Goal: Complete application form: Complete application form

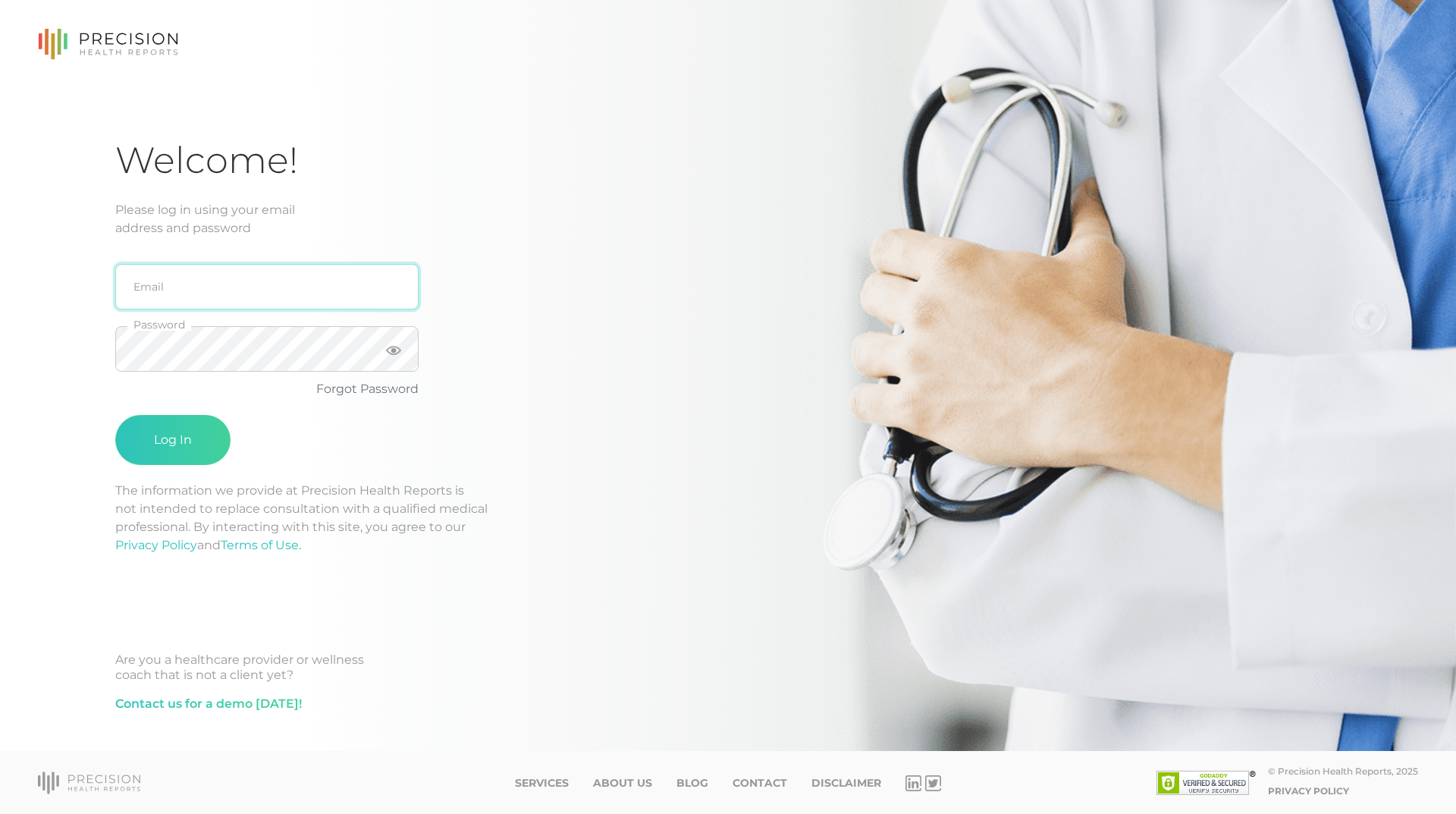
click at [159, 294] on input "email" at bounding box center [267, 286] width 303 height 46
type input "[EMAIL_ADDRESS][DOMAIN_NAME]"
click at [392, 352] on icon at bounding box center [394, 351] width 15 height 9
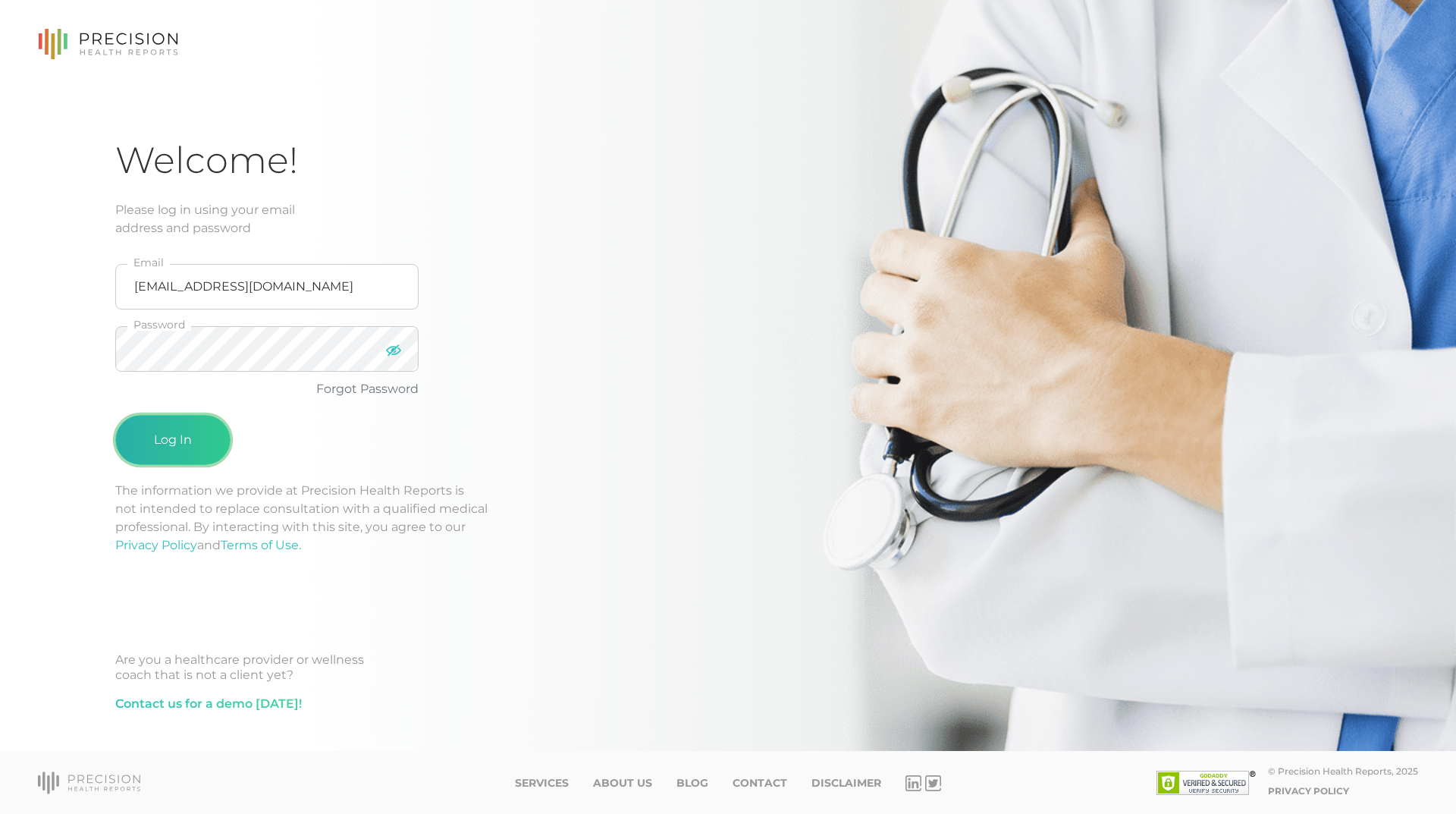
click at [187, 436] on button "Log In" at bounding box center [173, 440] width 116 height 50
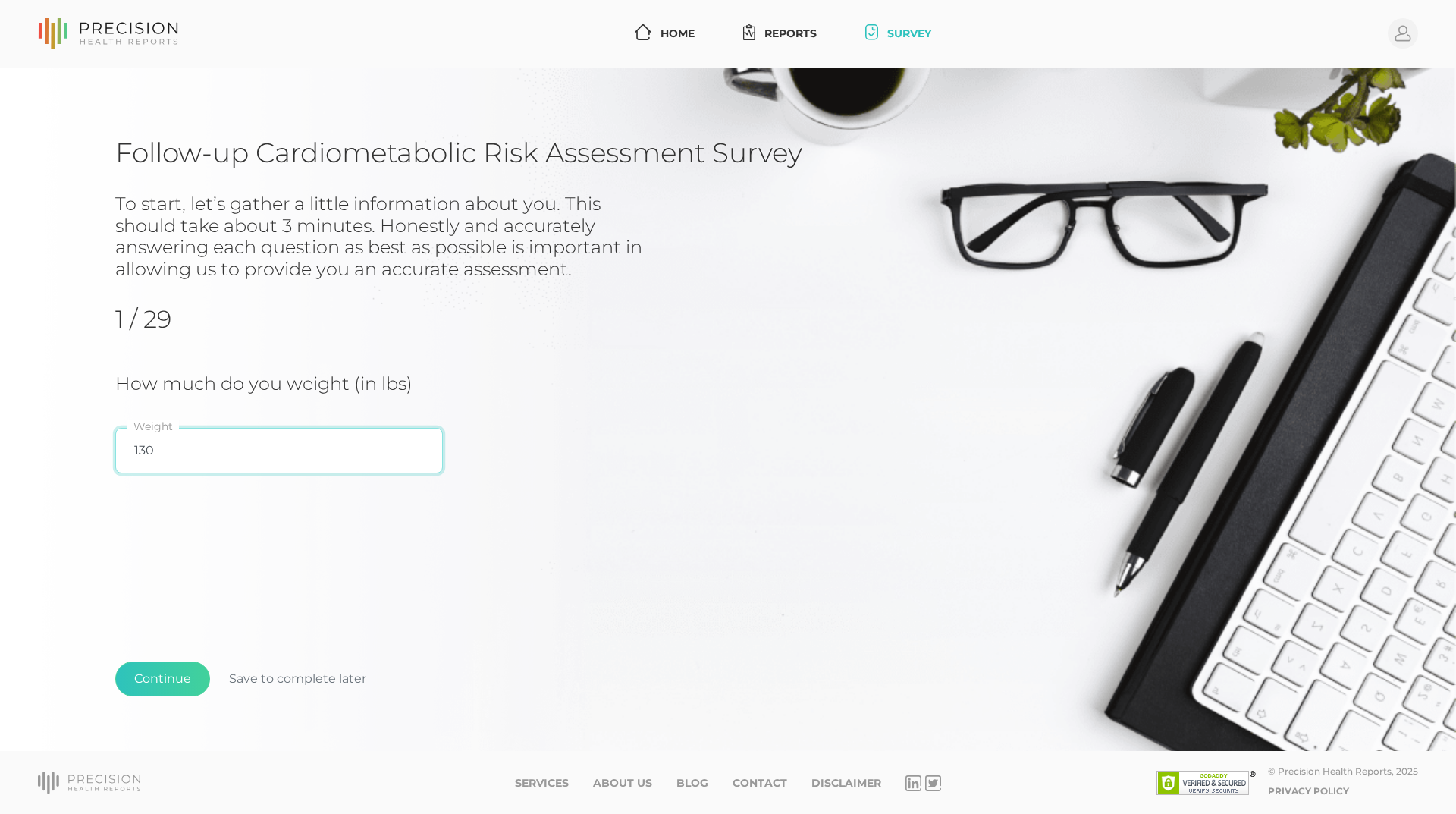
click at [163, 448] on input "130" at bounding box center [279, 450] width 327 height 46
type input "118"
click at [147, 683] on button "Continue" at bounding box center [163, 678] width 95 height 34
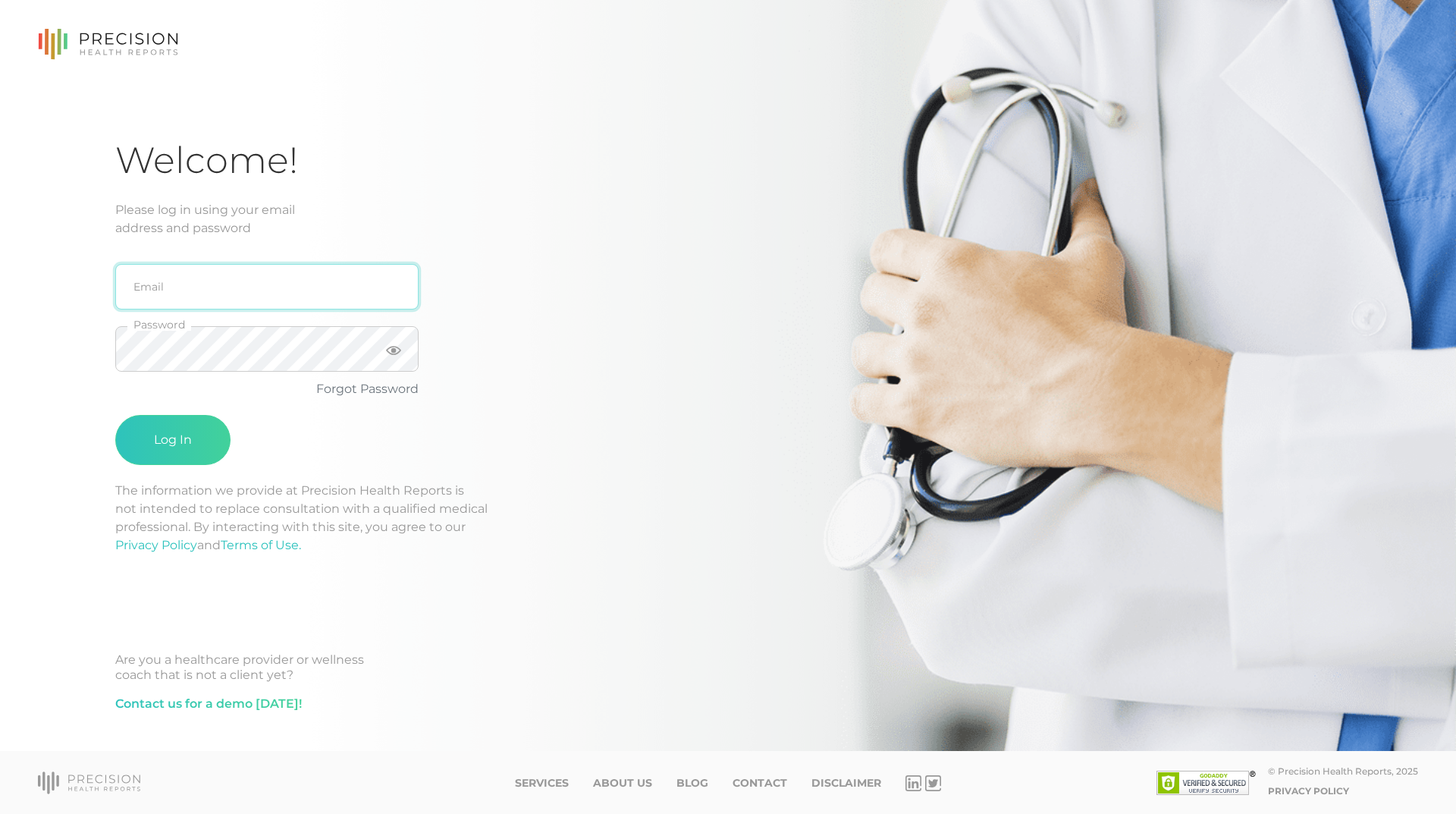
click at [238, 285] on input "email" at bounding box center [267, 286] width 303 height 46
type input "[EMAIL_ADDRESS][DOMAIN_NAME]"
click at [395, 351] on icon at bounding box center [394, 351] width 15 height 9
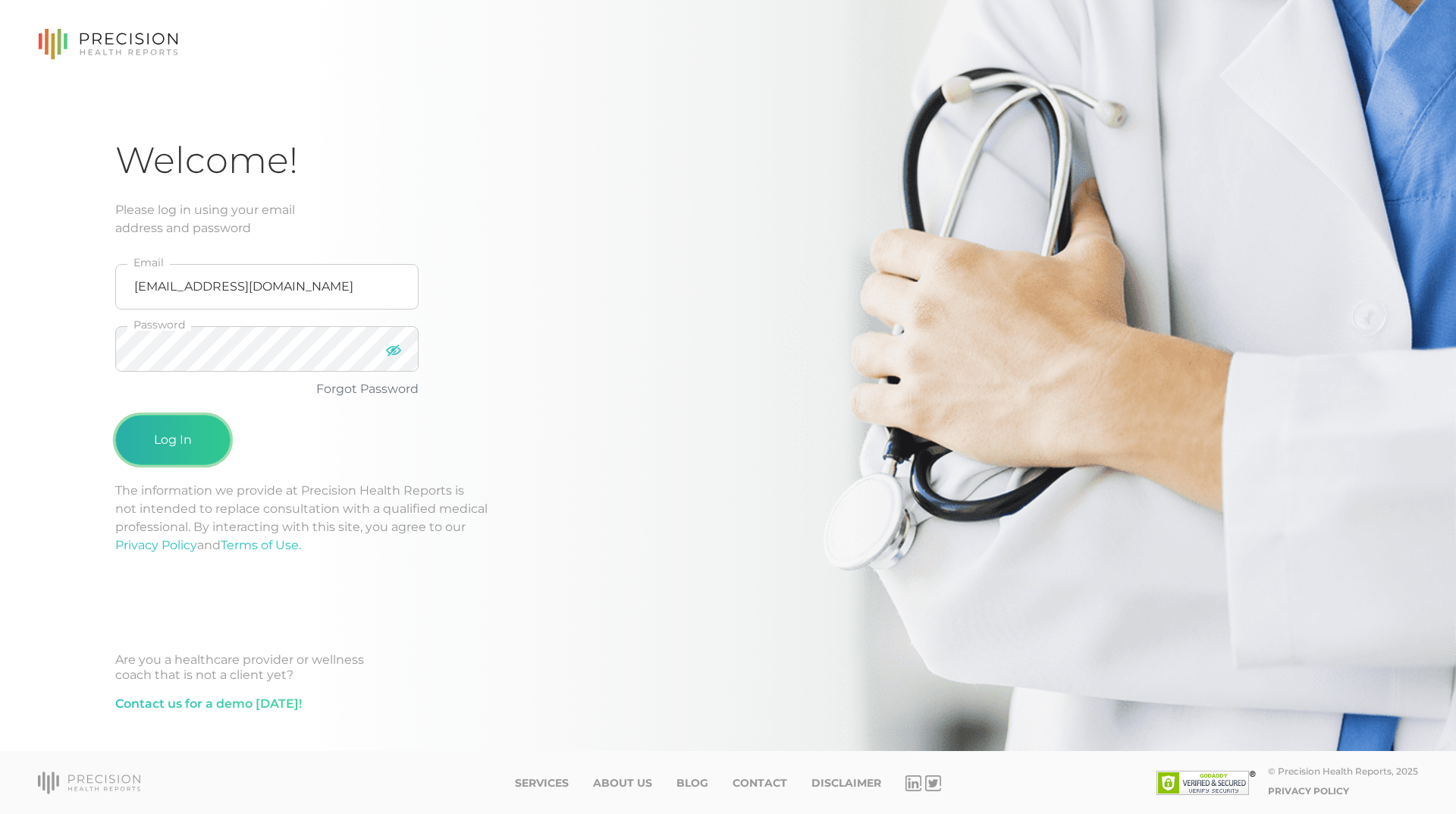
click at [174, 436] on button "Log In" at bounding box center [173, 440] width 116 height 50
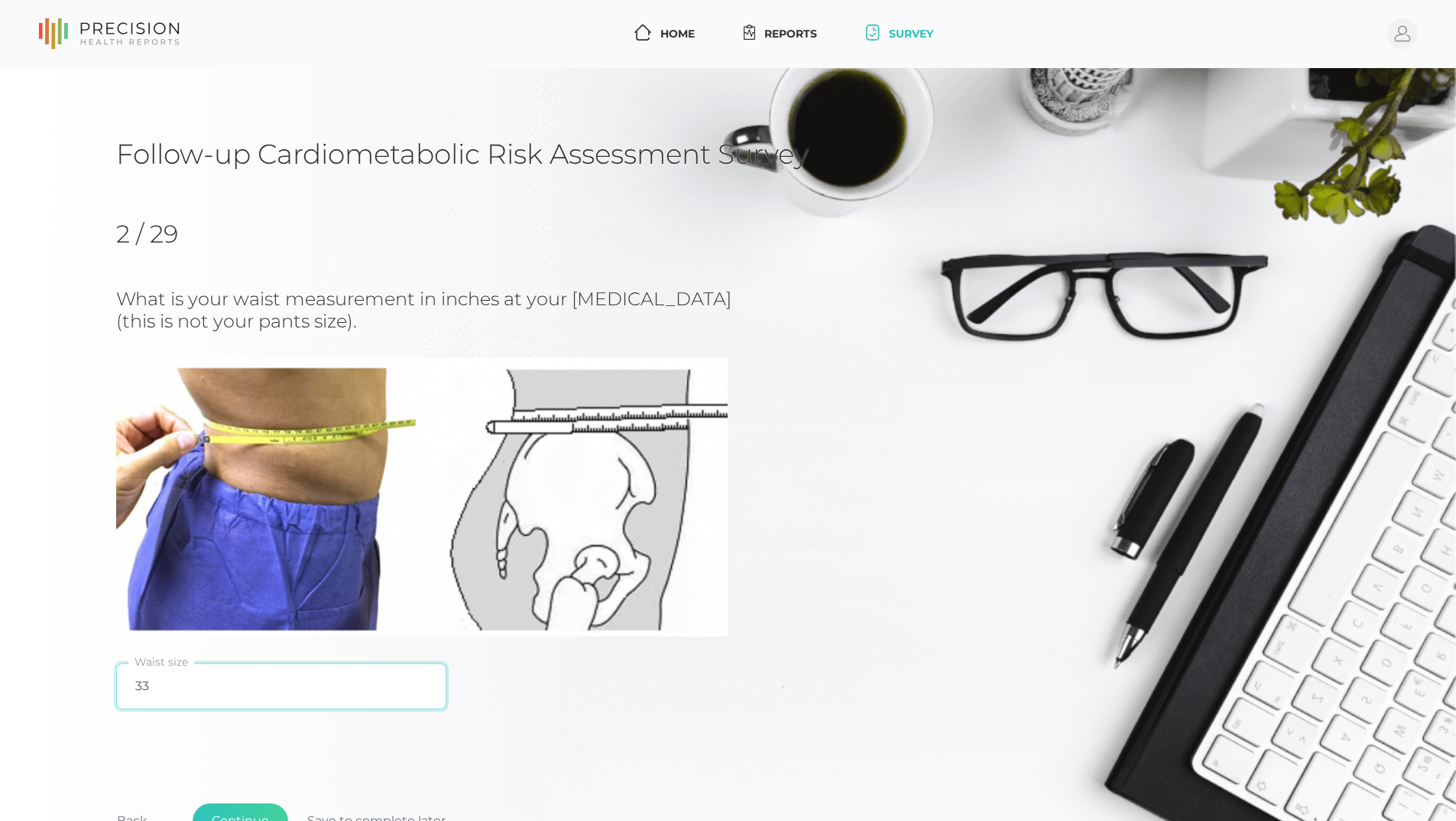
click at [163, 685] on input "33" at bounding box center [281, 686] width 330 height 46
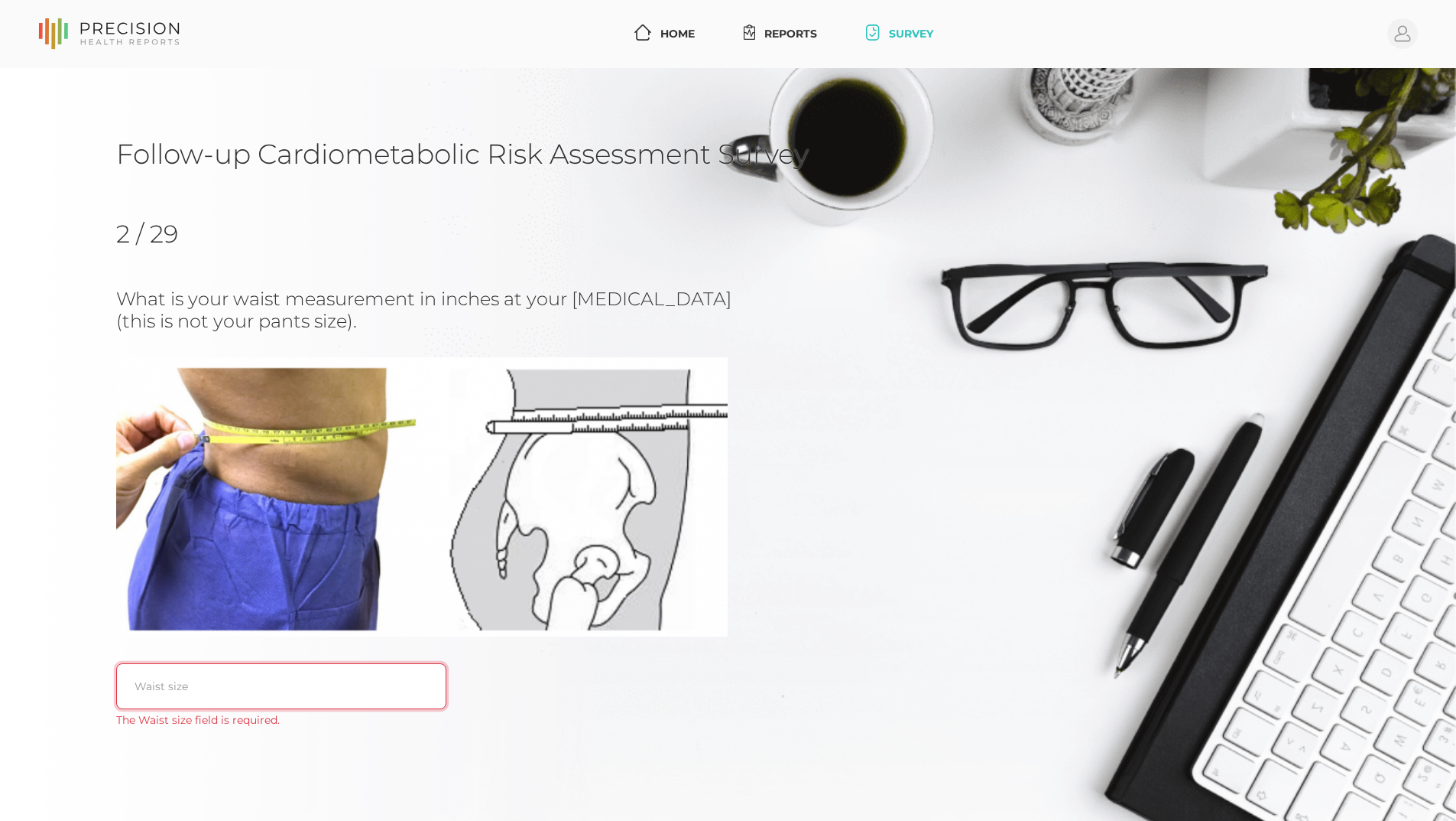
type input "2"
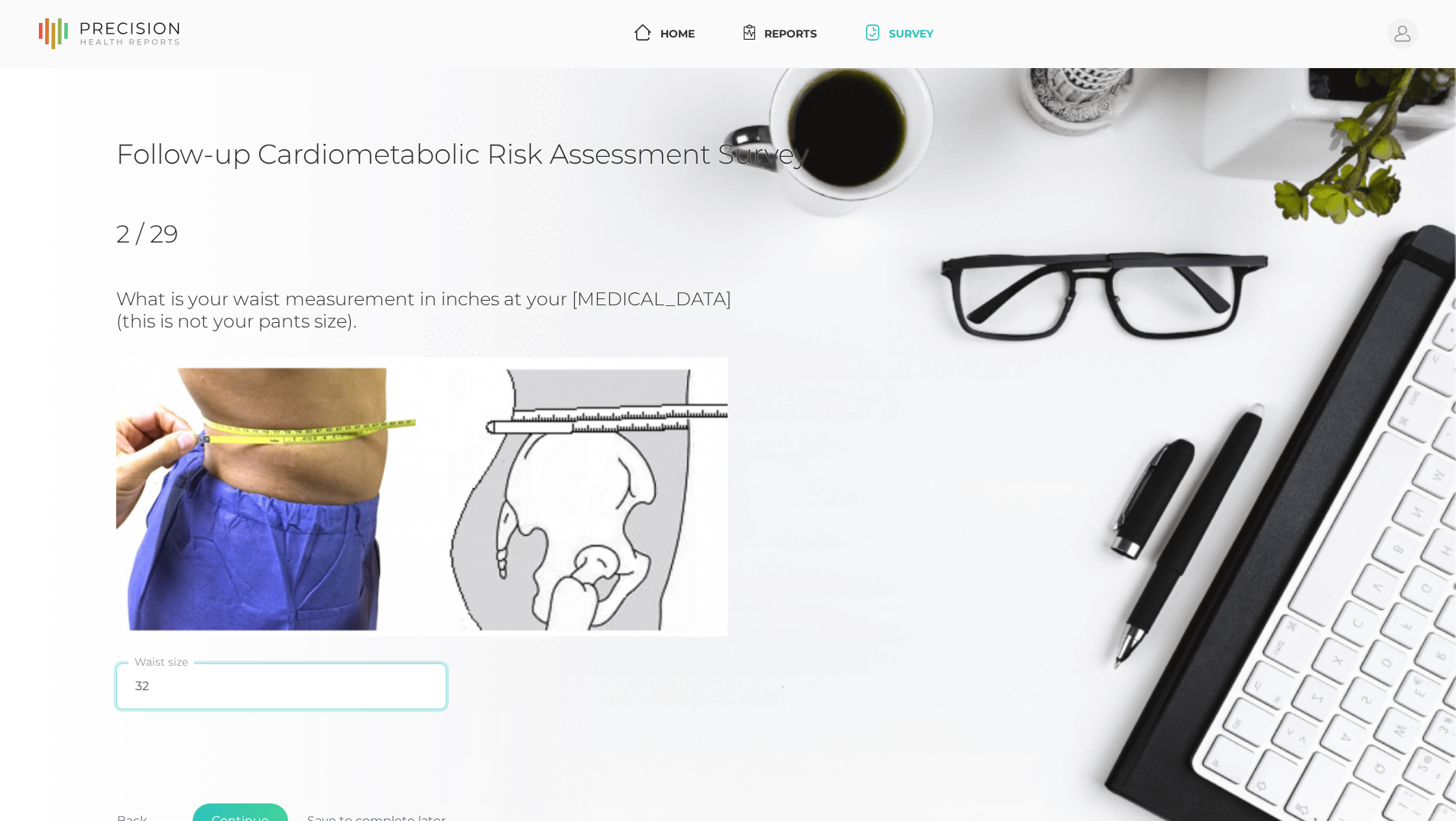
scroll to position [128, 0]
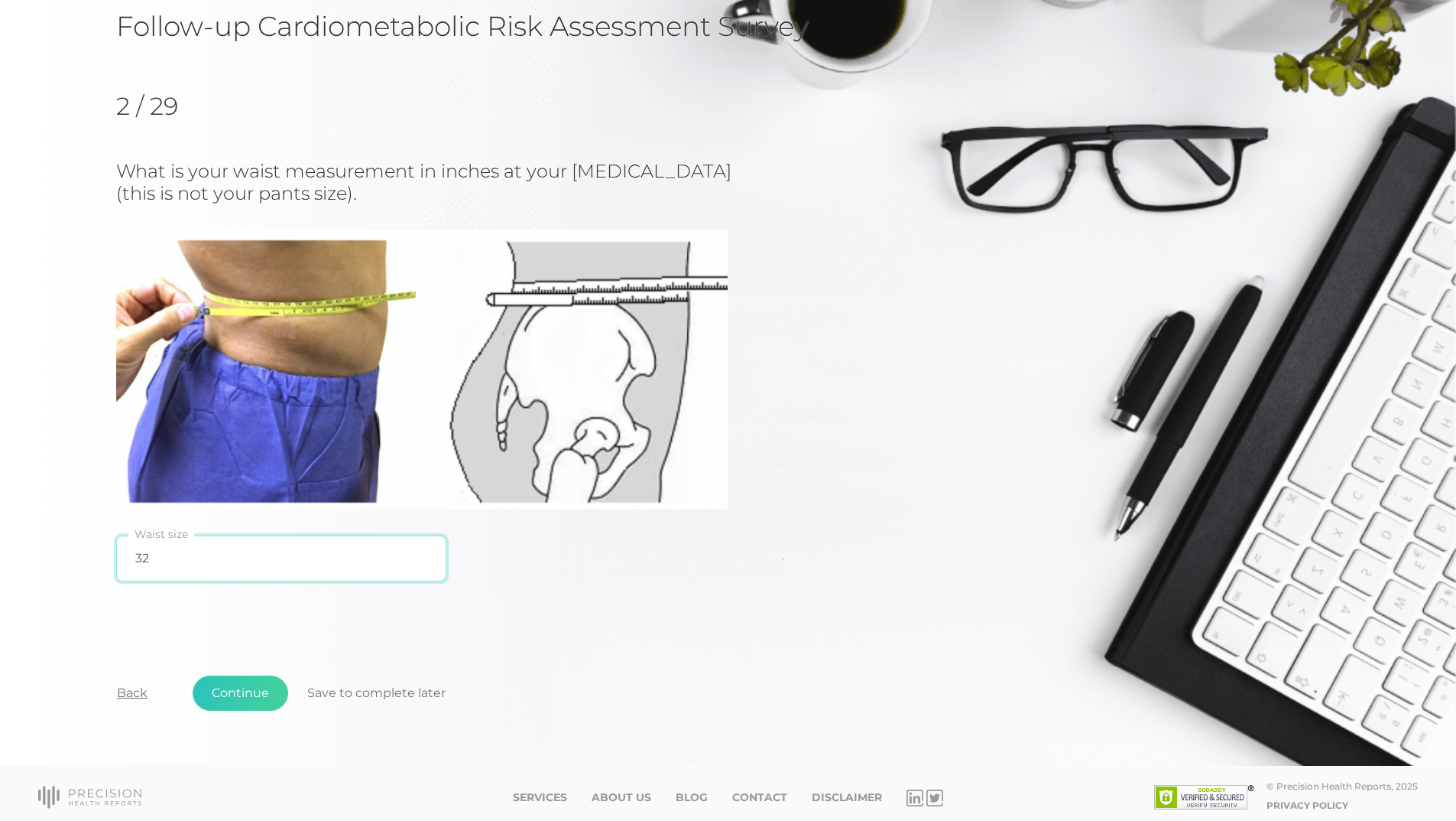
type input "32"
click at [133, 694] on button "Back" at bounding box center [132, 692] width 69 height 35
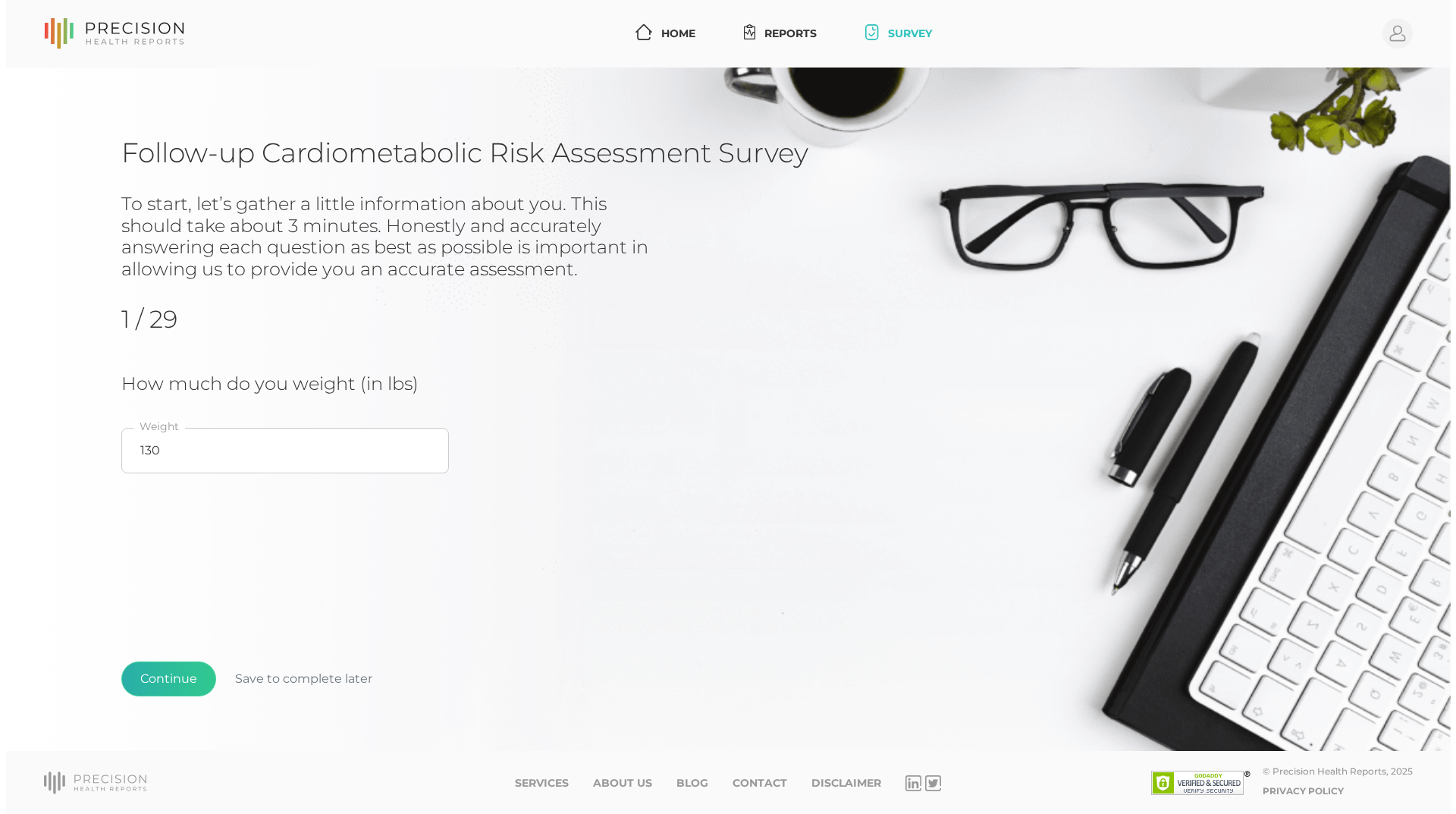
scroll to position [0, 0]
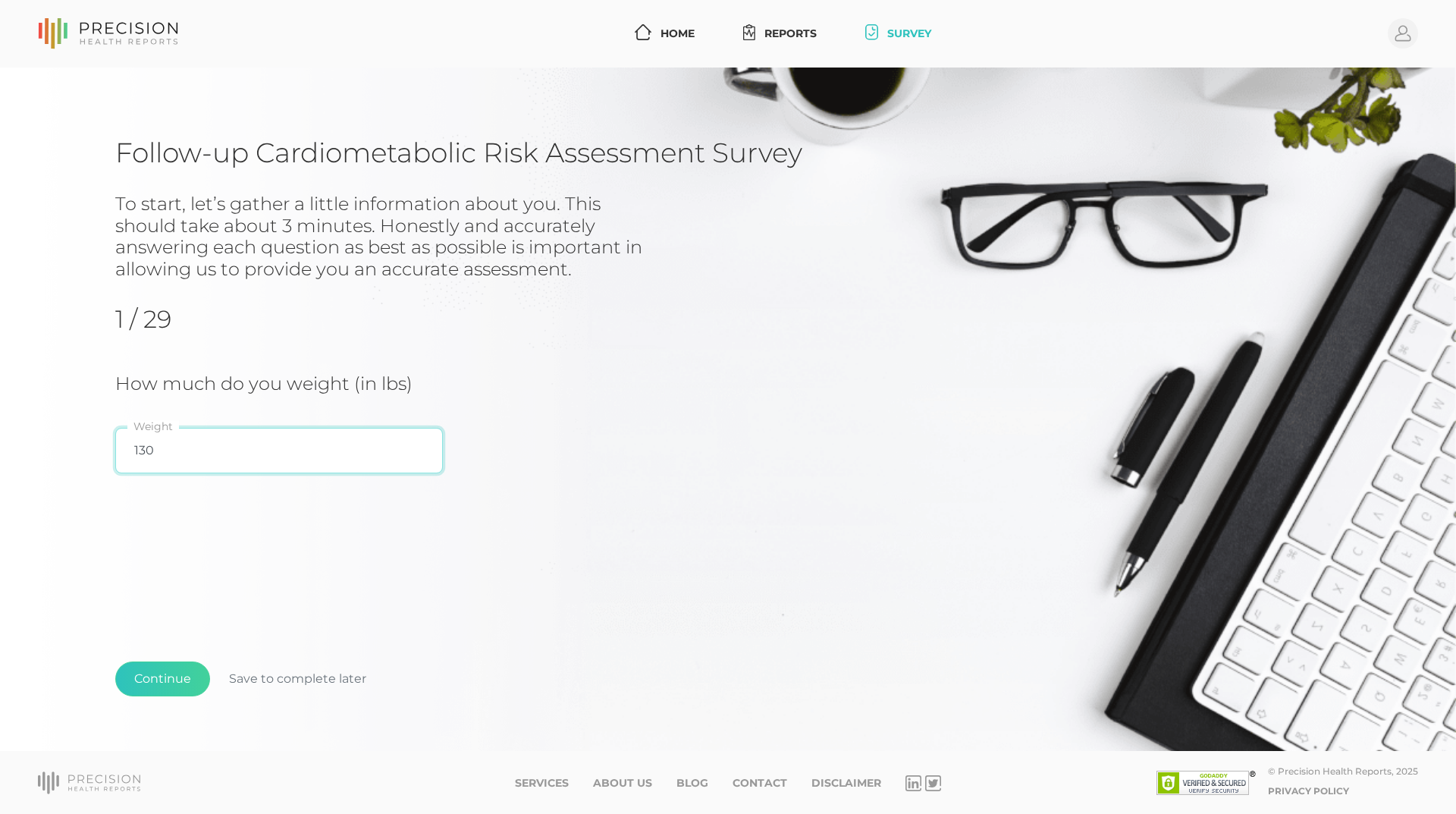
click at [158, 453] on input "130" at bounding box center [279, 450] width 327 height 46
type input "118"
click at [182, 673] on button "Continue" at bounding box center [163, 678] width 95 height 34
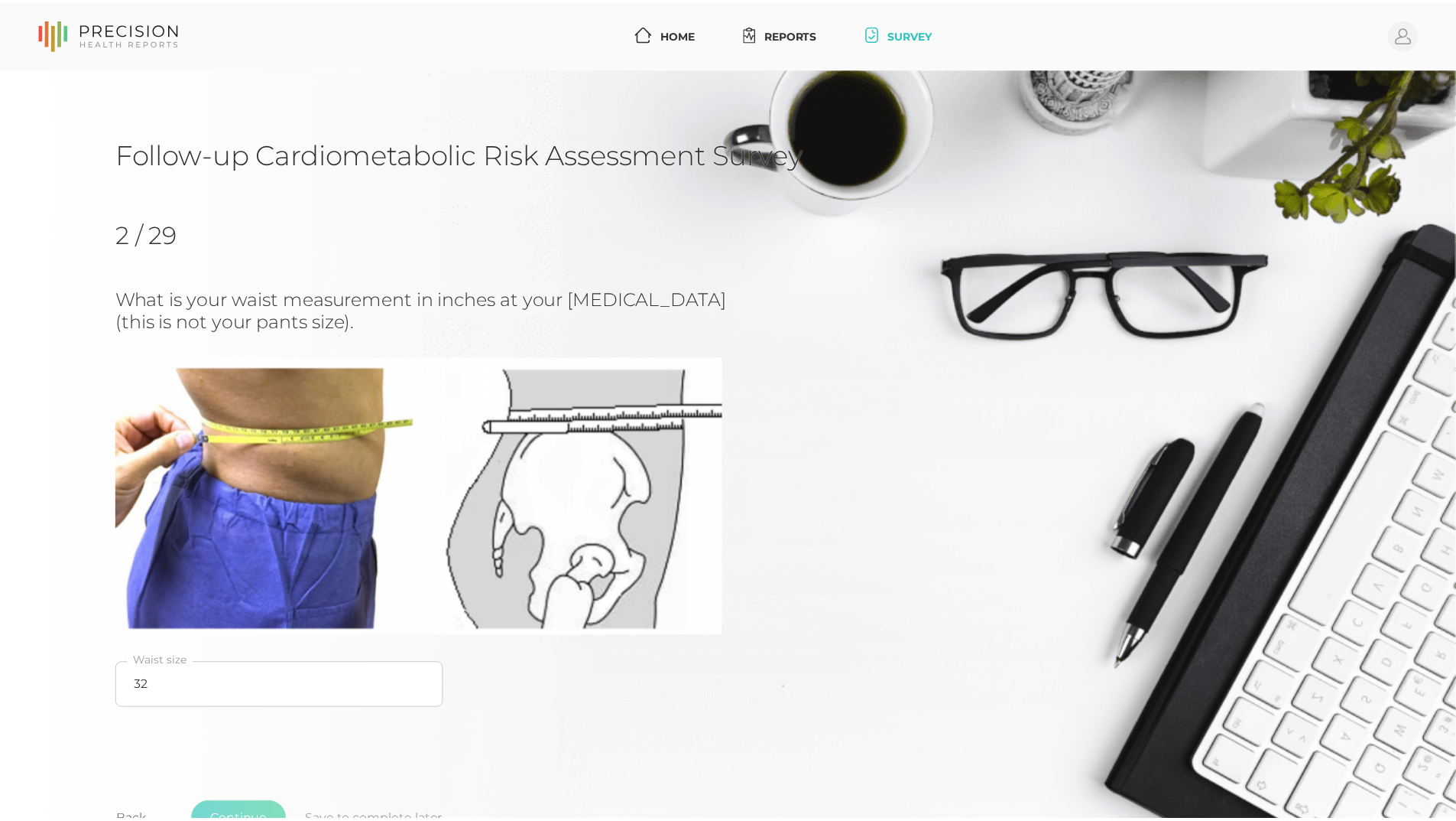
scroll to position [135, 0]
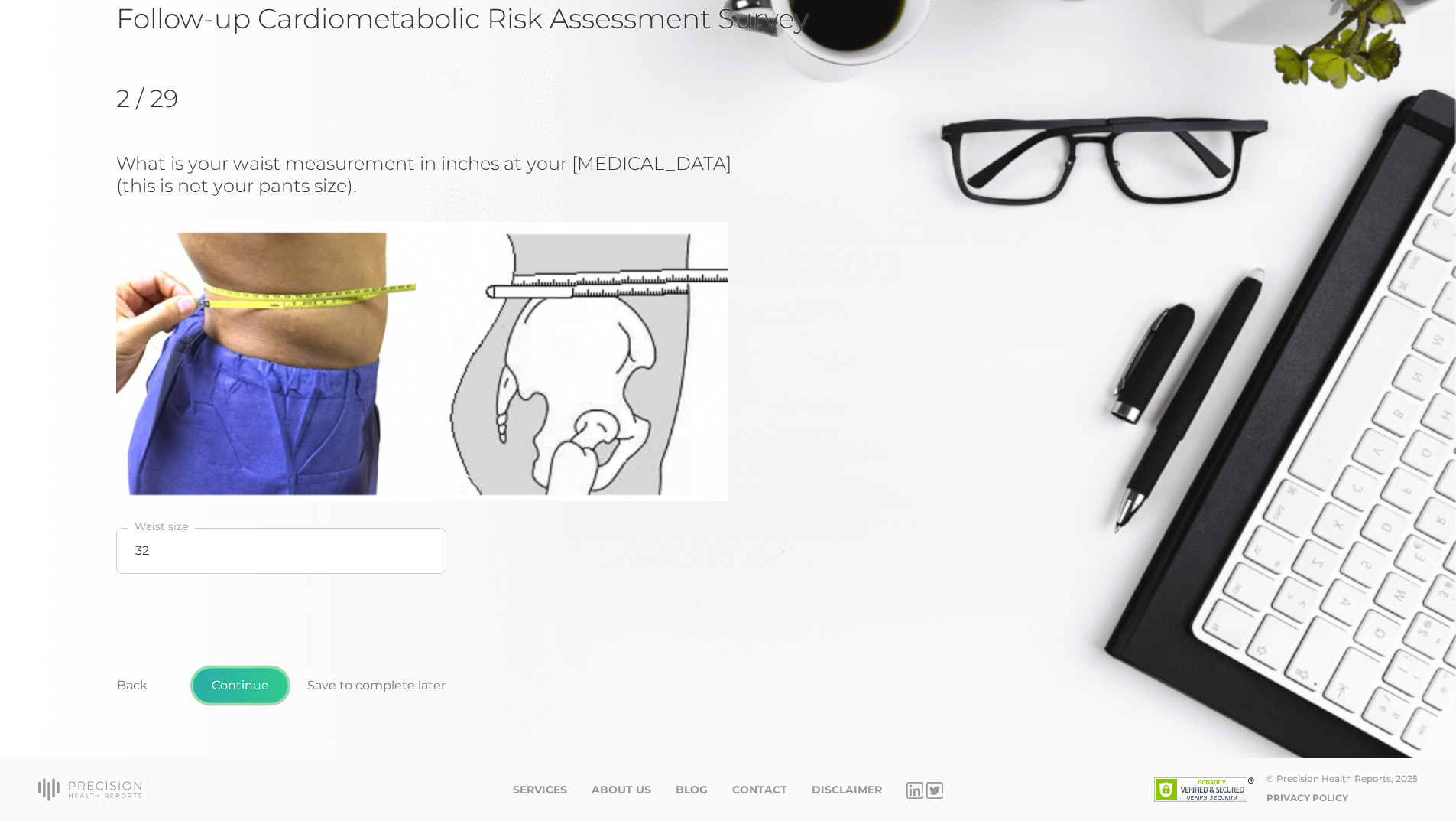
click at [238, 682] on button "Continue" at bounding box center [241, 685] width 96 height 35
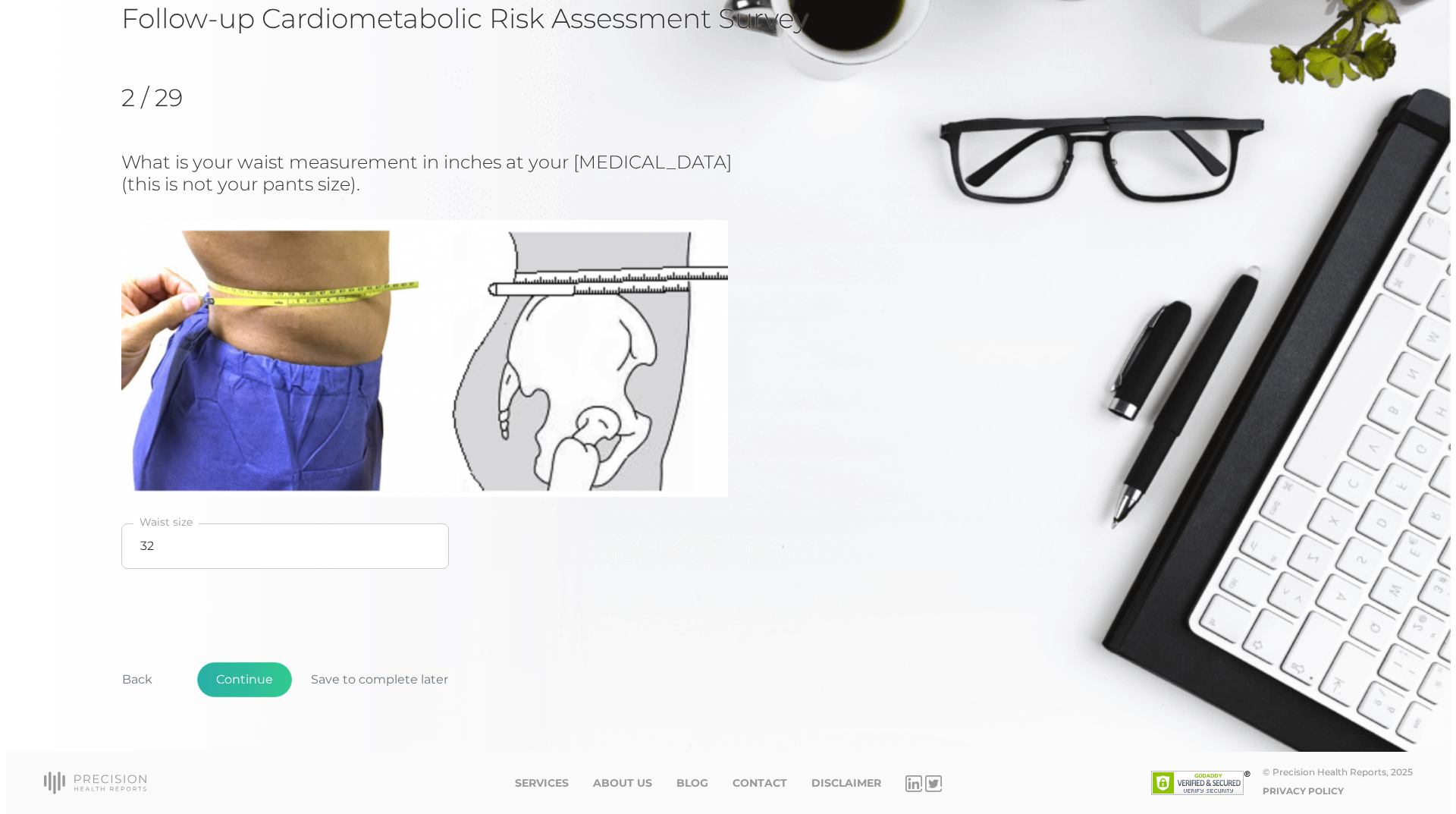
scroll to position [0, 0]
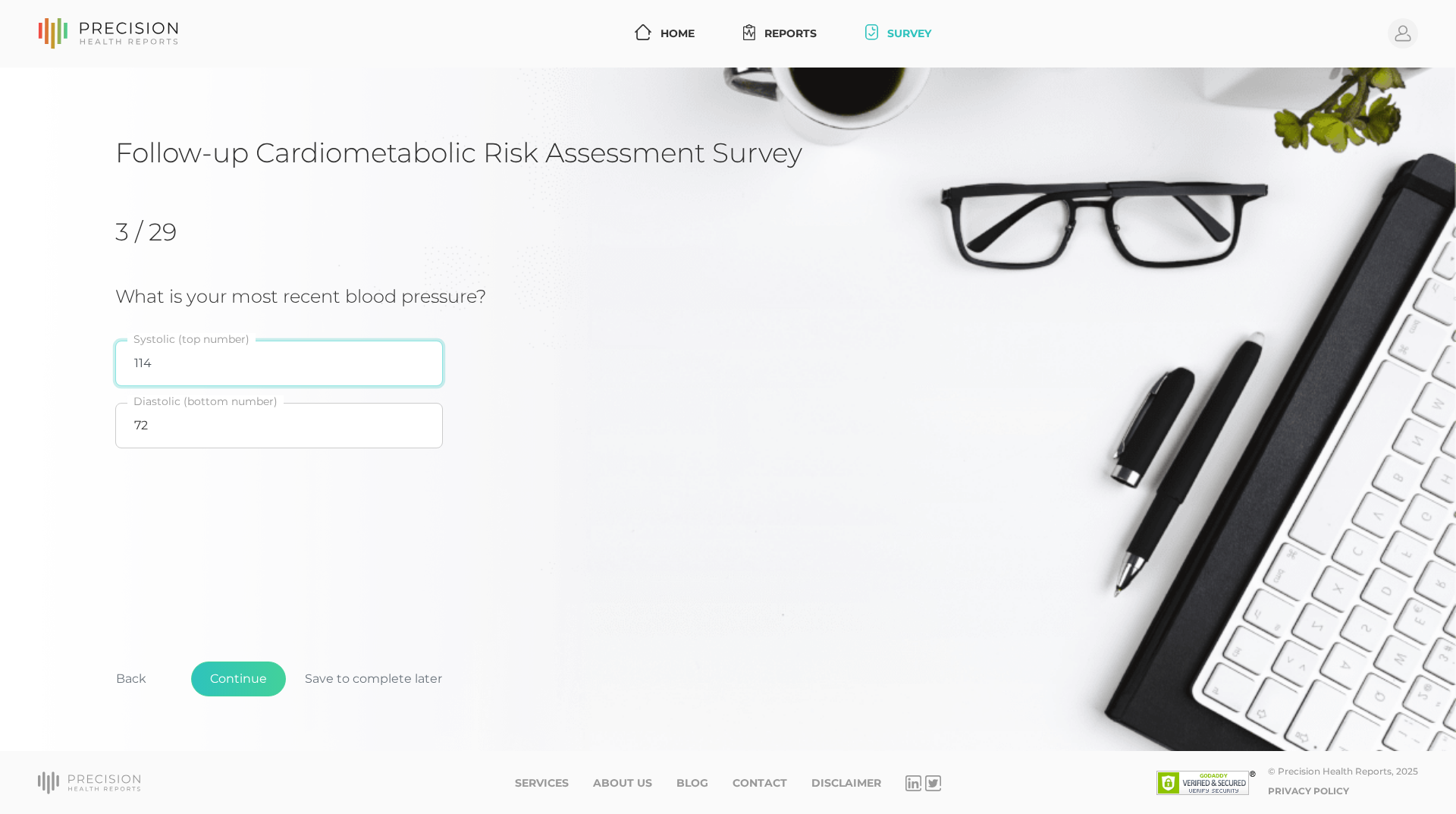
click at [194, 367] on input "114" at bounding box center [279, 363] width 327 height 46
type input "116"
click at [161, 416] on input "72" at bounding box center [279, 425] width 327 height 46
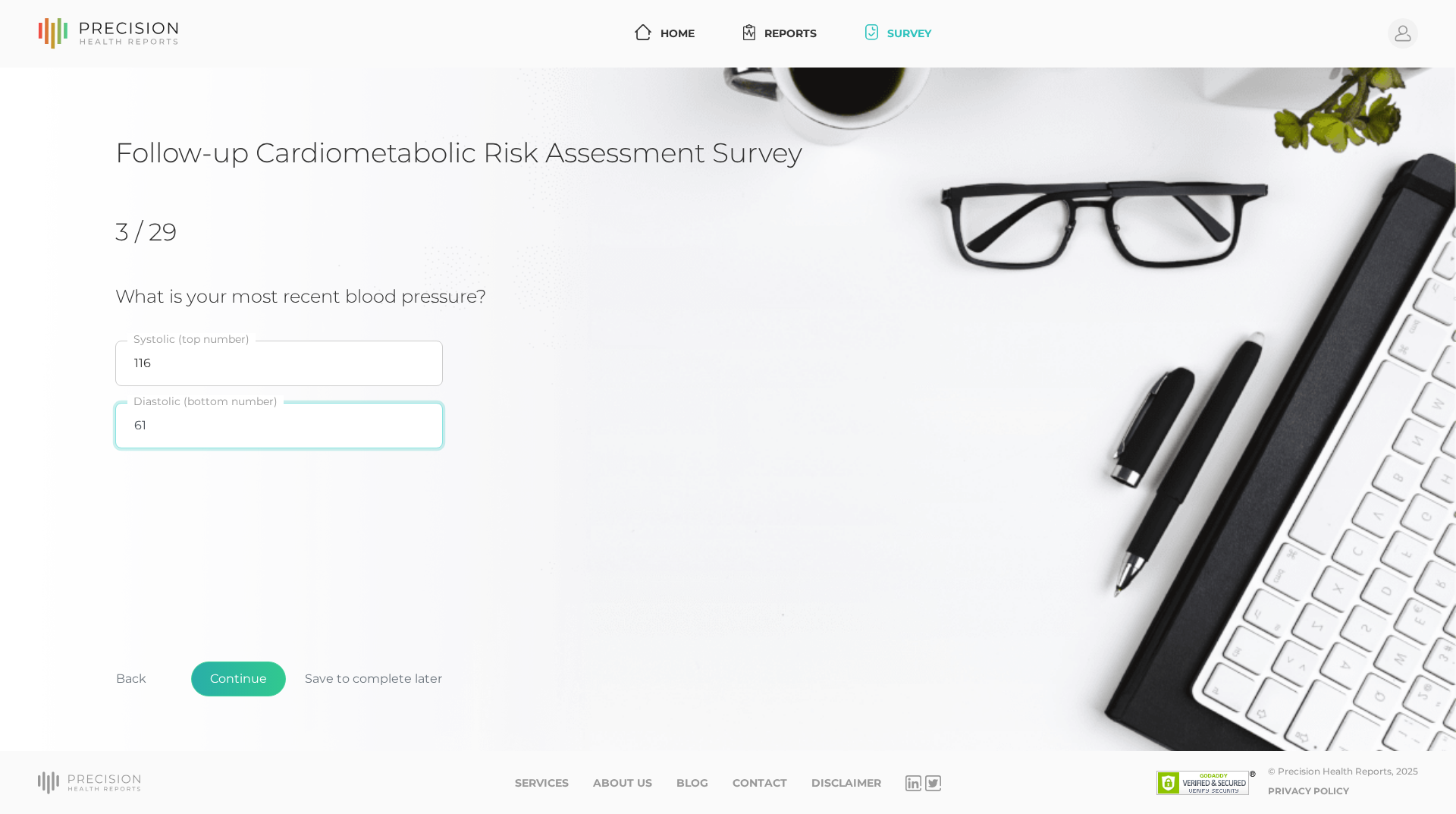
type input "61"
click at [257, 681] on button "Continue" at bounding box center [239, 678] width 95 height 34
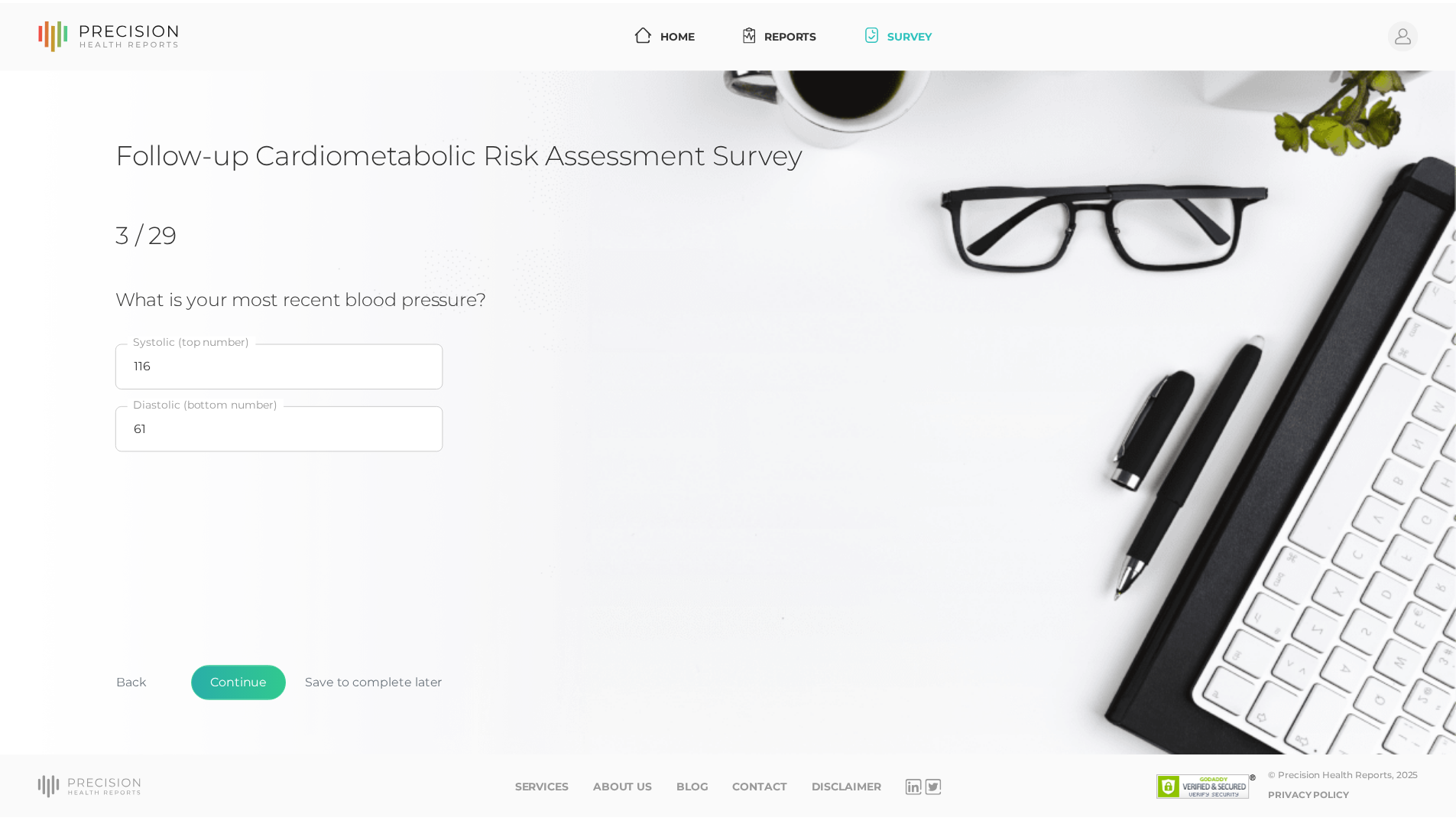
scroll to position [66, 0]
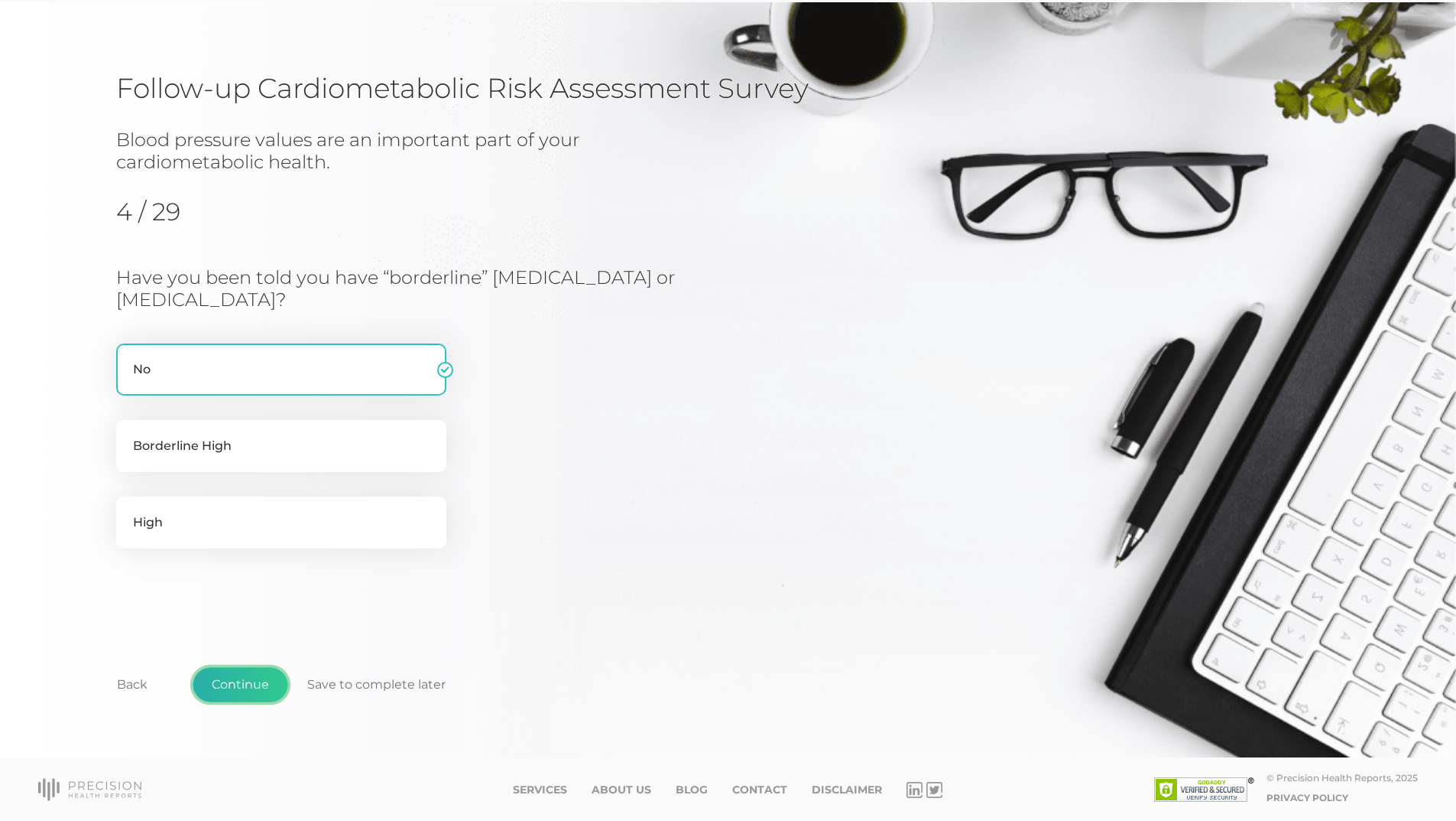
click at [252, 677] on button "Continue" at bounding box center [241, 684] width 96 height 35
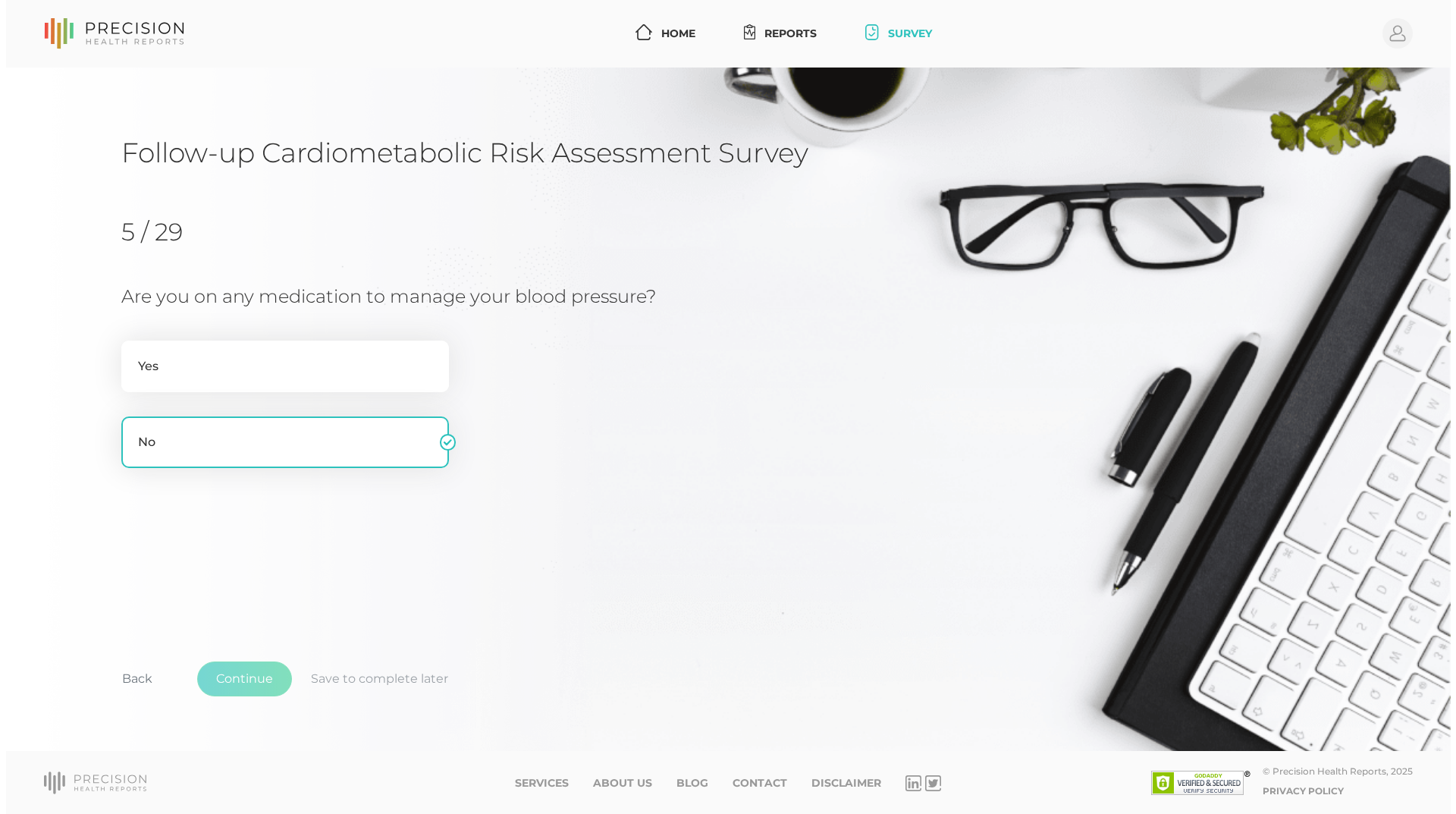
scroll to position [0, 0]
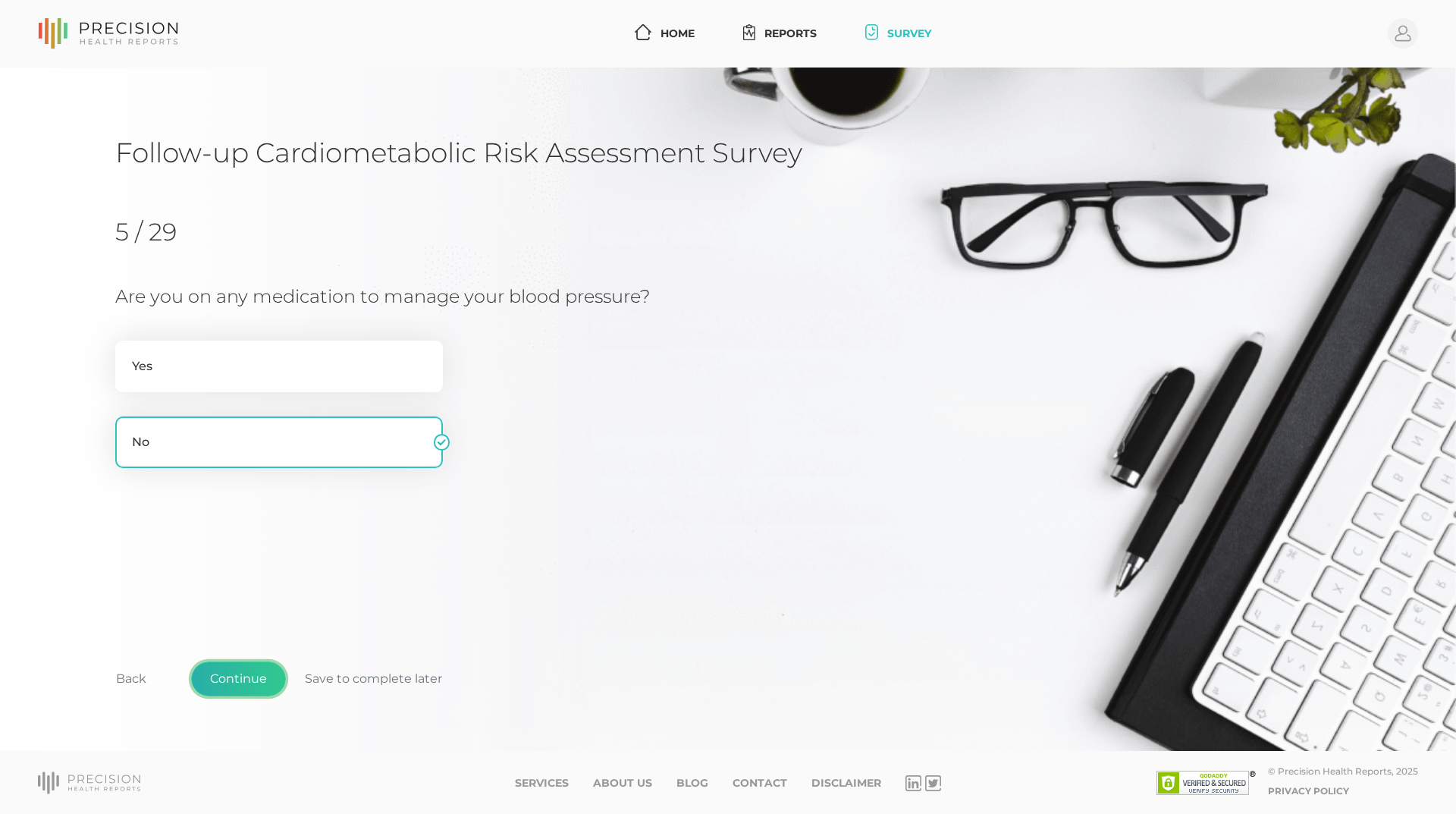
click at [245, 683] on button "Continue" at bounding box center [239, 678] width 95 height 34
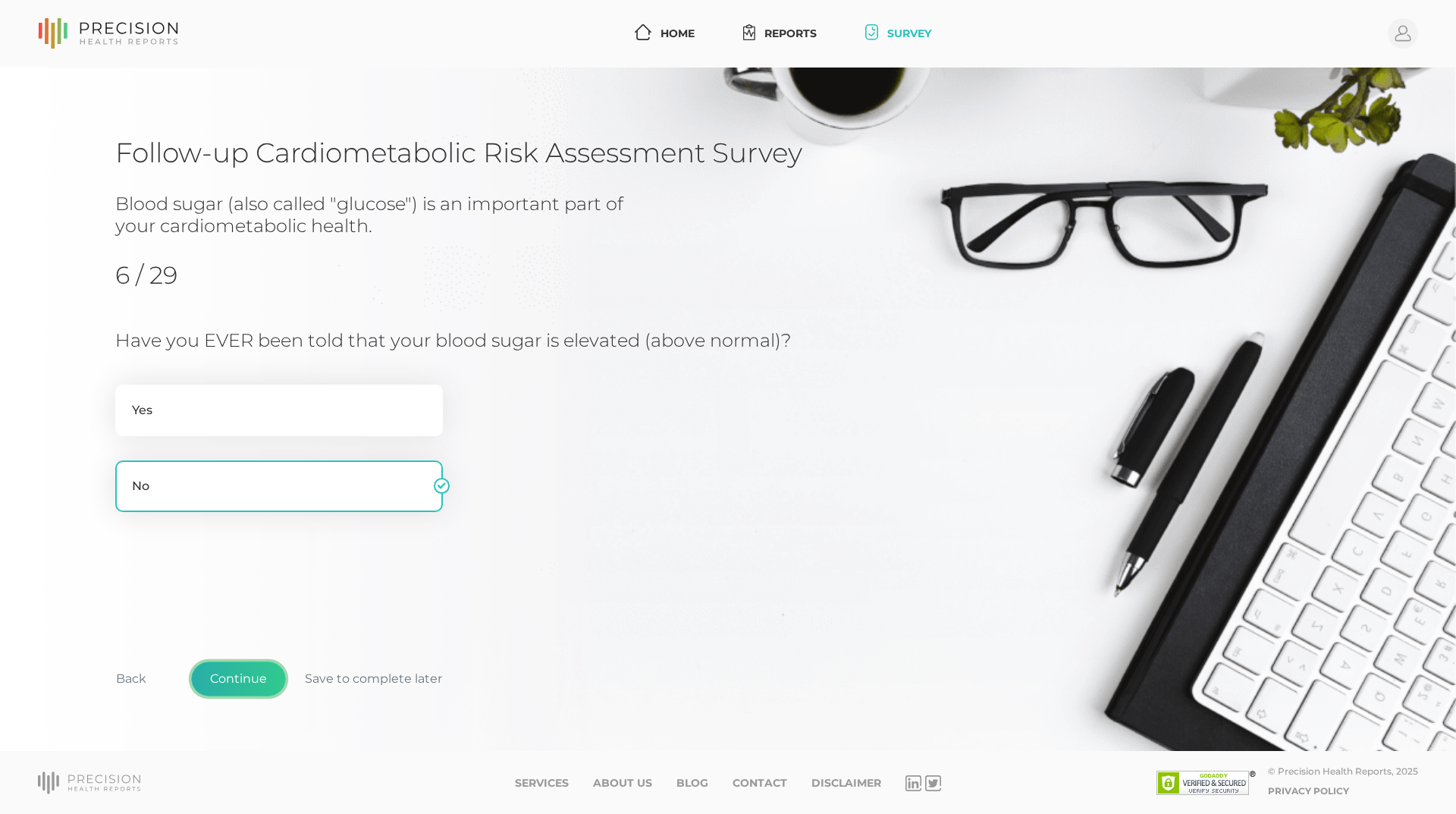
click at [244, 682] on button "Continue" at bounding box center [239, 678] width 95 height 34
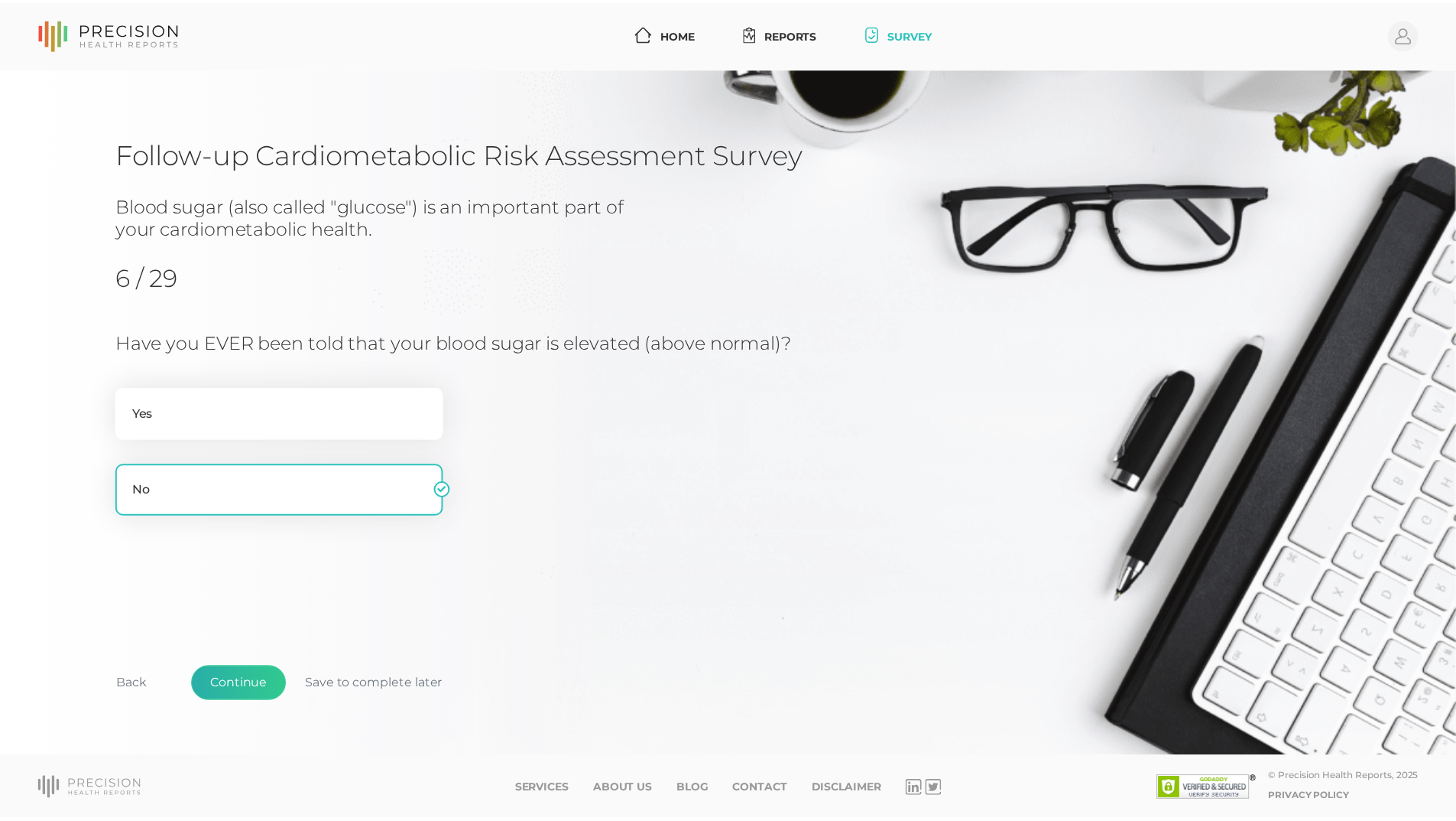
scroll to position [98, 0]
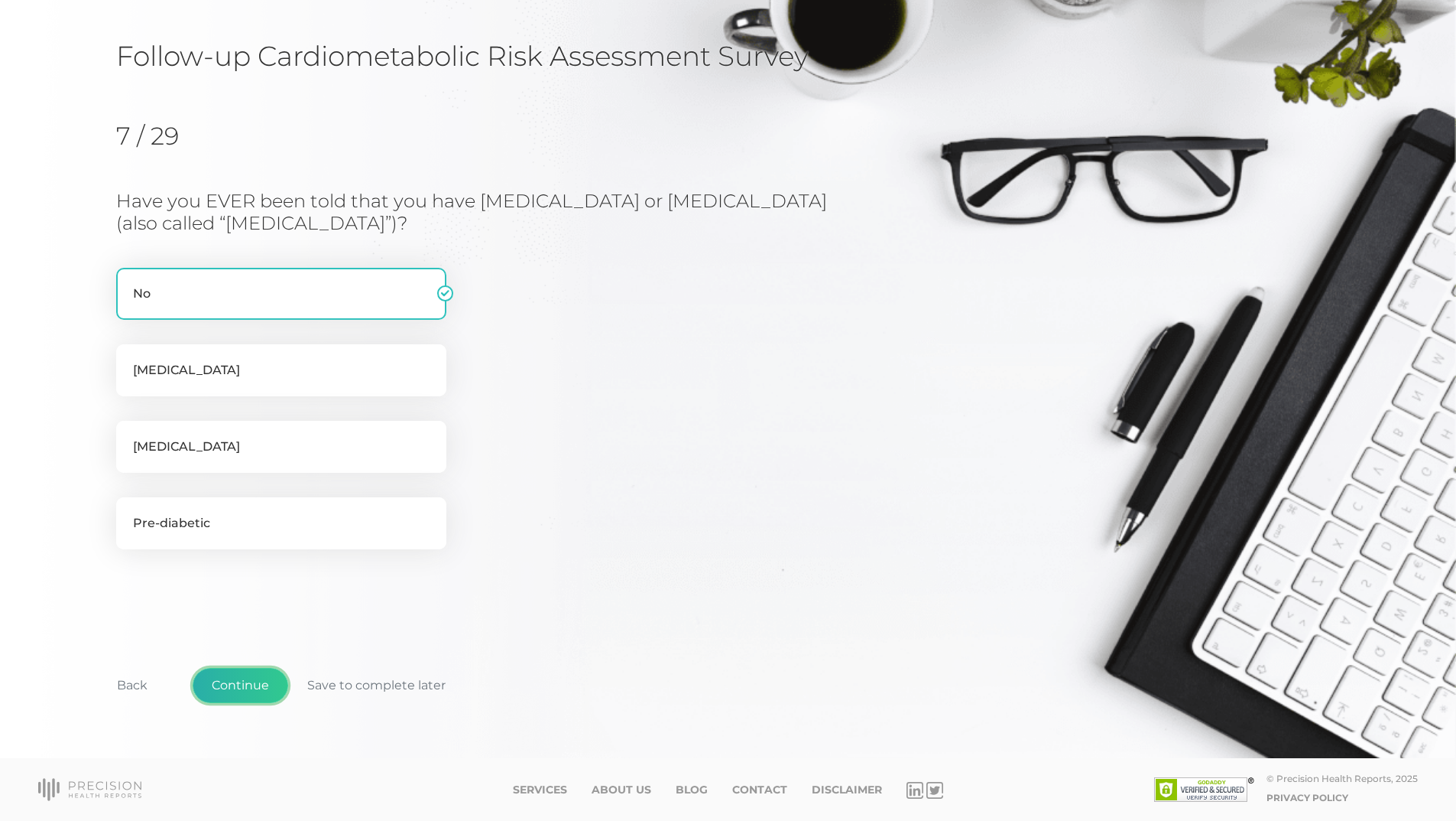
click at [246, 687] on button "Continue" at bounding box center [241, 685] width 96 height 35
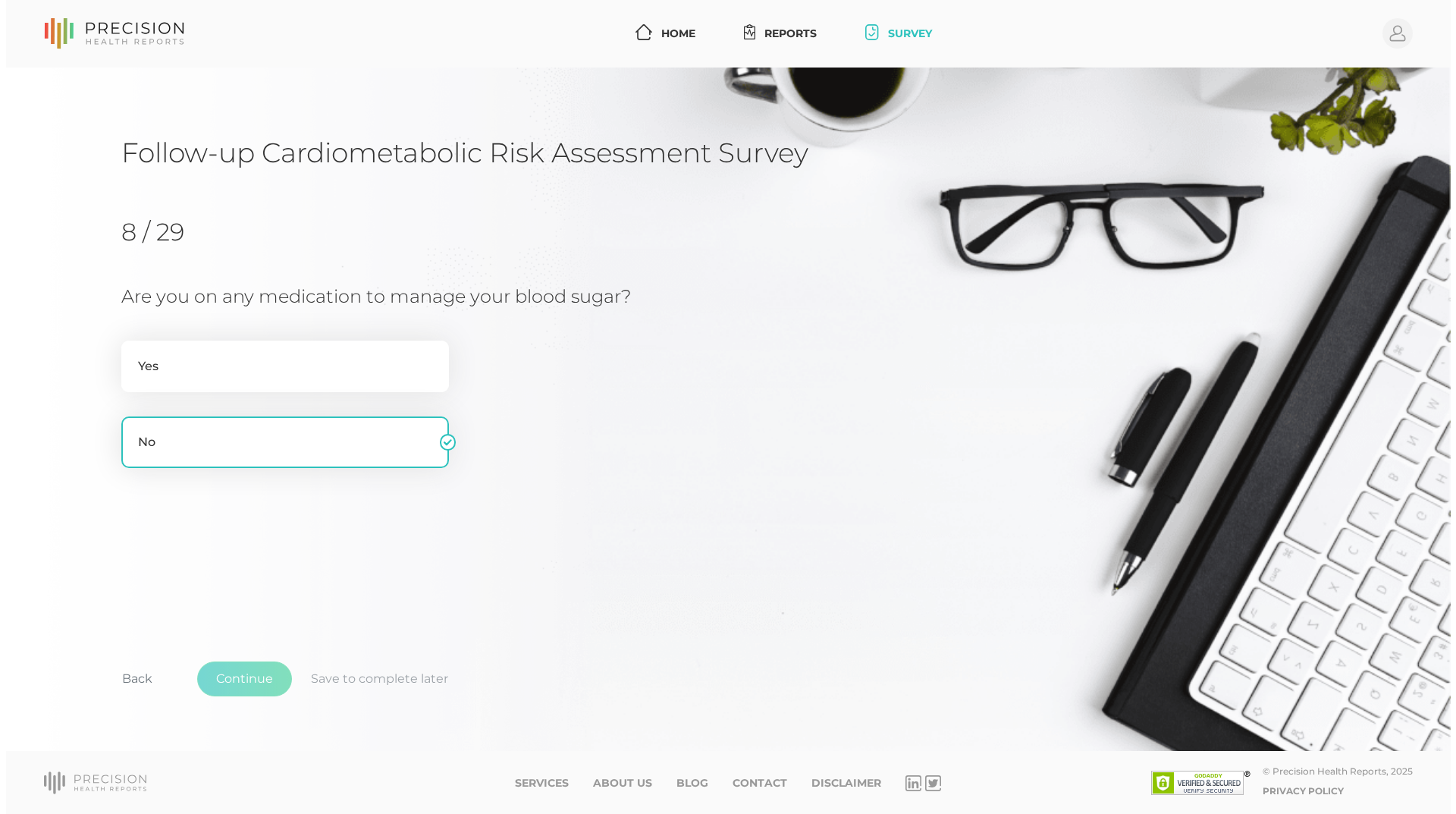
scroll to position [0, 0]
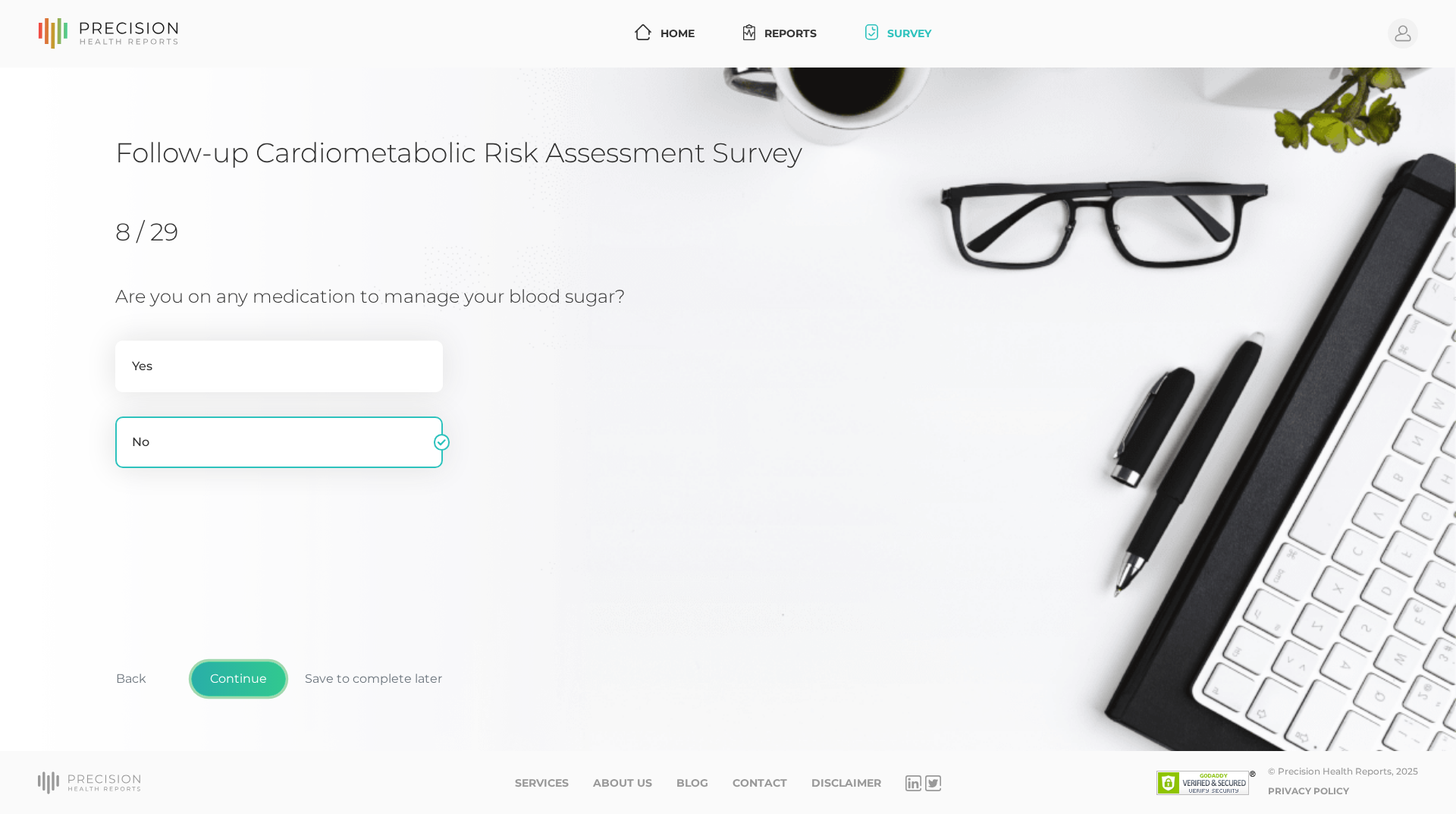
click at [245, 683] on button "Continue" at bounding box center [239, 678] width 95 height 34
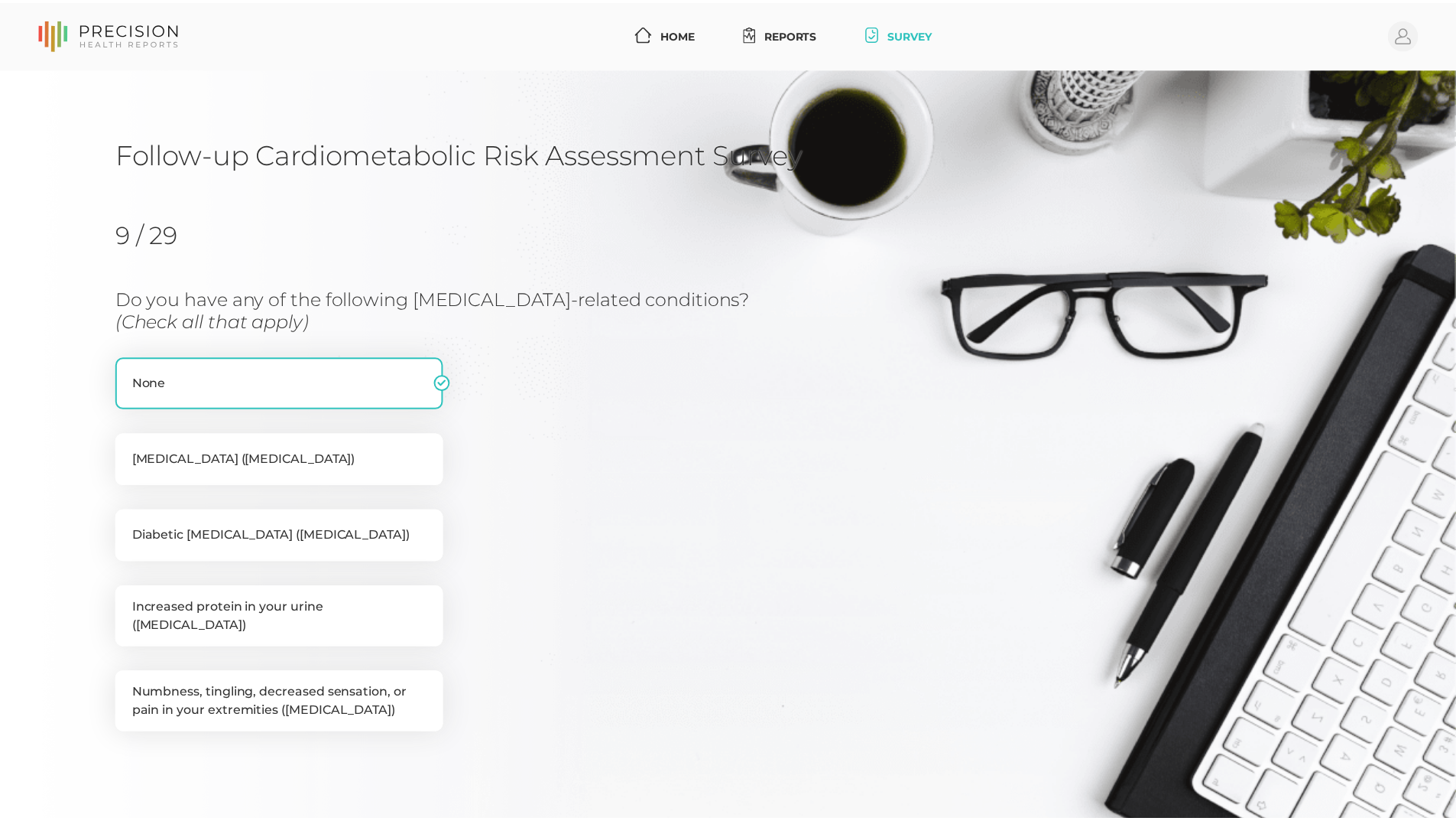
scroll to position [166, 0]
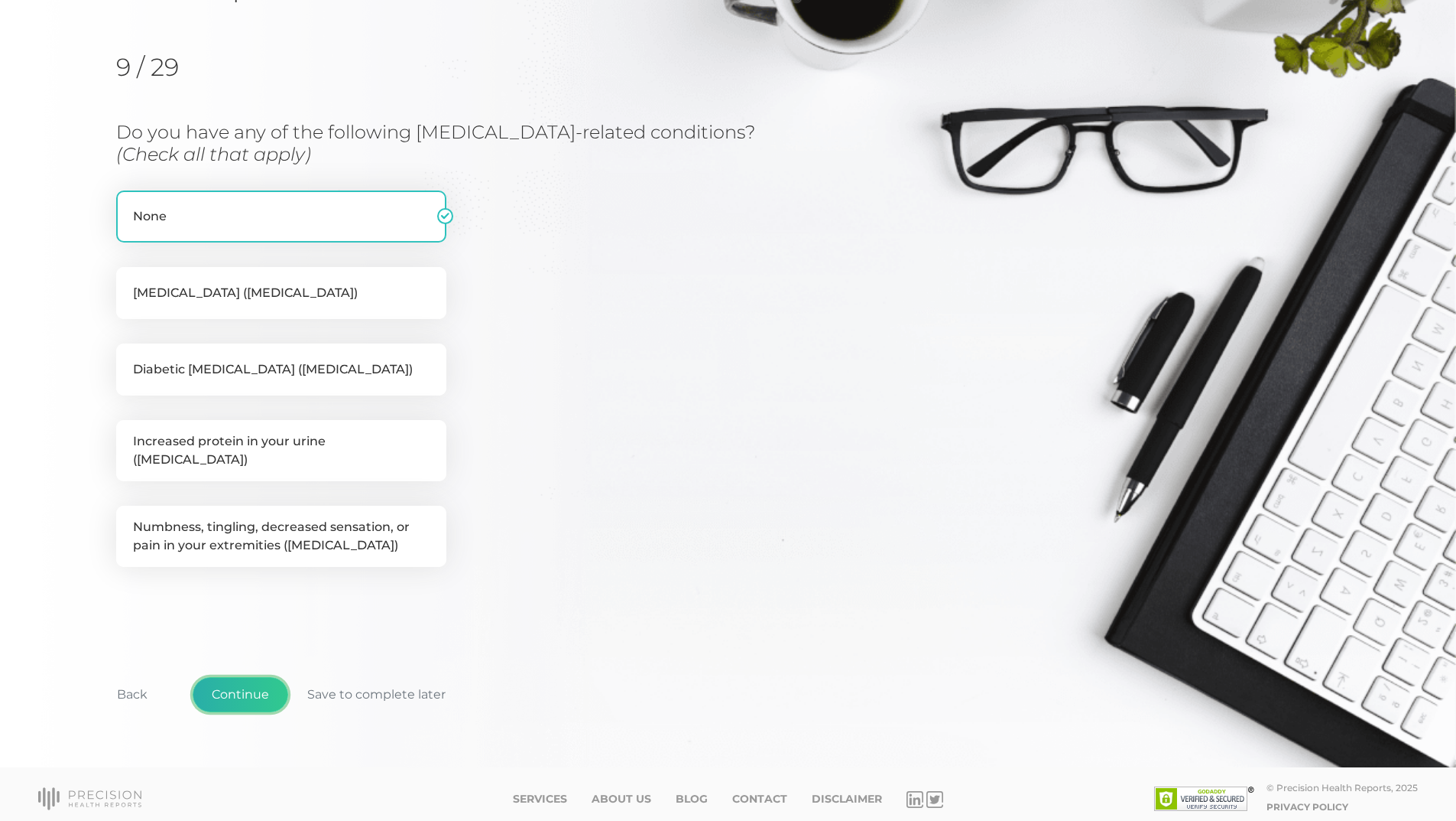
click at [241, 682] on button "Continue" at bounding box center [241, 694] width 96 height 35
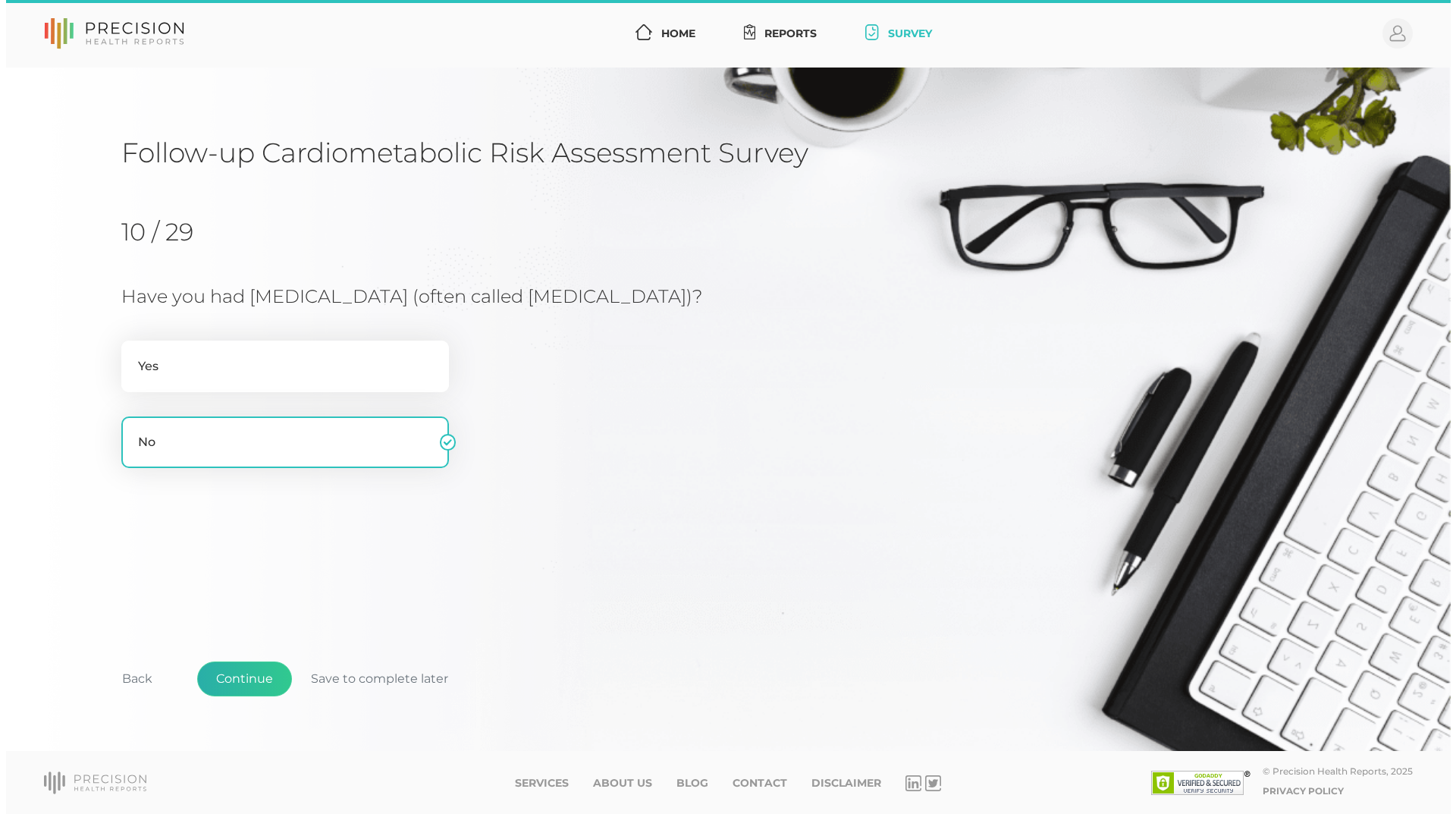
scroll to position [0, 0]
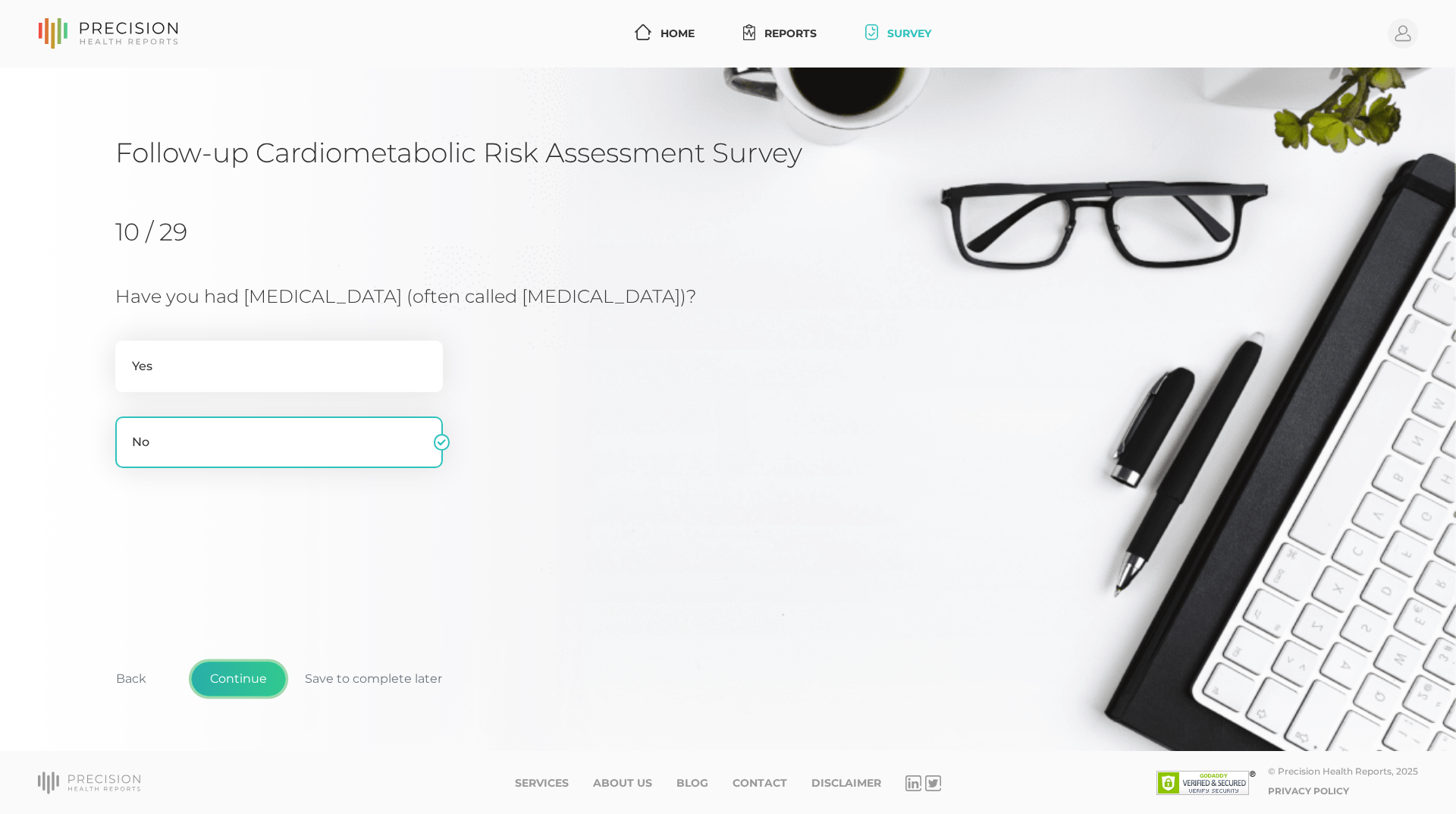
click at [263, 672] on button "Continue" at bounding box center [239, 678] width 95 height 34
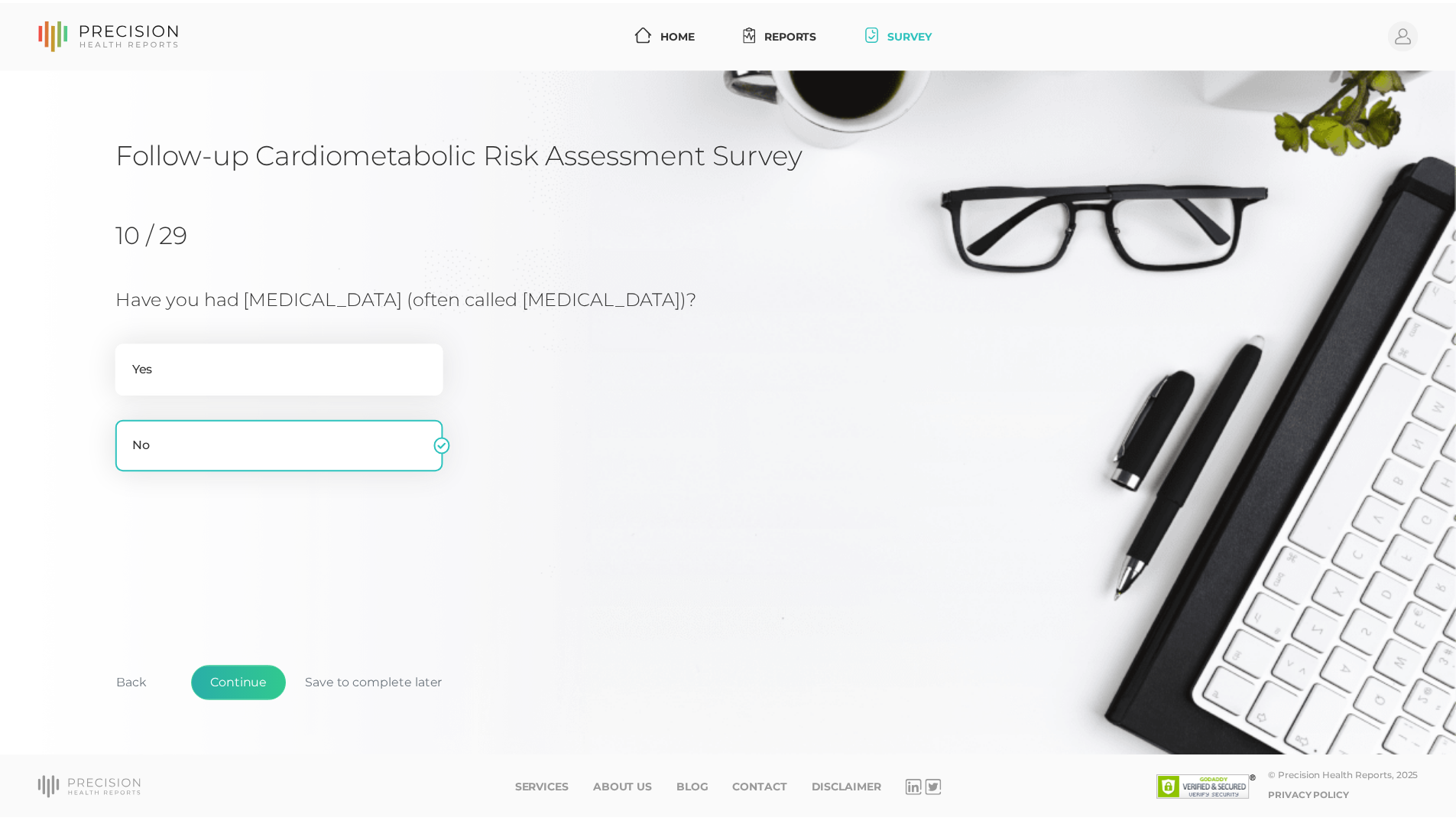
scroll to position [55, 0]
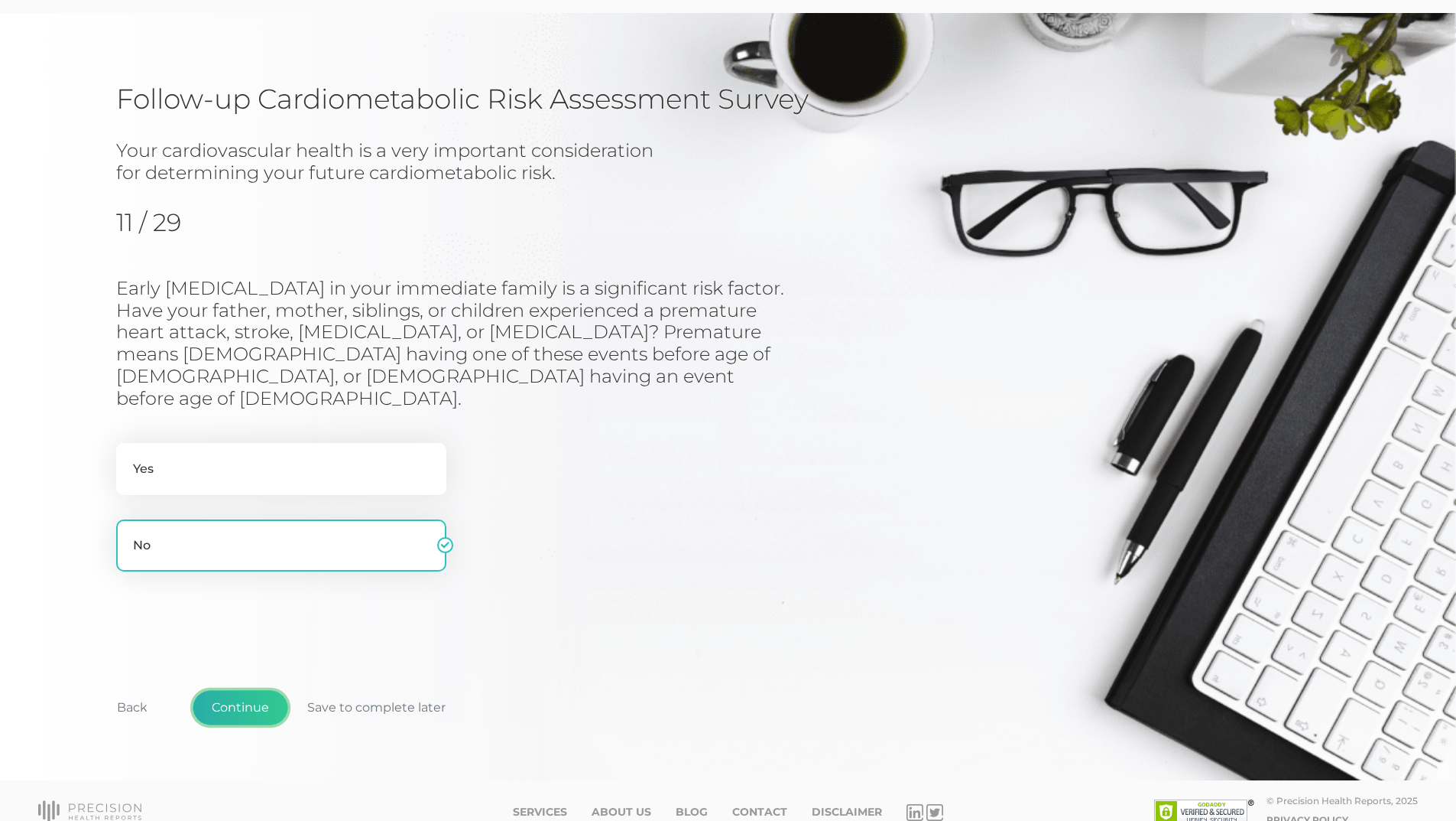
click at [252, 689] on button "Continue" at bounding box center [241, 706] width 96 height 35
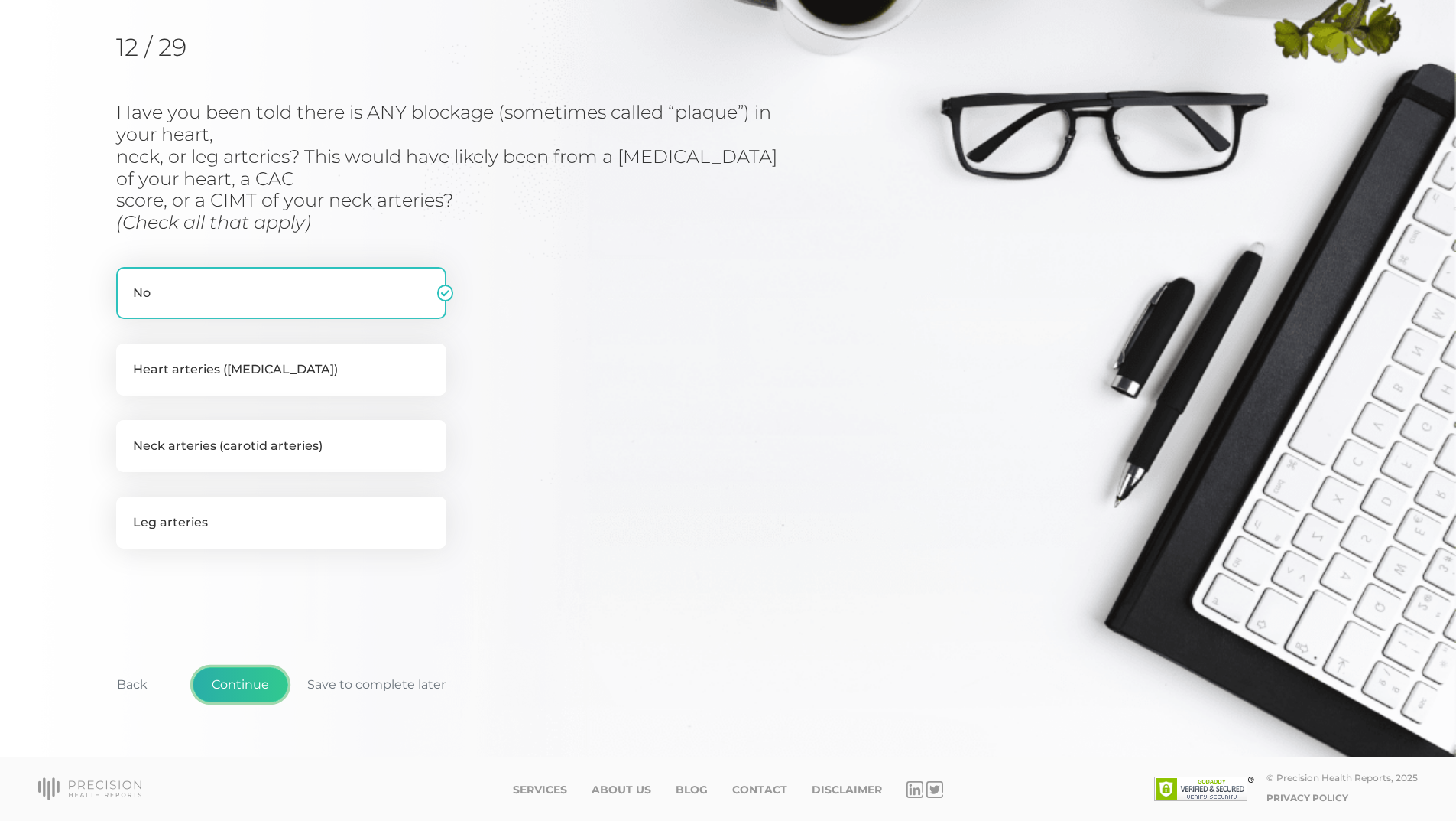
click at [258, 687] on button "Continue" at bounding box center [241, 684] width 96 height 35
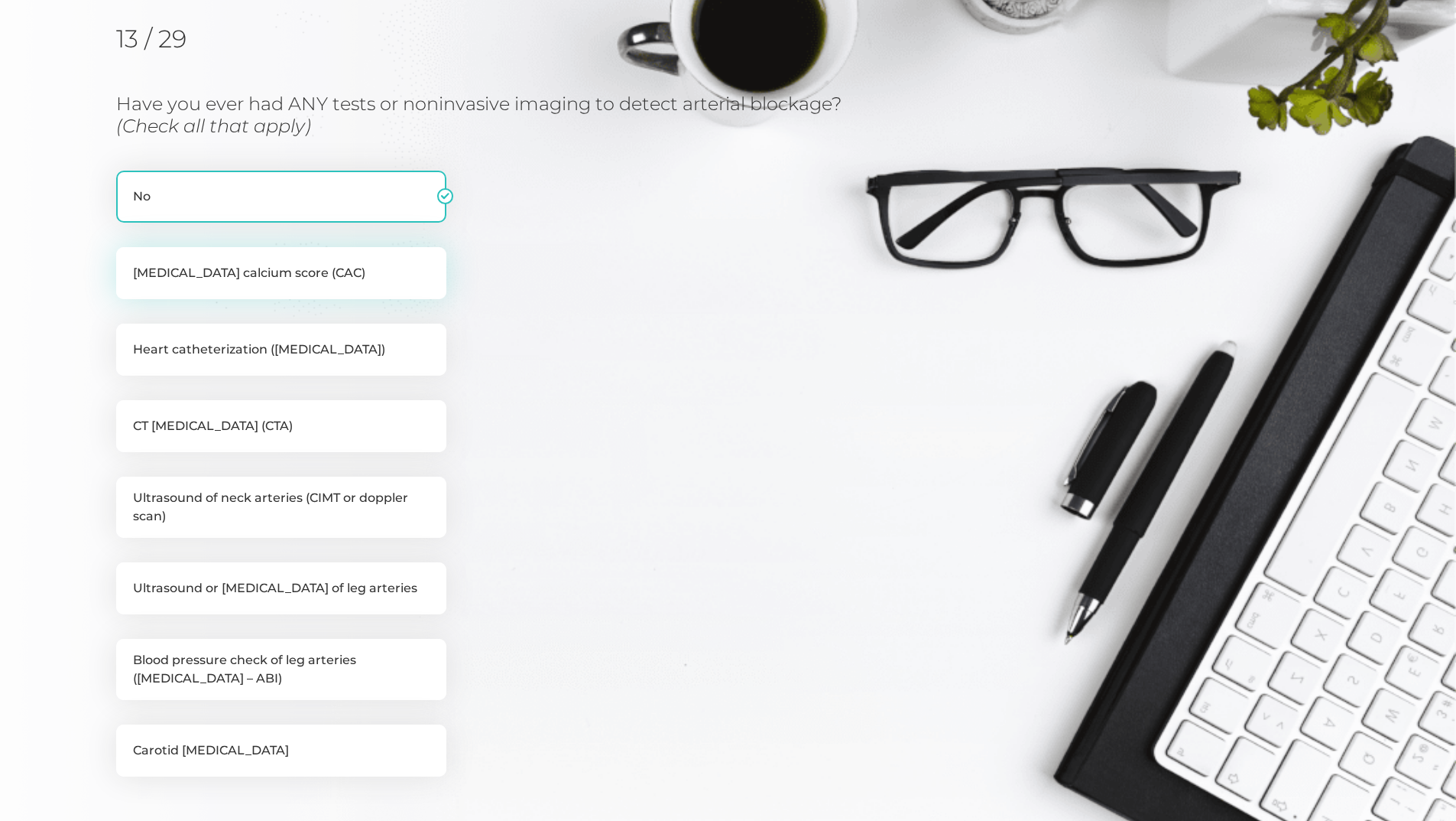
click at [230, 271] on label "[MEDICAL_DATA] calcium score (CAC)" at bounding box center [281, 273] width 330 height 52
click at [129, 262] on input "[MEDICAL_DATA] calcium score (CAC)" at bounding box center [122, 255] width 12 height 15
checkbox input "true"
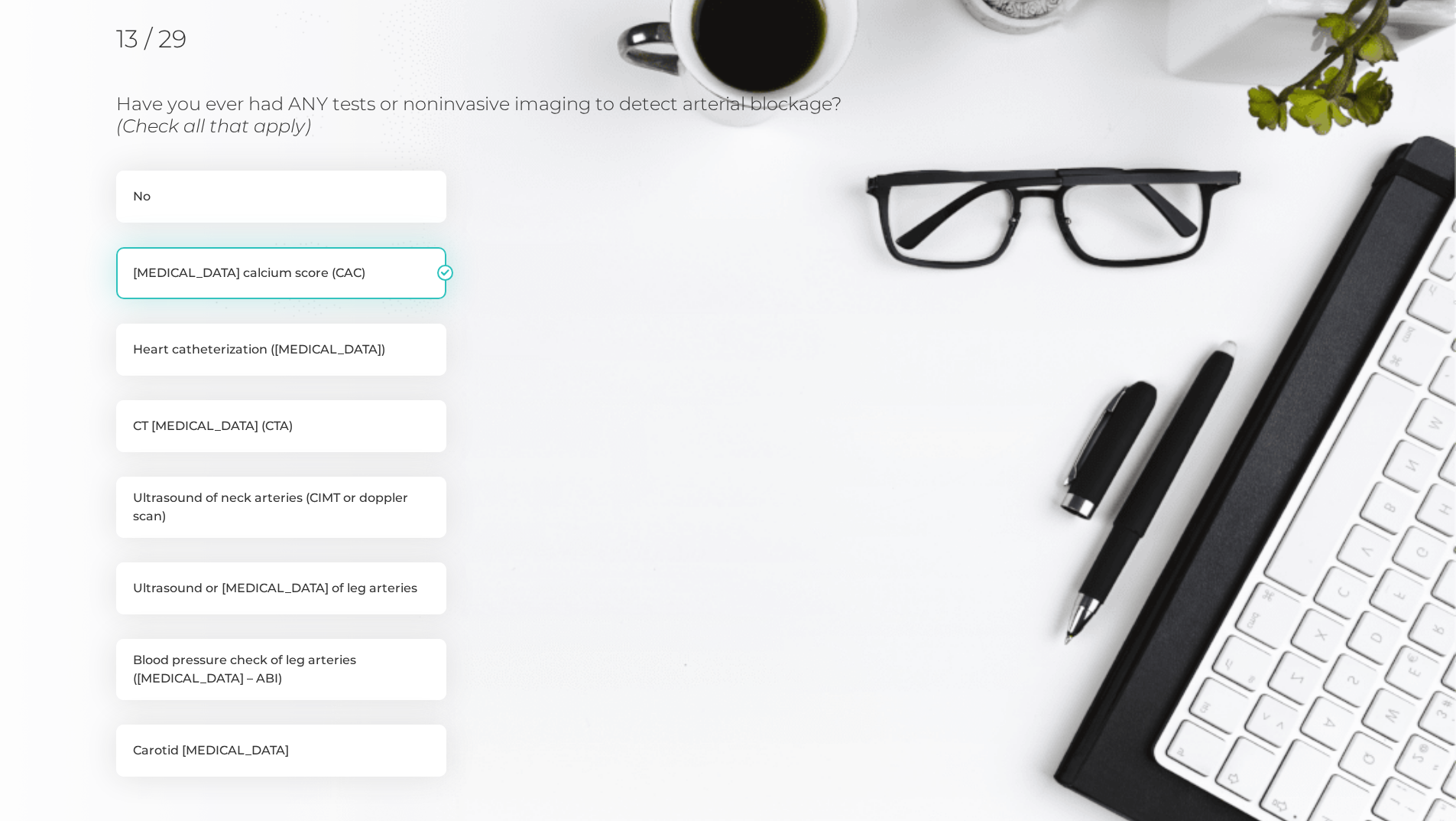
checkbox input "false"
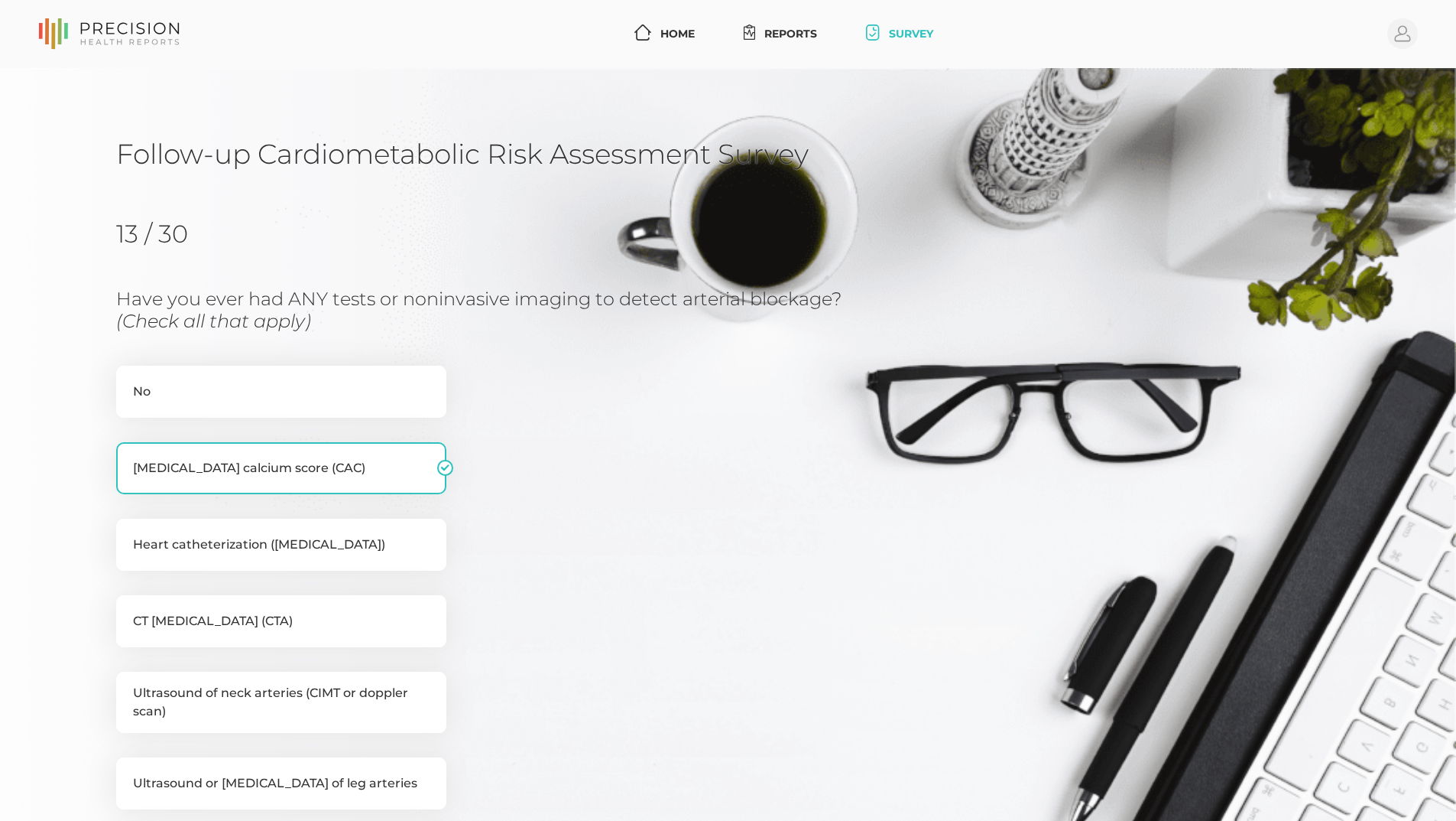
scroll to position [383, 0]
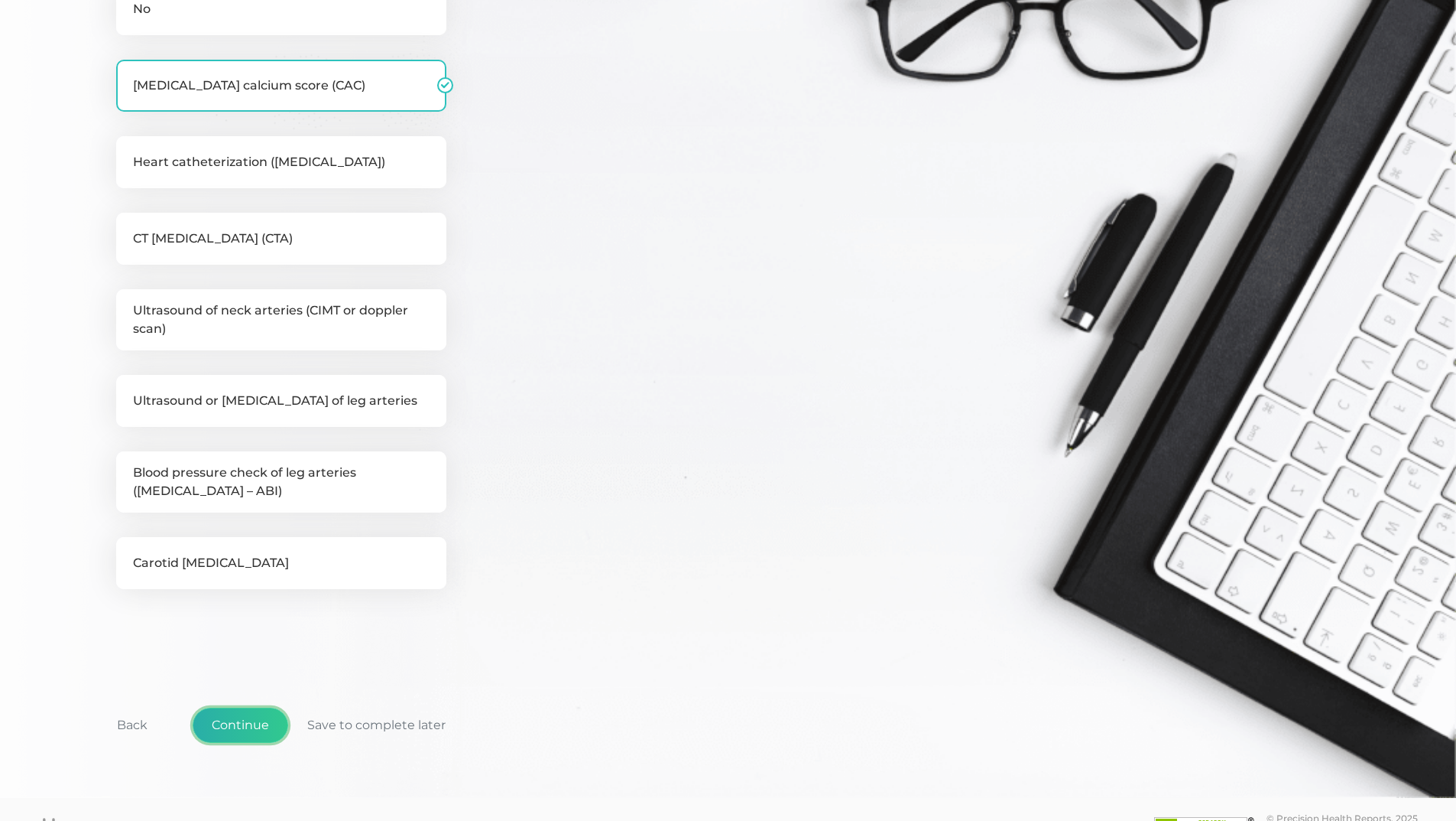
click at [240, 716] on button "Continue" at bounding box center [241, 724] width 96 height 35
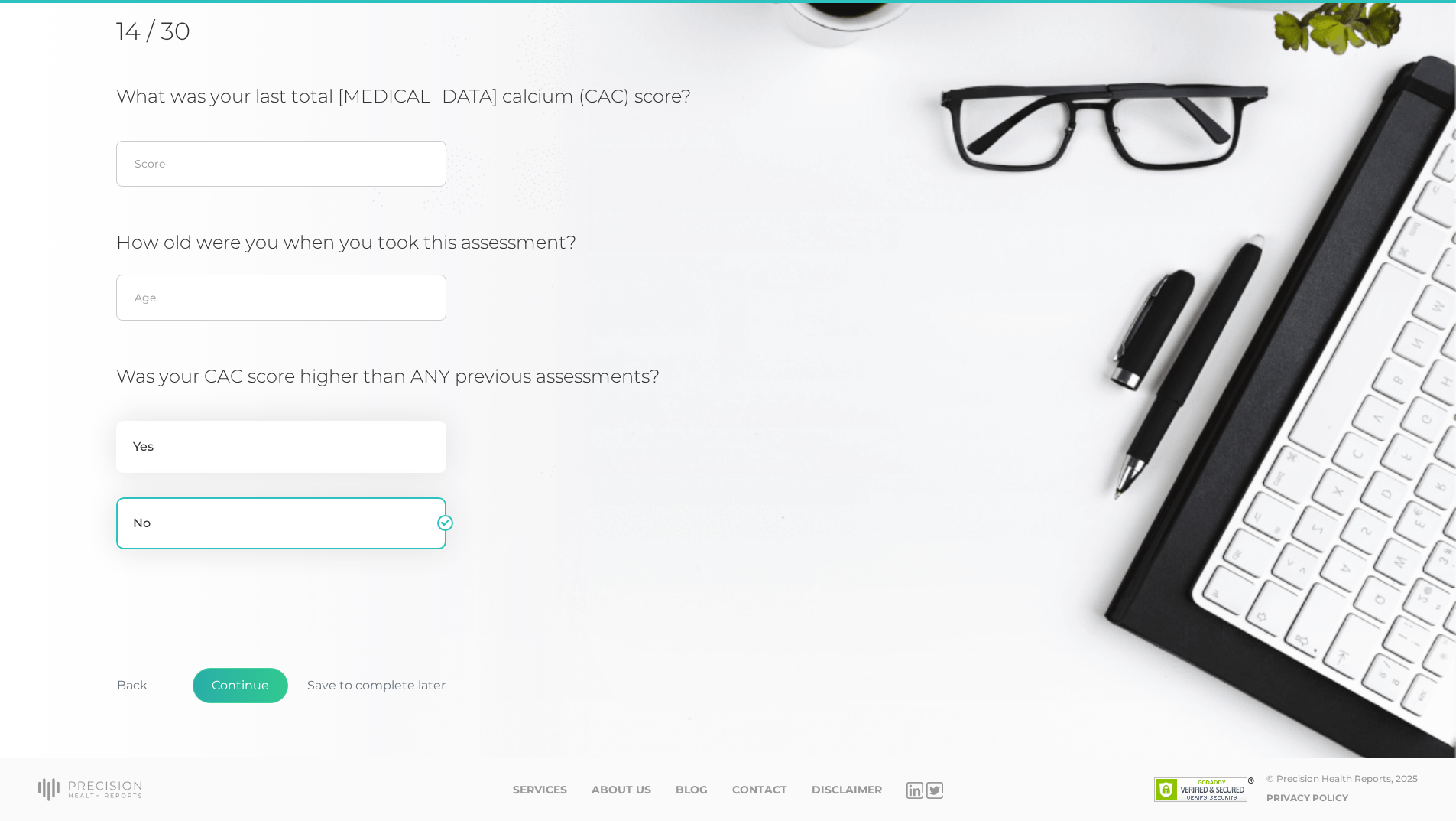
scroll to position [195, 0]
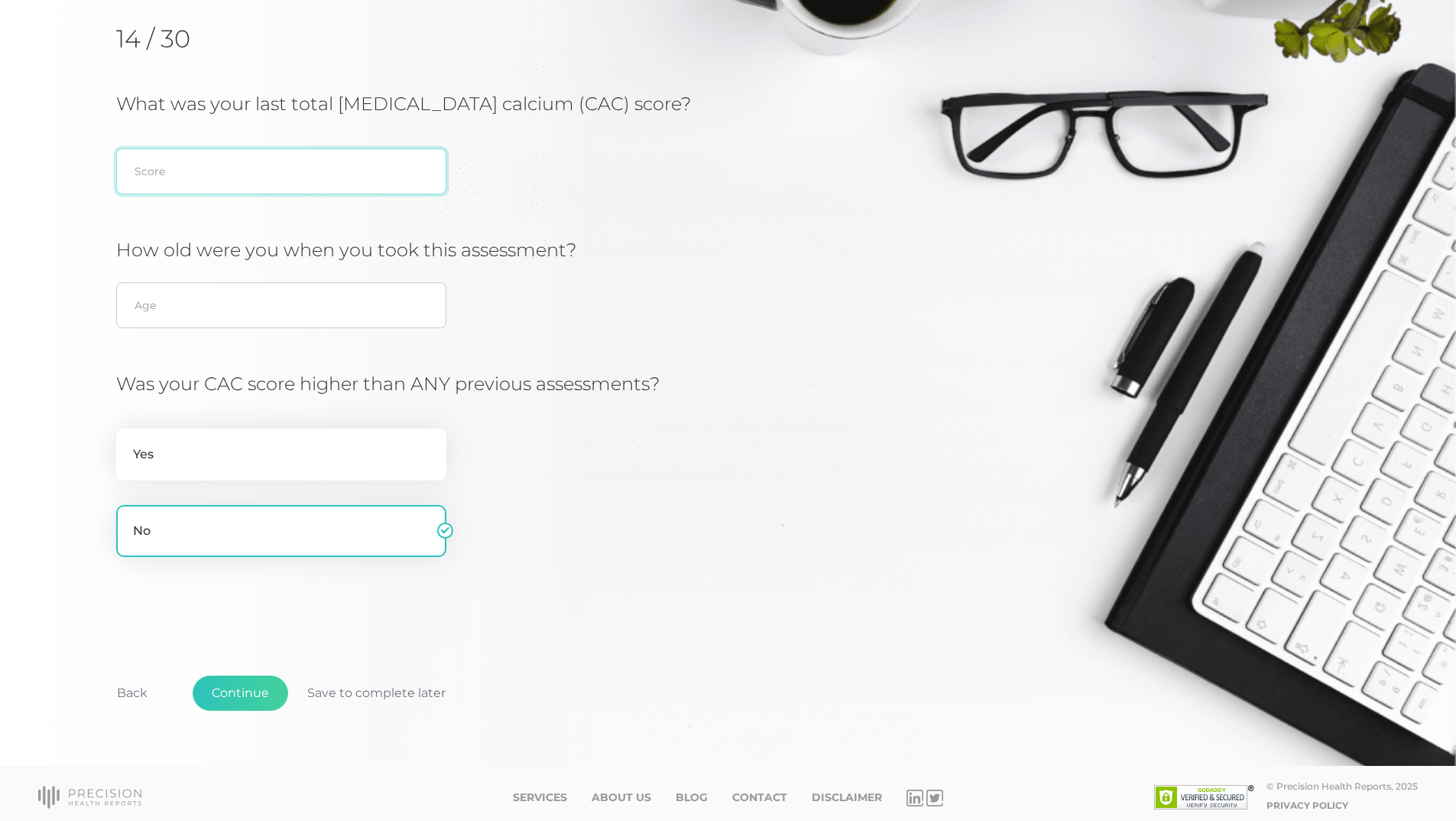
click at [188, 168] on input "text" at bounding box center [281, 171] width 330 height 46
type input "0"
click at [181, 308] on input "text" at bounding box center [281, 305] width 330 height 46
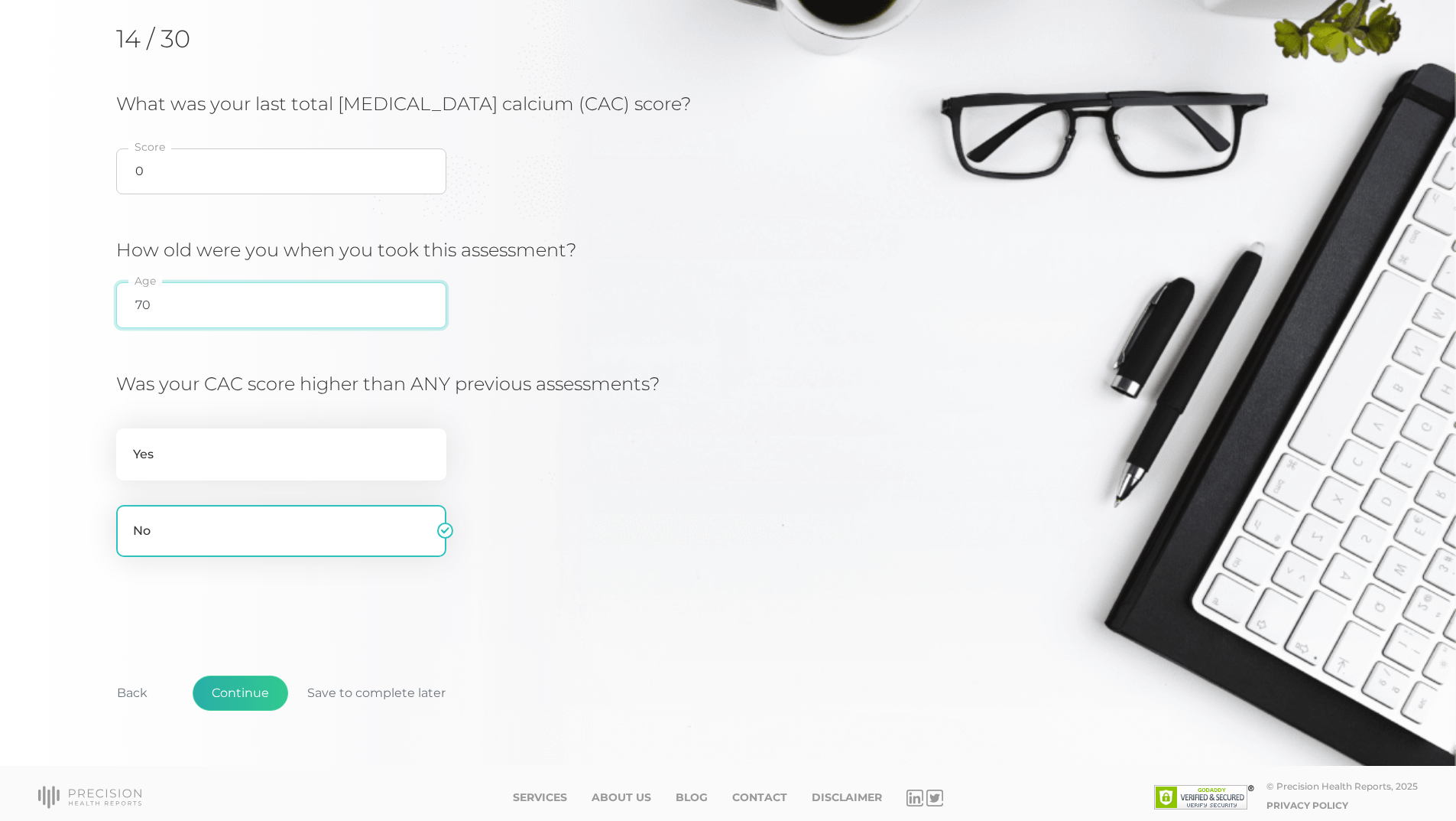
type input "70"
click at [265, 690] on button "Continue" at bounding box center [241, 692] width 96 height 35
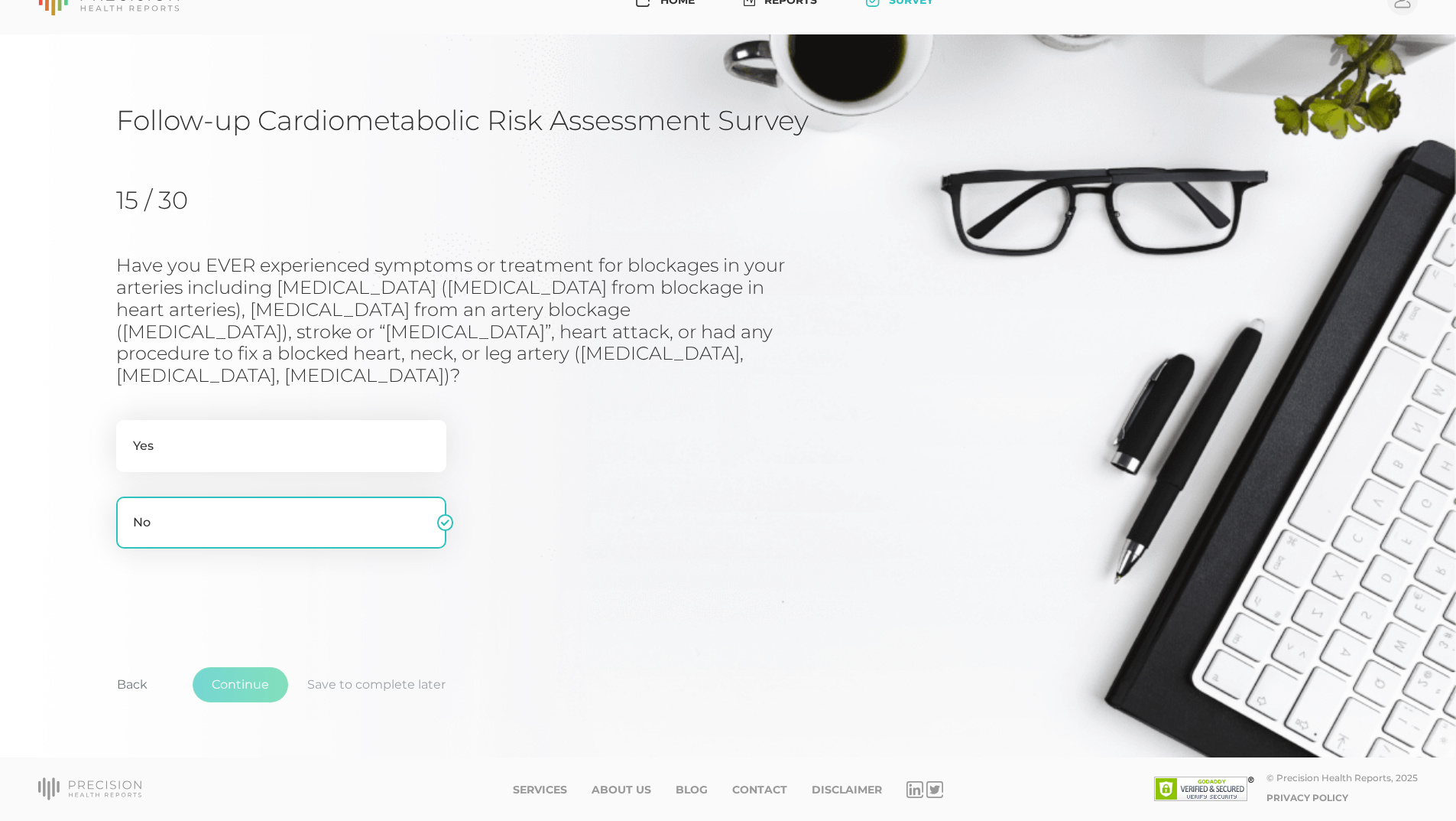
scroll to position [11, 0]
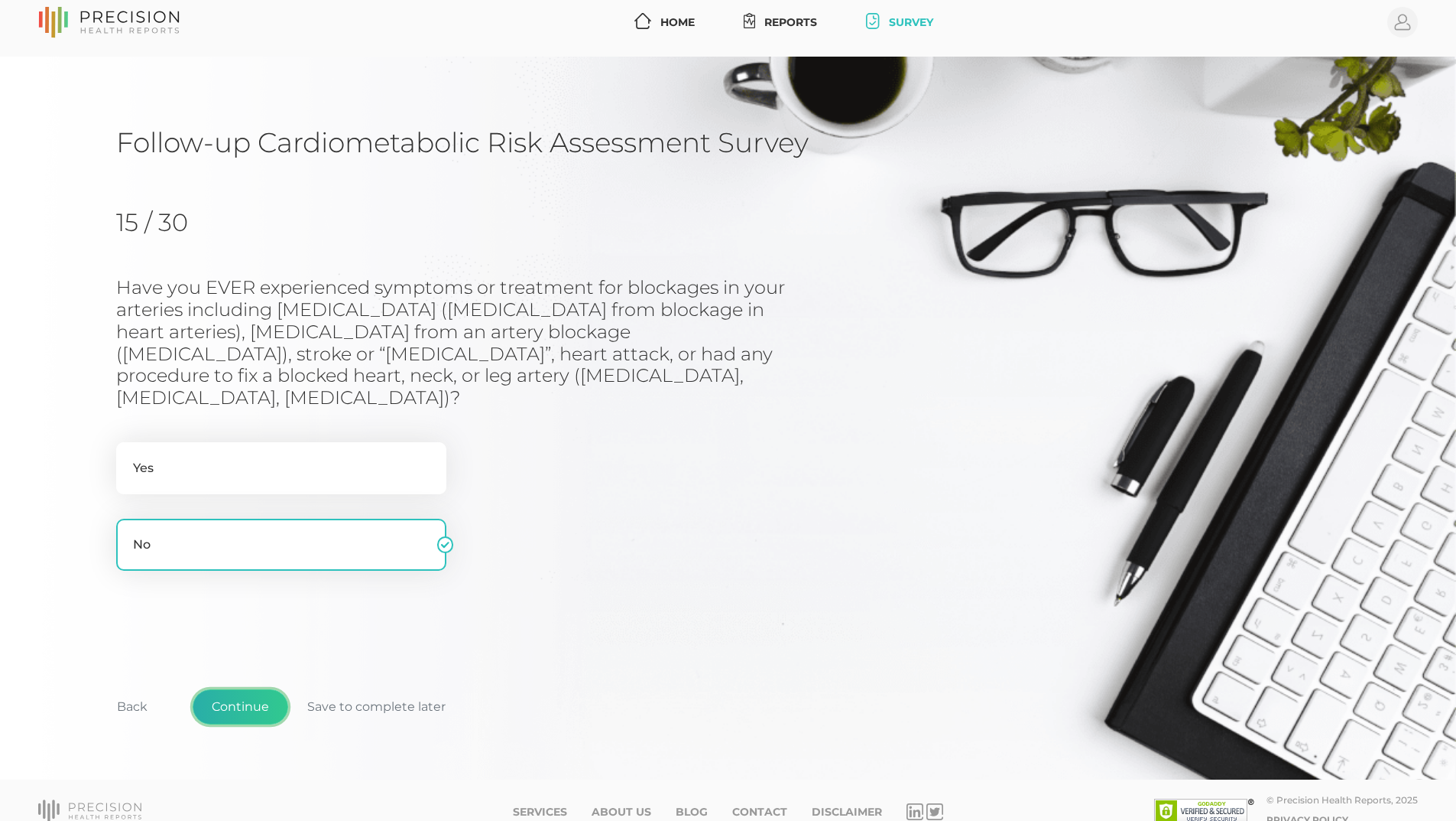
click at [260, 689] on button "Continue" at bounding box center [241, 706] width 96 height 35
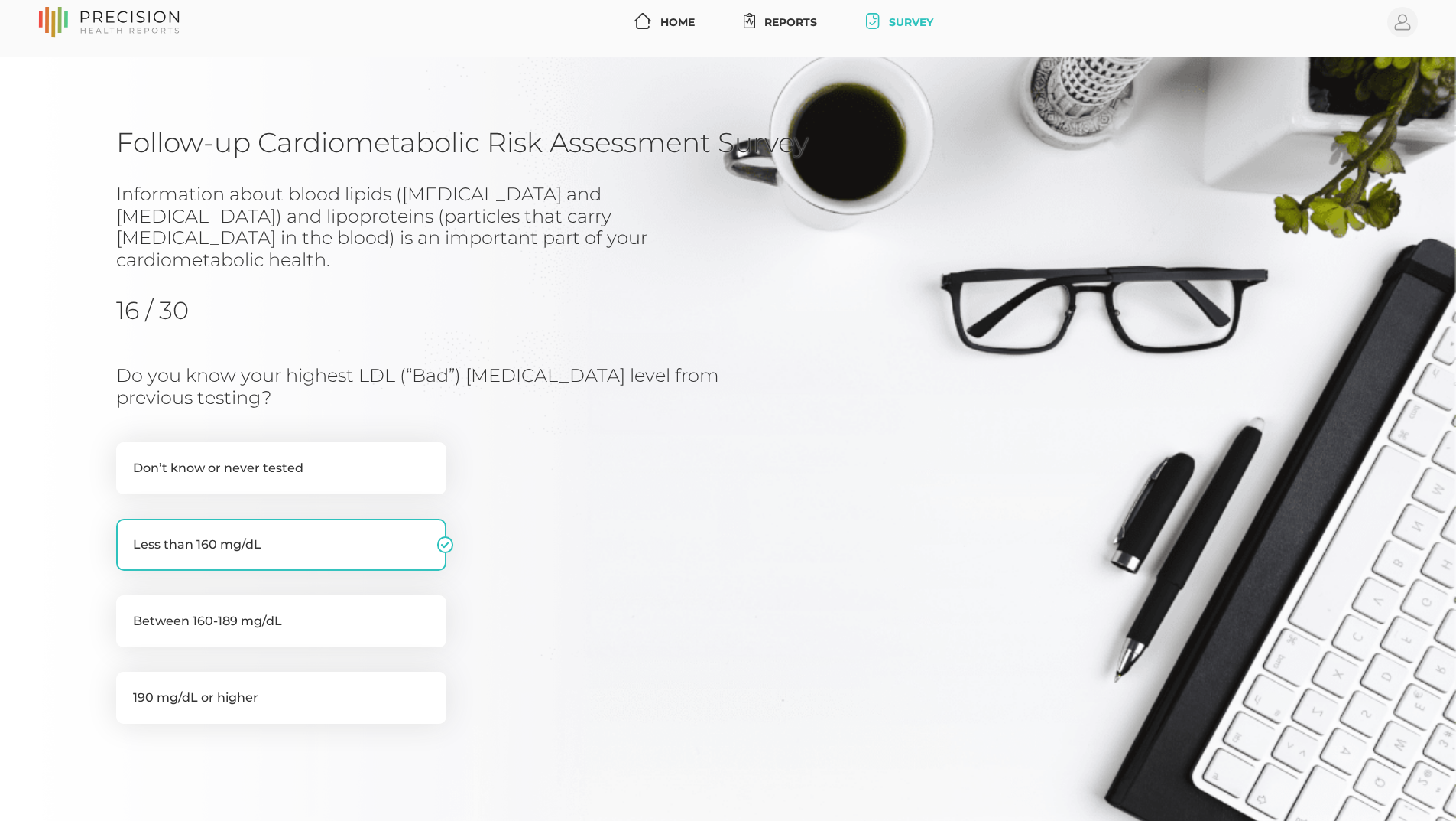
scroll to position [165, 0]
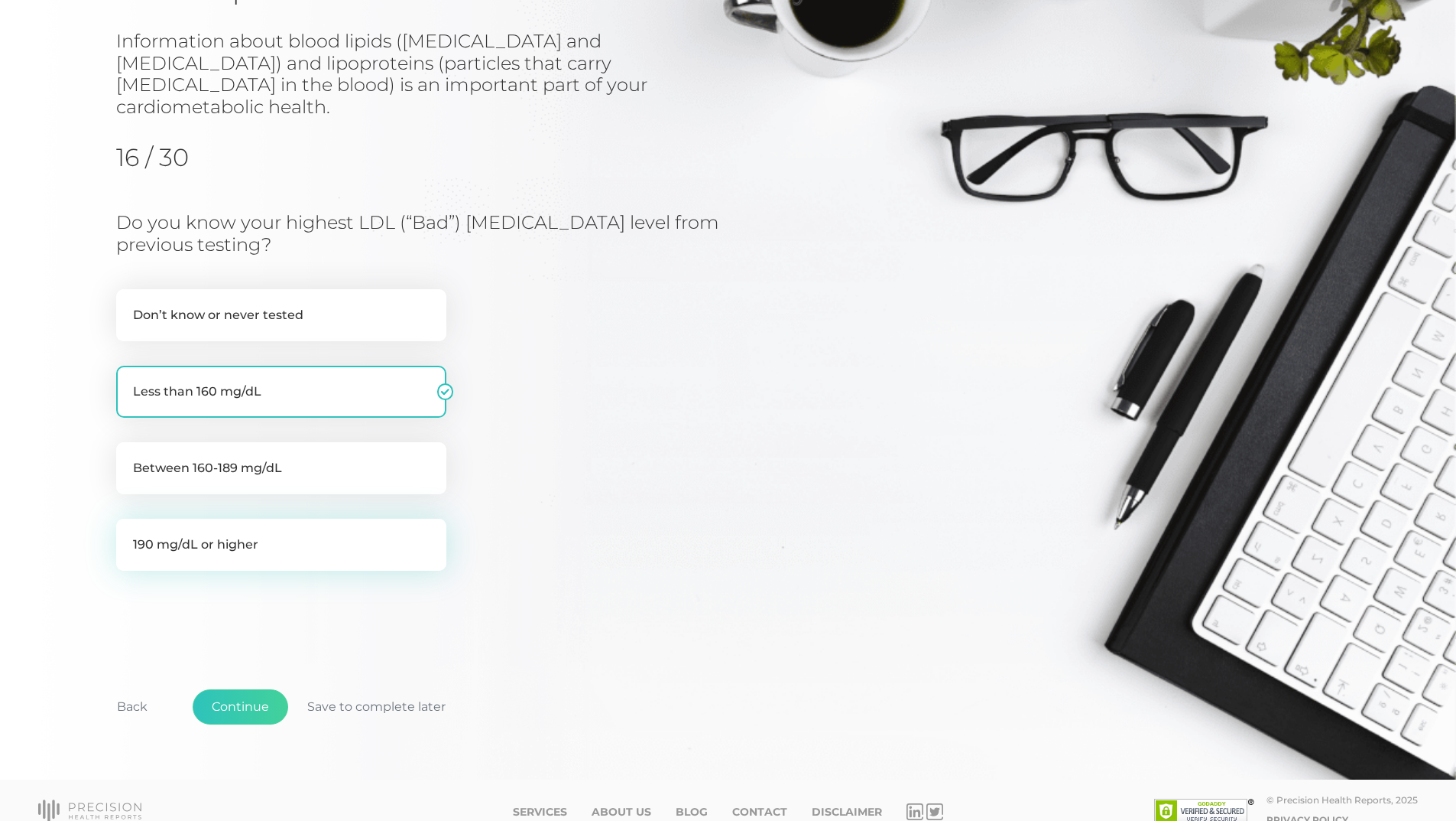
click at [247, 520] on label "190 mg/dL or higher" at bounding box center [281, 544] width 330 height 52
click at [129, 520] on input "190 mg/dL or higher" at bounding box center [122, 526] width 12 height 15
radio input "true"
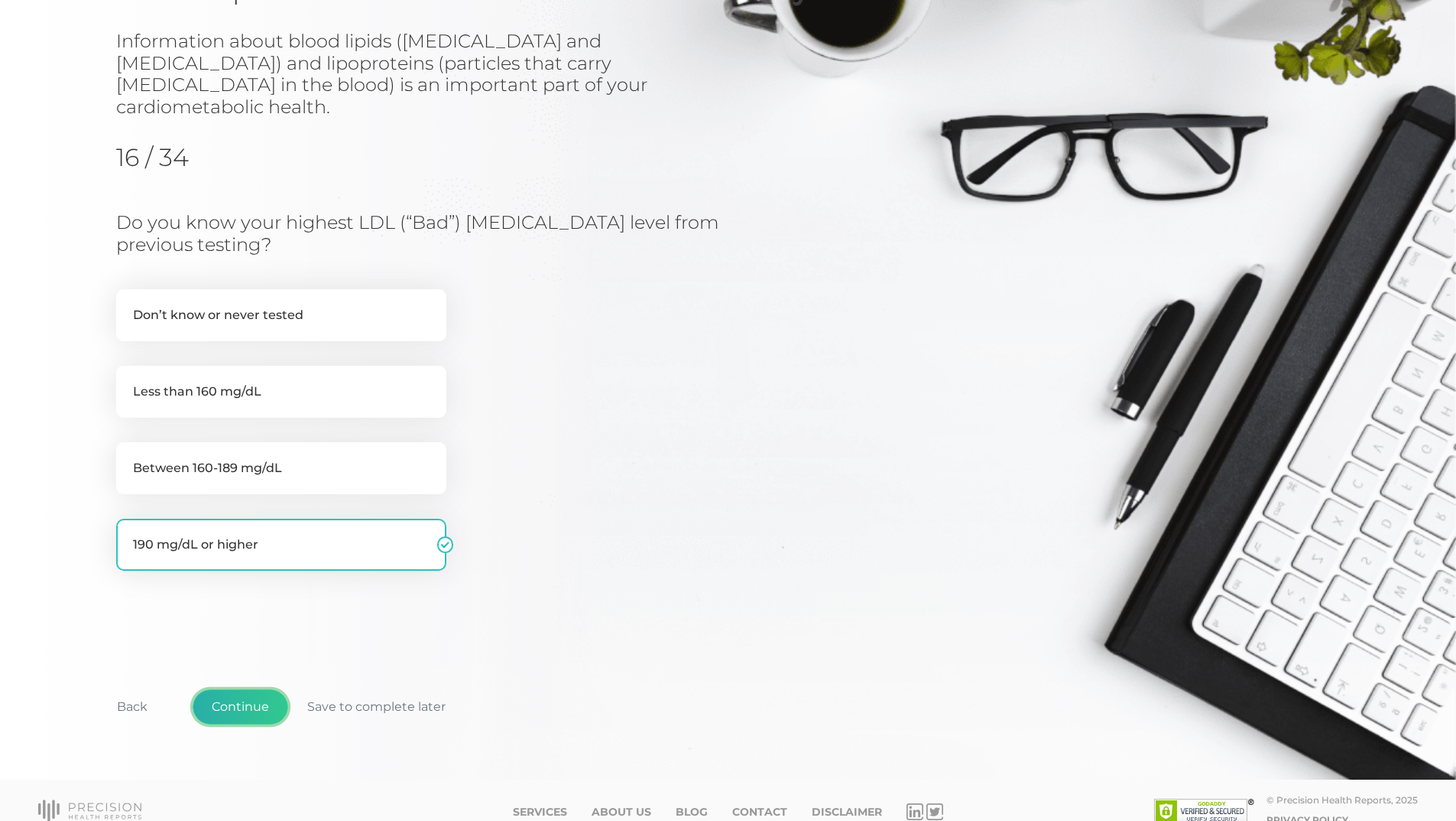
click at [260, 689] on button "Continue" at bounding box center [241, 706] width 96 height 35
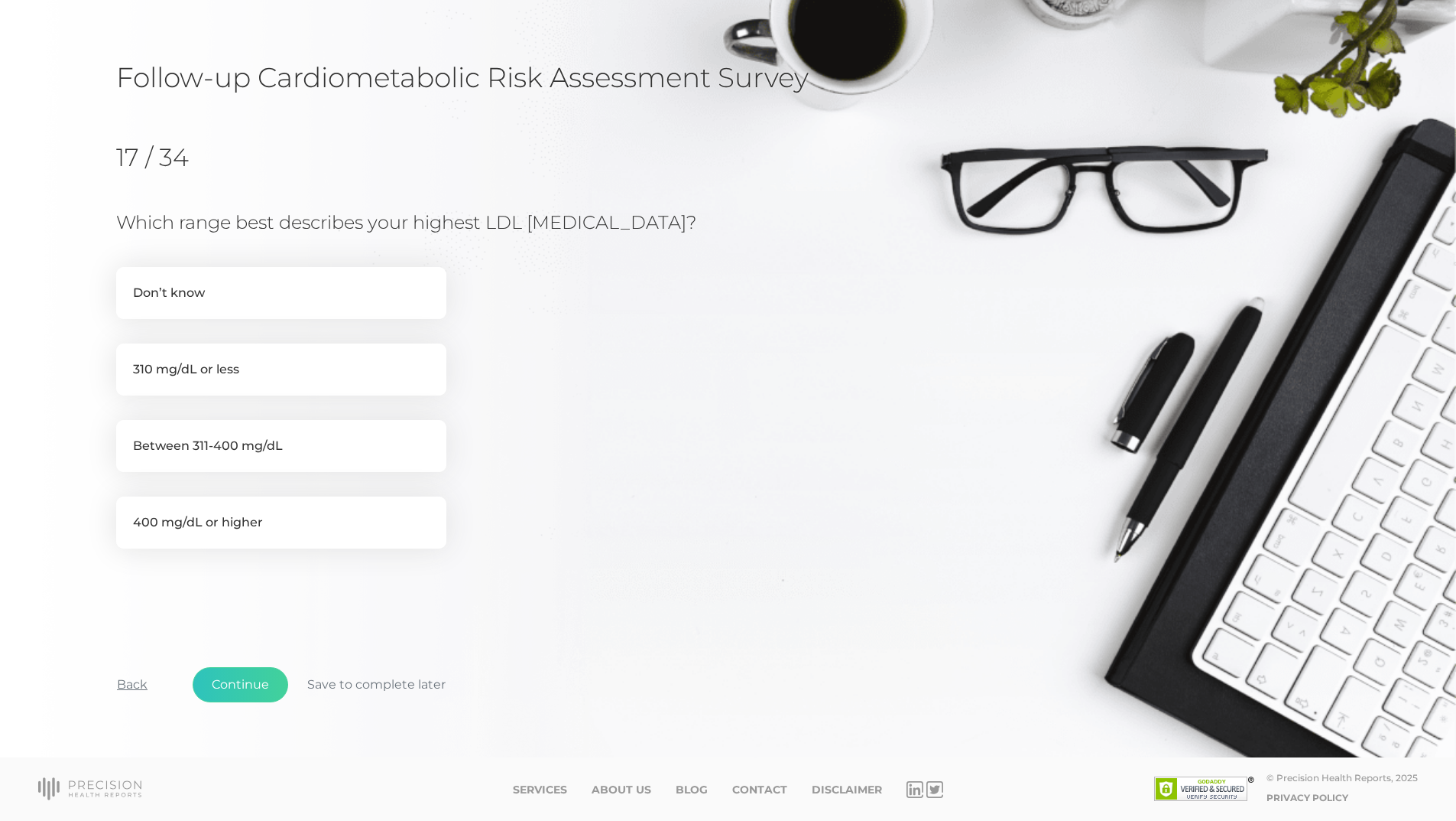
click at [125, 685] on button "Back" at bounding box center [132, 684] width 69 height 35
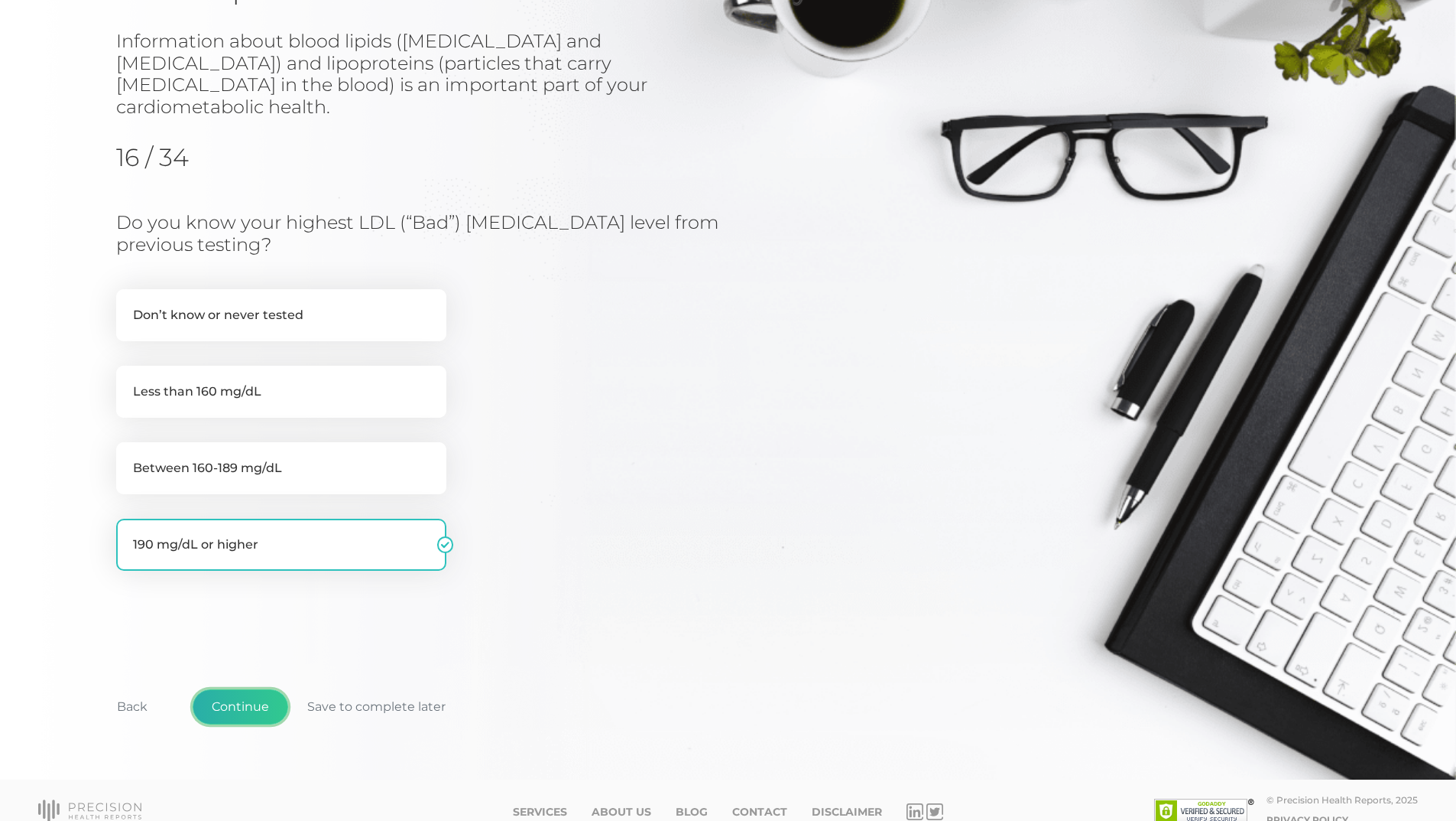
click at [243, 689] on button "Continue" at bounding box center [241, 706] width 96 height 35
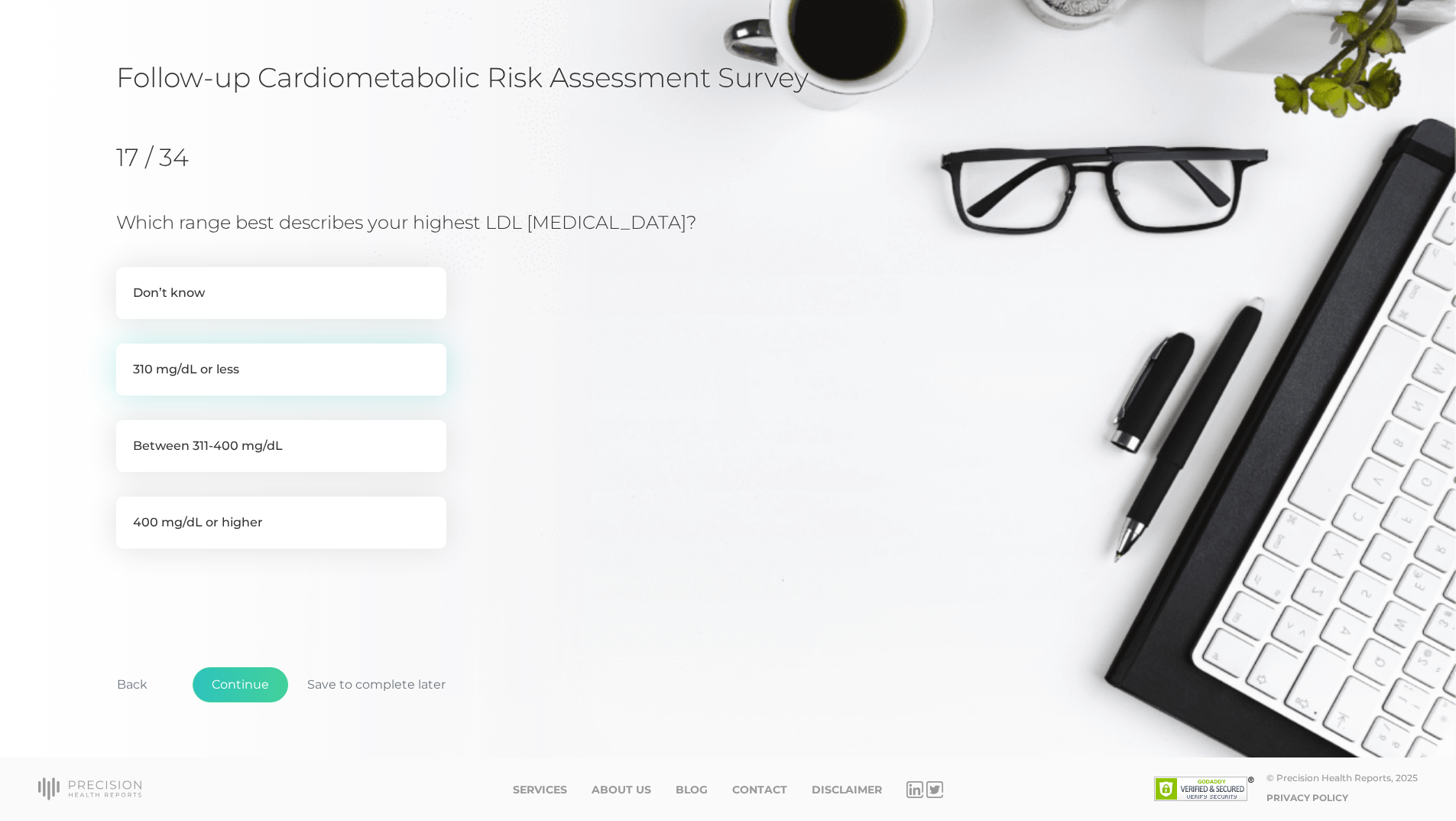
click at [205, 372] on label "310 mg/dL or less" at bounding box center [281, 369] width 330 height 52
click at [129, 358] on input "310 mg/dL or less" at bounding box center [122, 351] width 12 height 15
radio input "true"
click at [269, 684] on button "Continue" at bounding box center [241, 684] width 96 height 35
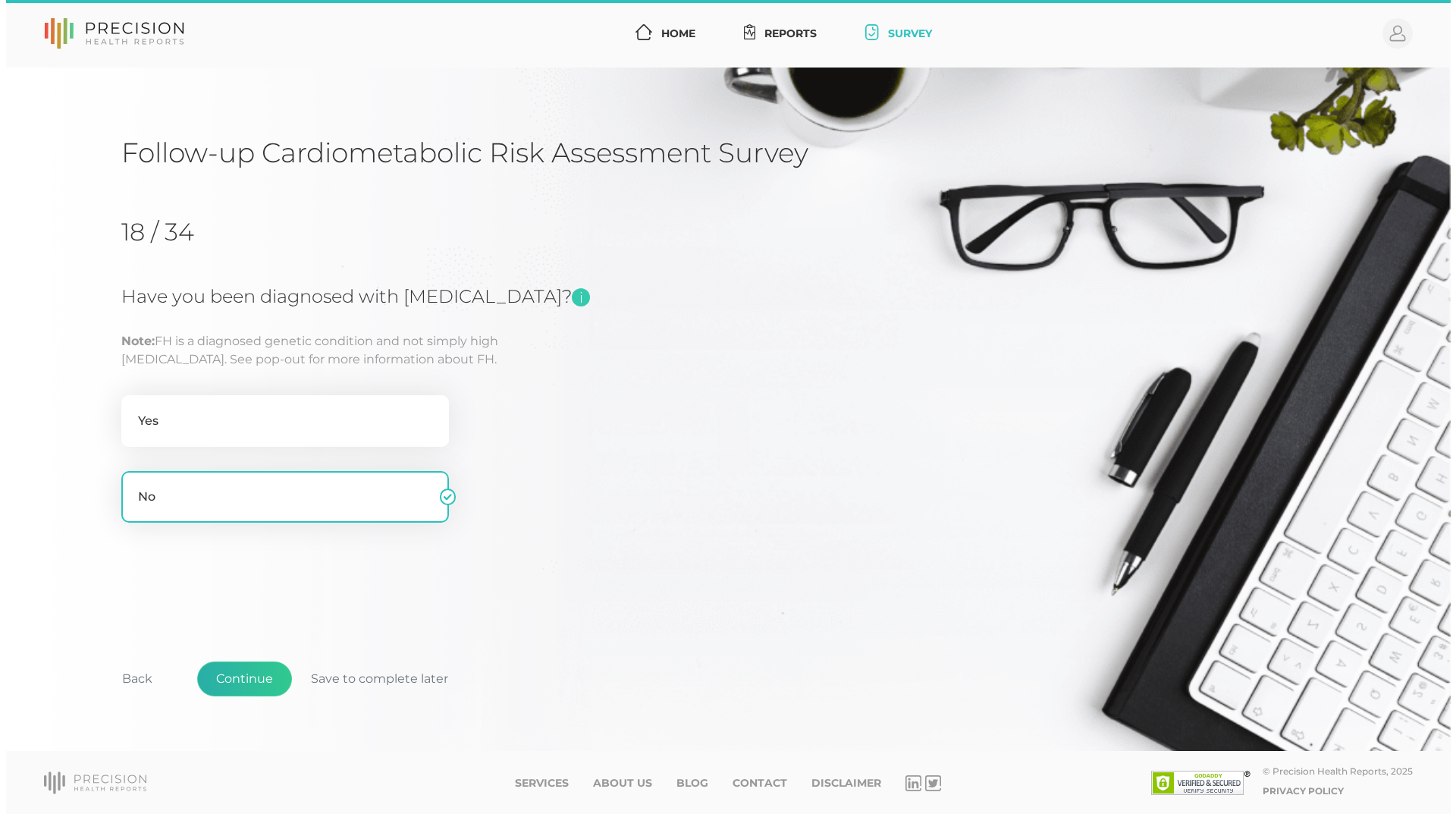
scroll to position [0, 0]
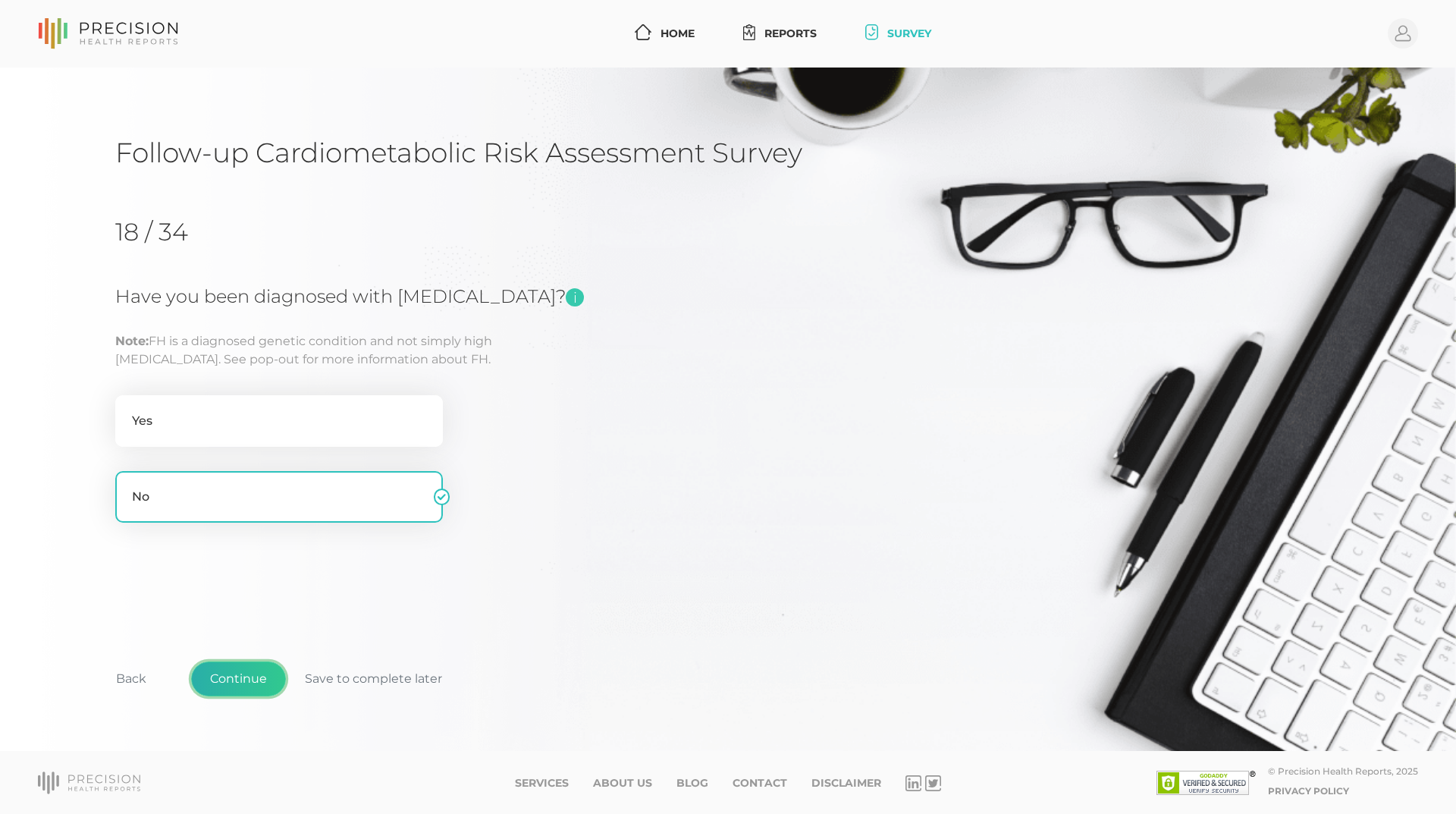
click at [250, 681] on button "Continue" at bounding box center [239, 678] width 95 height 34
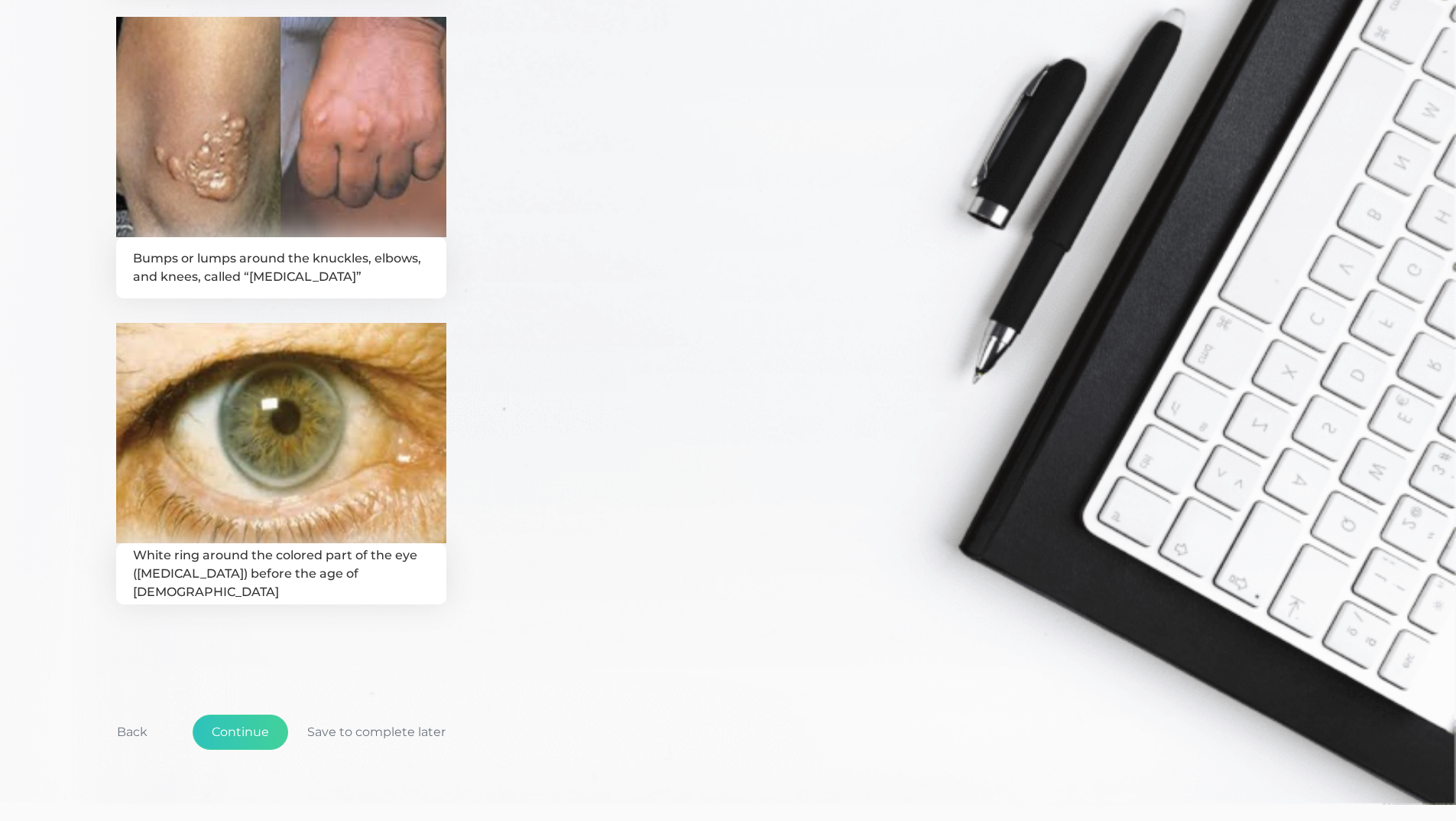
scroll to position [684, 0]
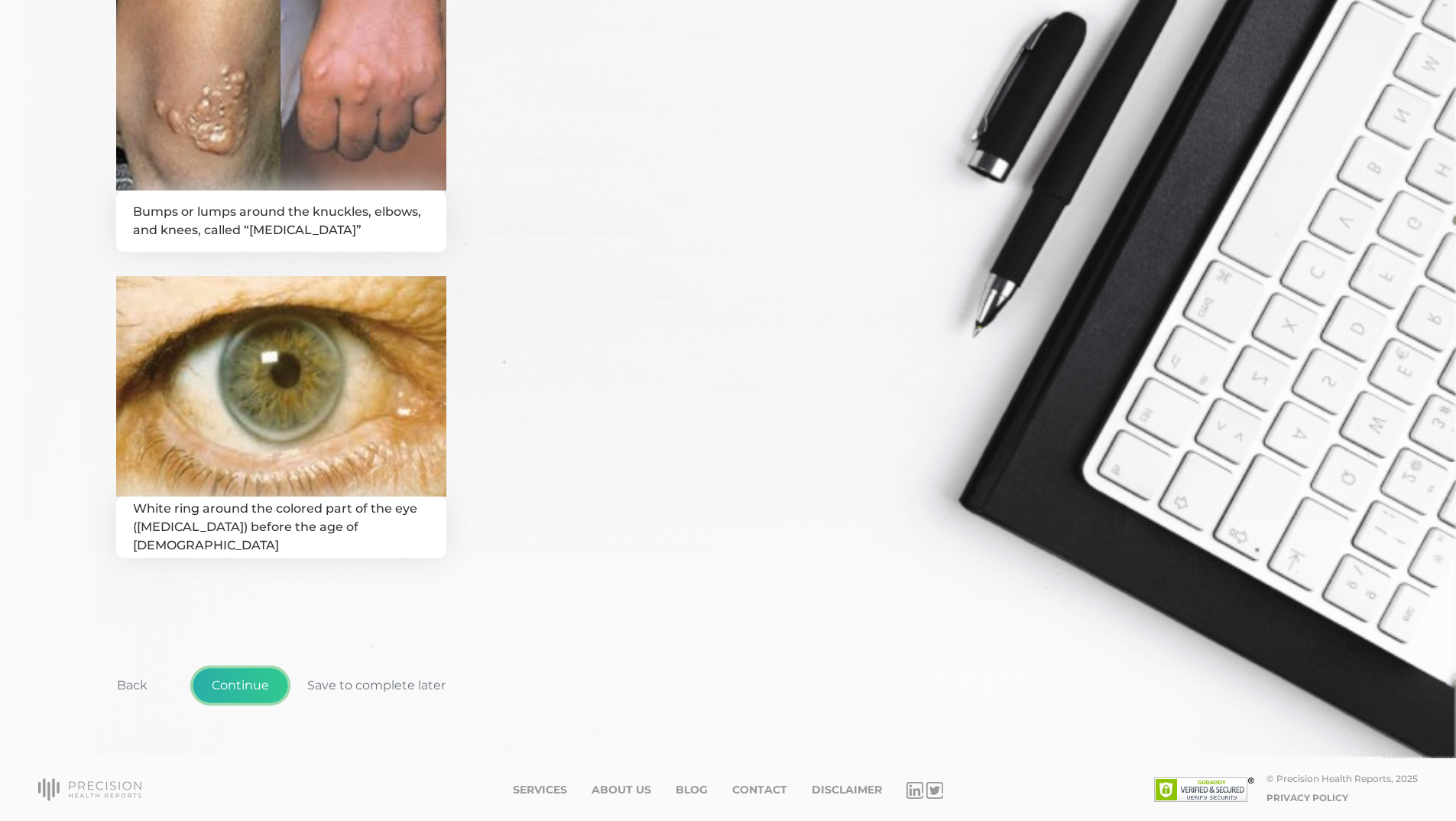
click at [247, 686] on button "Continue" at bounding box center [241, 685] width 96 height 35
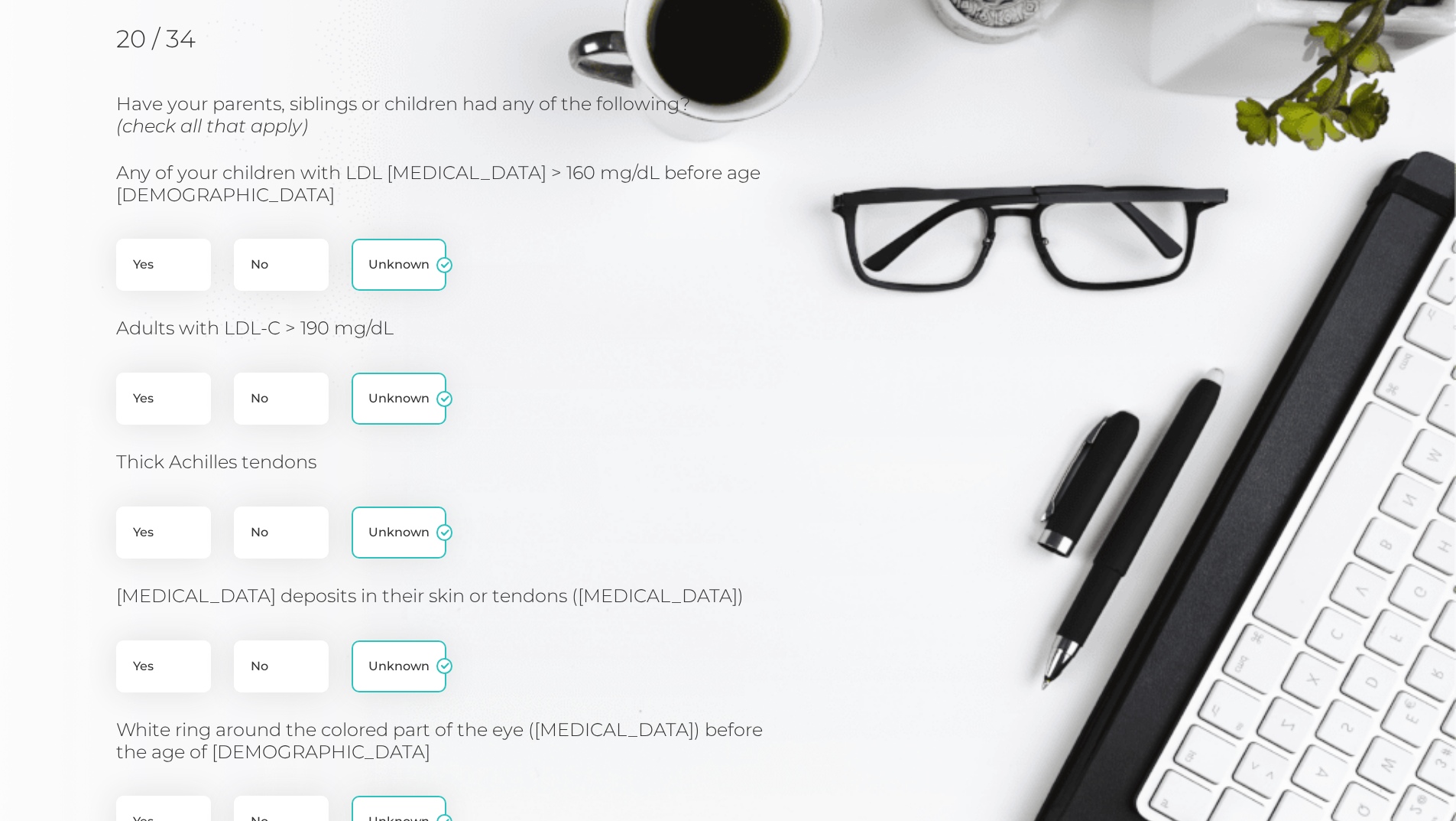
scroll to position [323, 0]
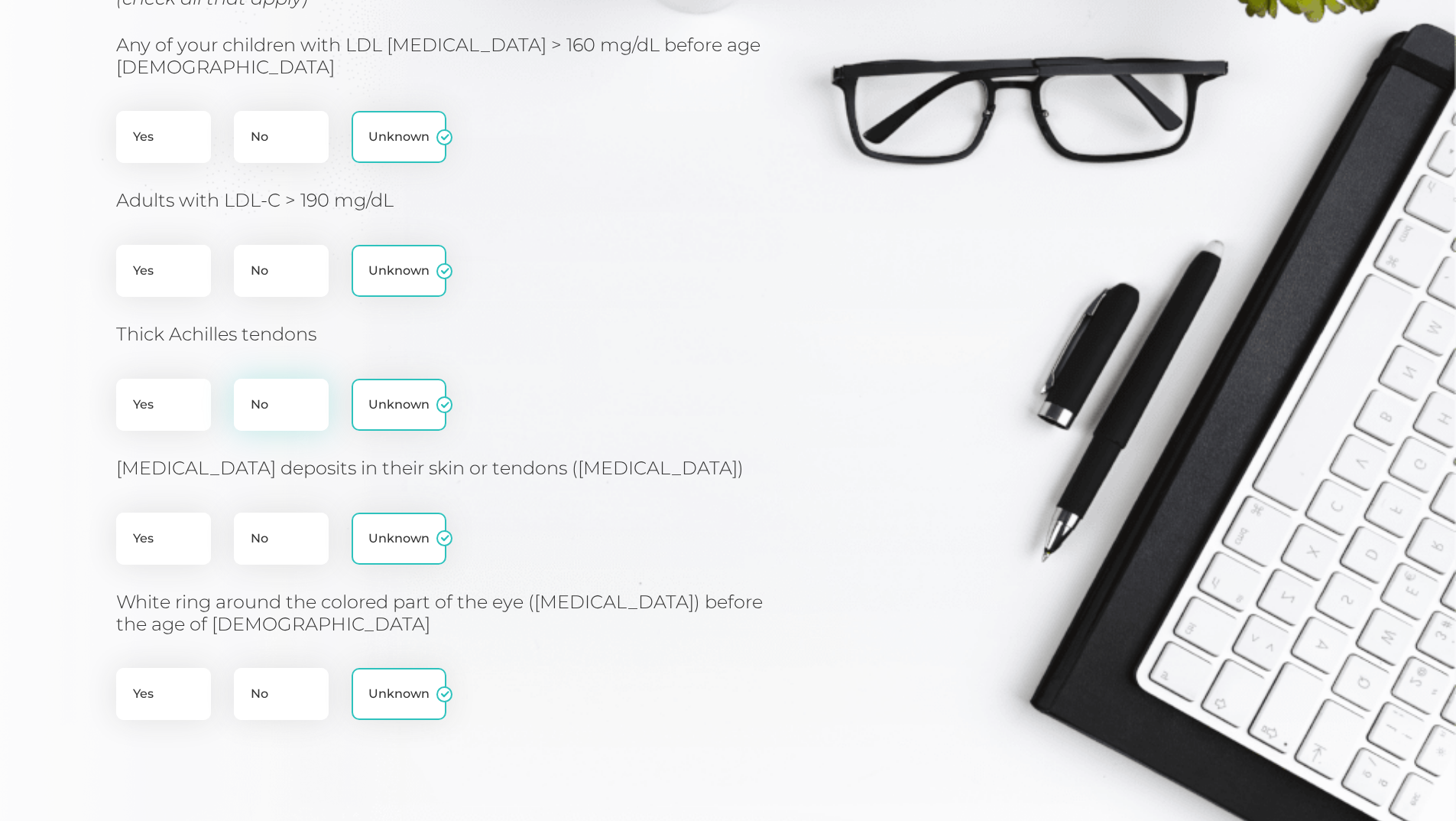
click at [258, 382] on label "No" at bounding box center [281, 404] width 95 height 52
click at [246, 382] on input "No" at bounding box center [240, 387] width 12 height 15
radio input "true"
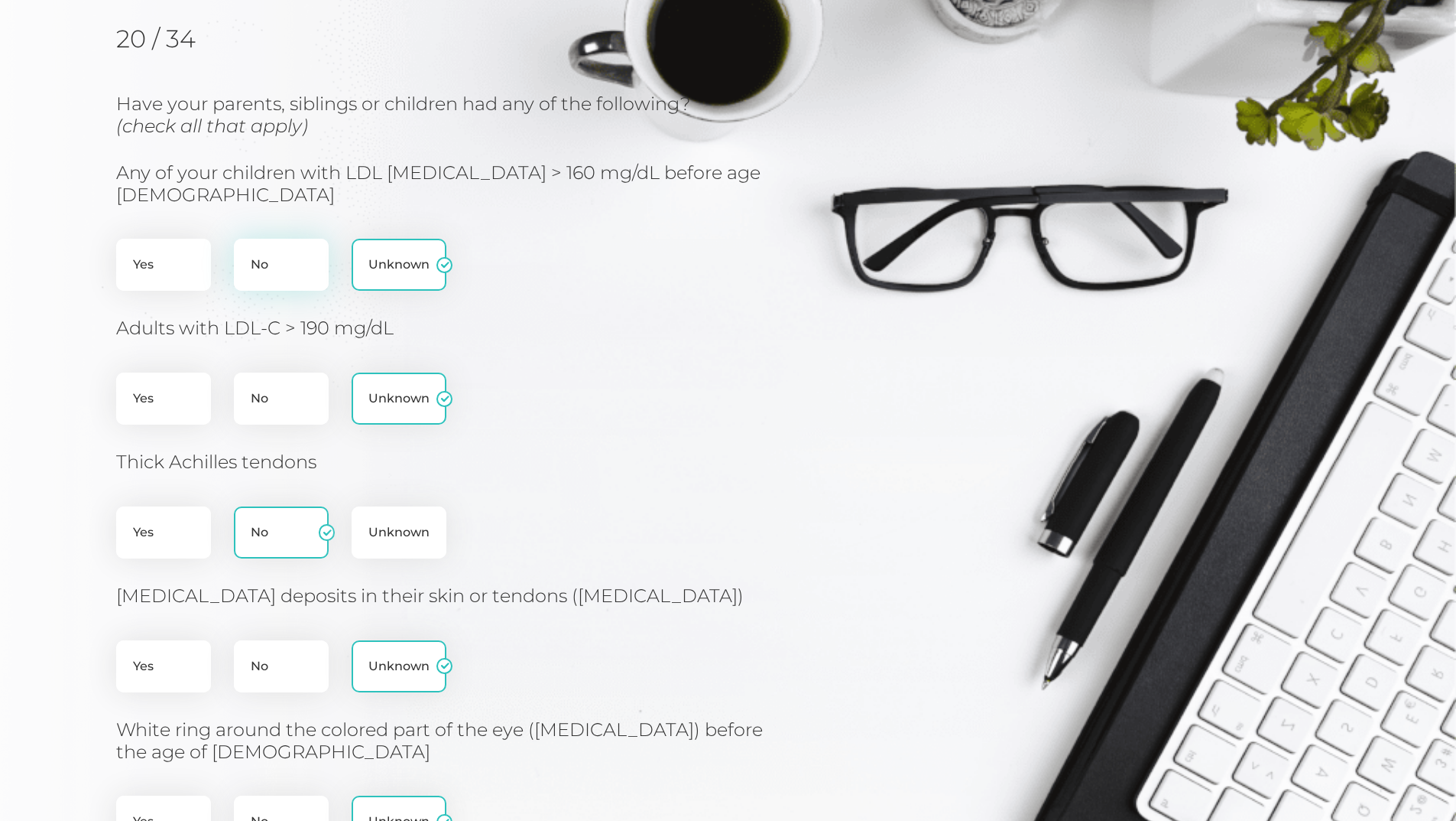
click at [260, 240] on label "No" at bounding box center [281, 264] width 95 height 52
click at [246, 240] on input "No" at bounding box center [240, 246] width 12 height 15
radio input "true"
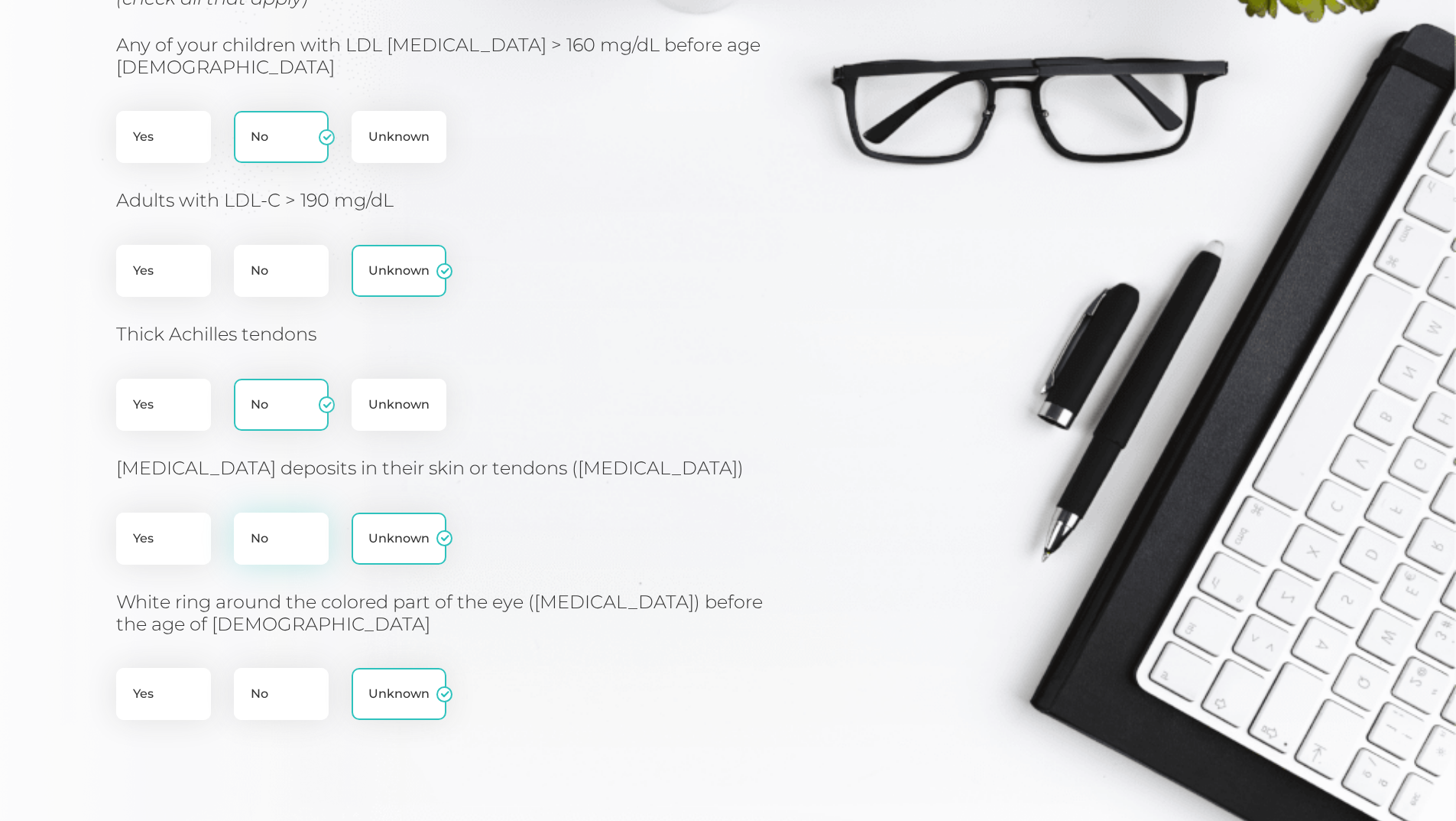
click at [263, 520] on label "No" at bounding box center [281, 538] width 95 height 52
click at [246, 520] on input "No" at bounding box center [240, 520] width 12 height 15
radio input "true"
click at [259, 668] on label "No" at bounding box center [281, 693] width 95 height 52
click at [246, 668] on input "No" at bounding box center [240, 675] width 12 height 15
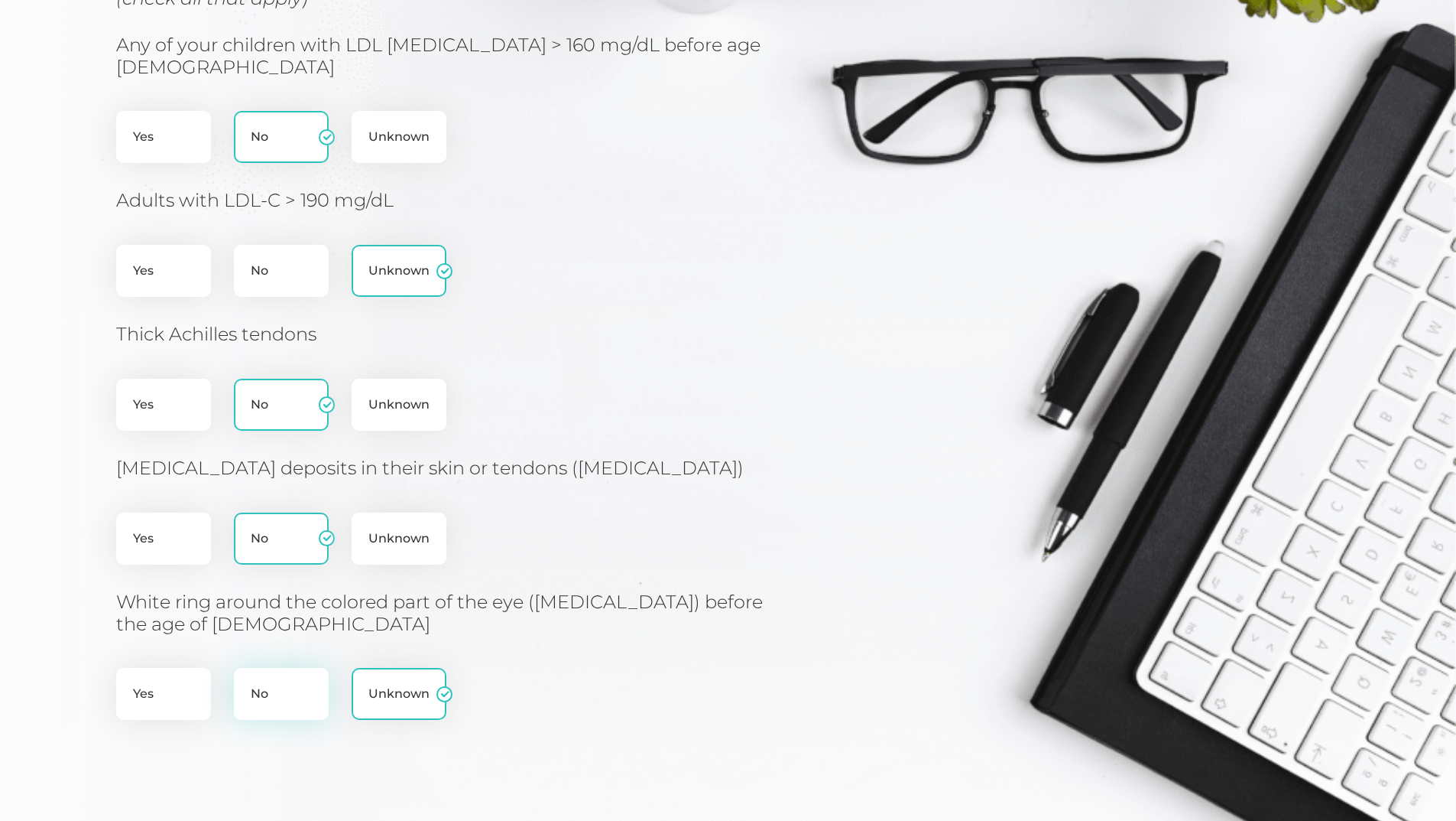
radio input "true"
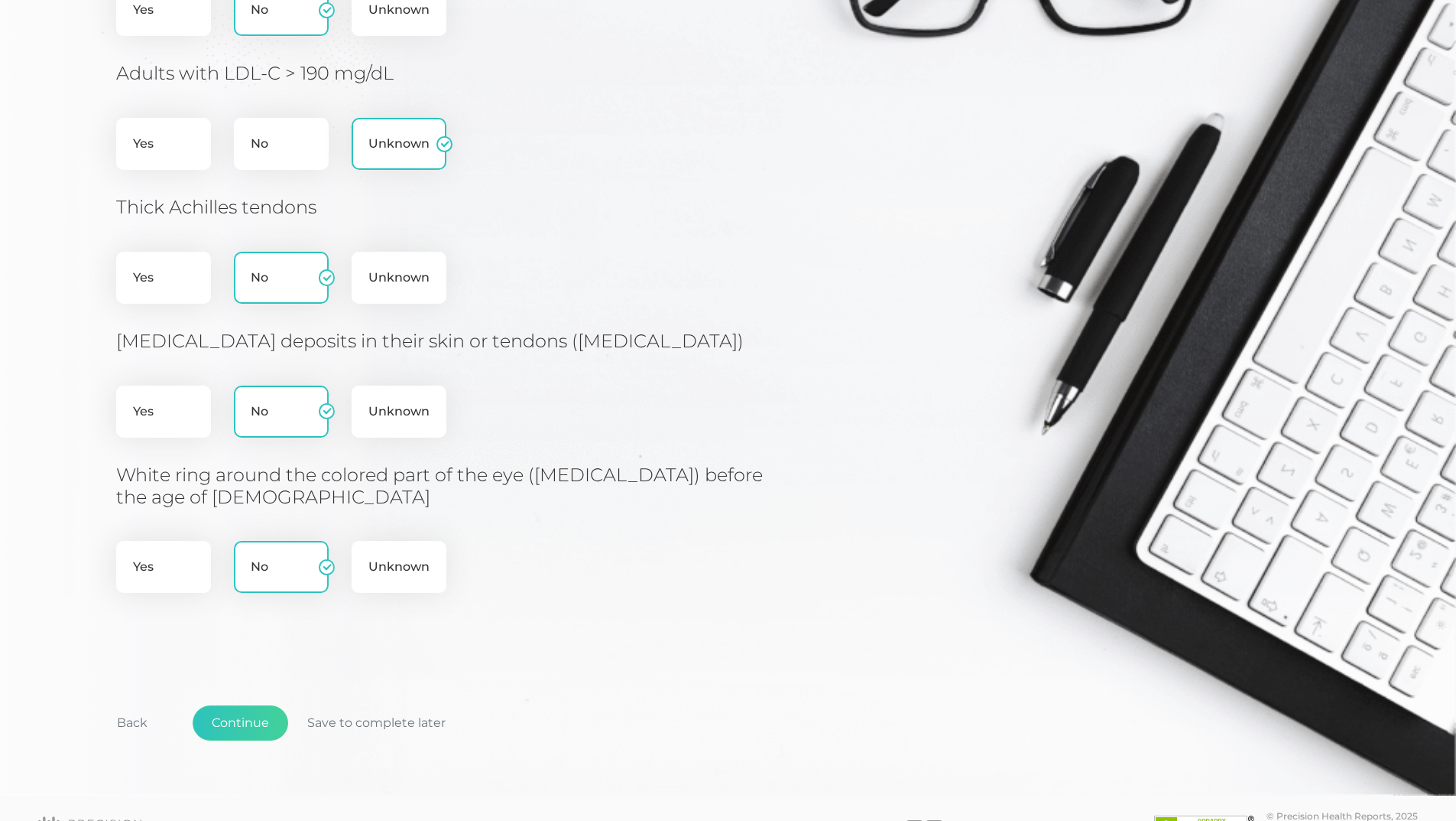
scroll to position [466, 0]
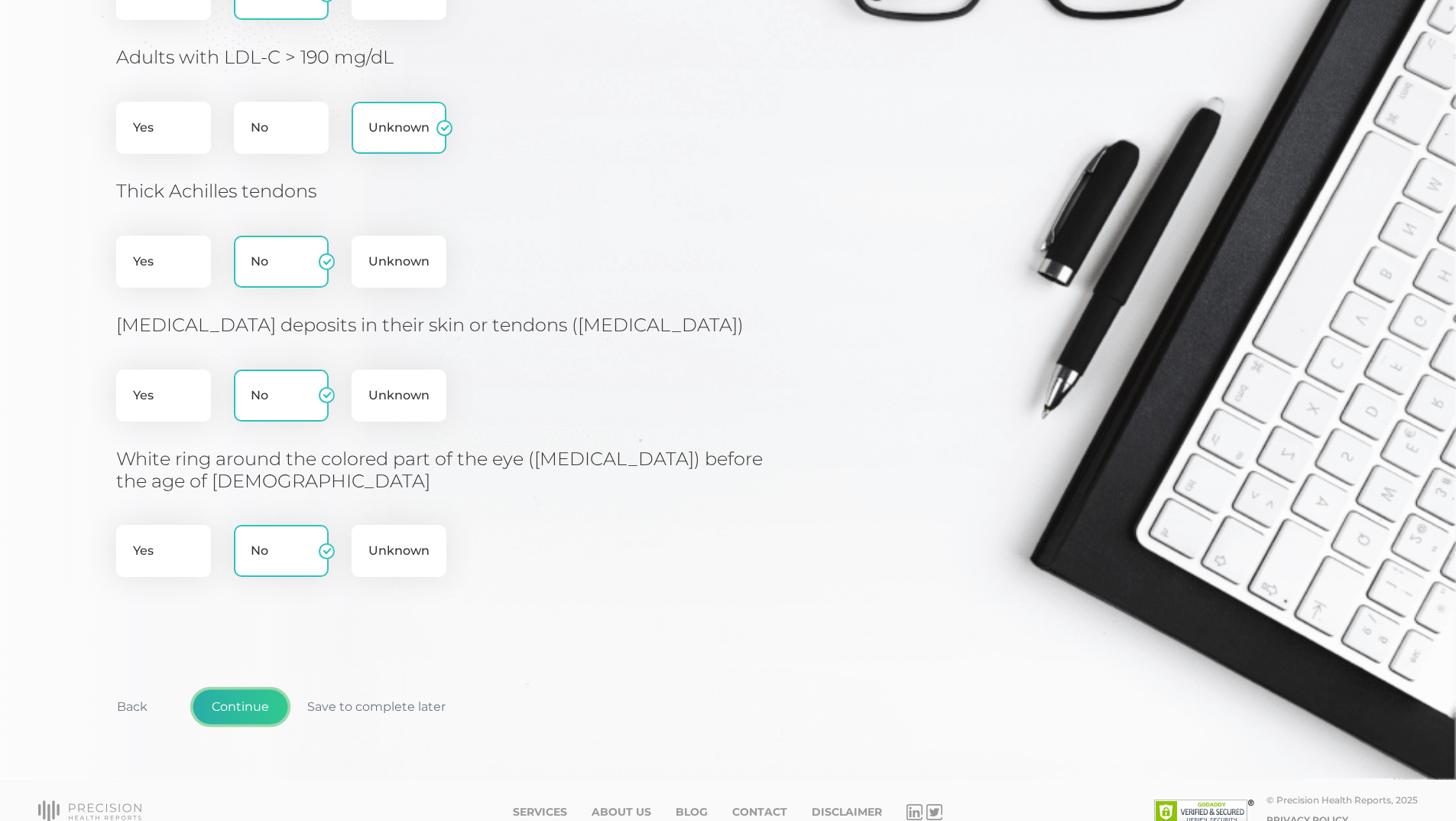
click at [227, 689] on button "Continue" at bounding box center [241, 706] width 96 height 35
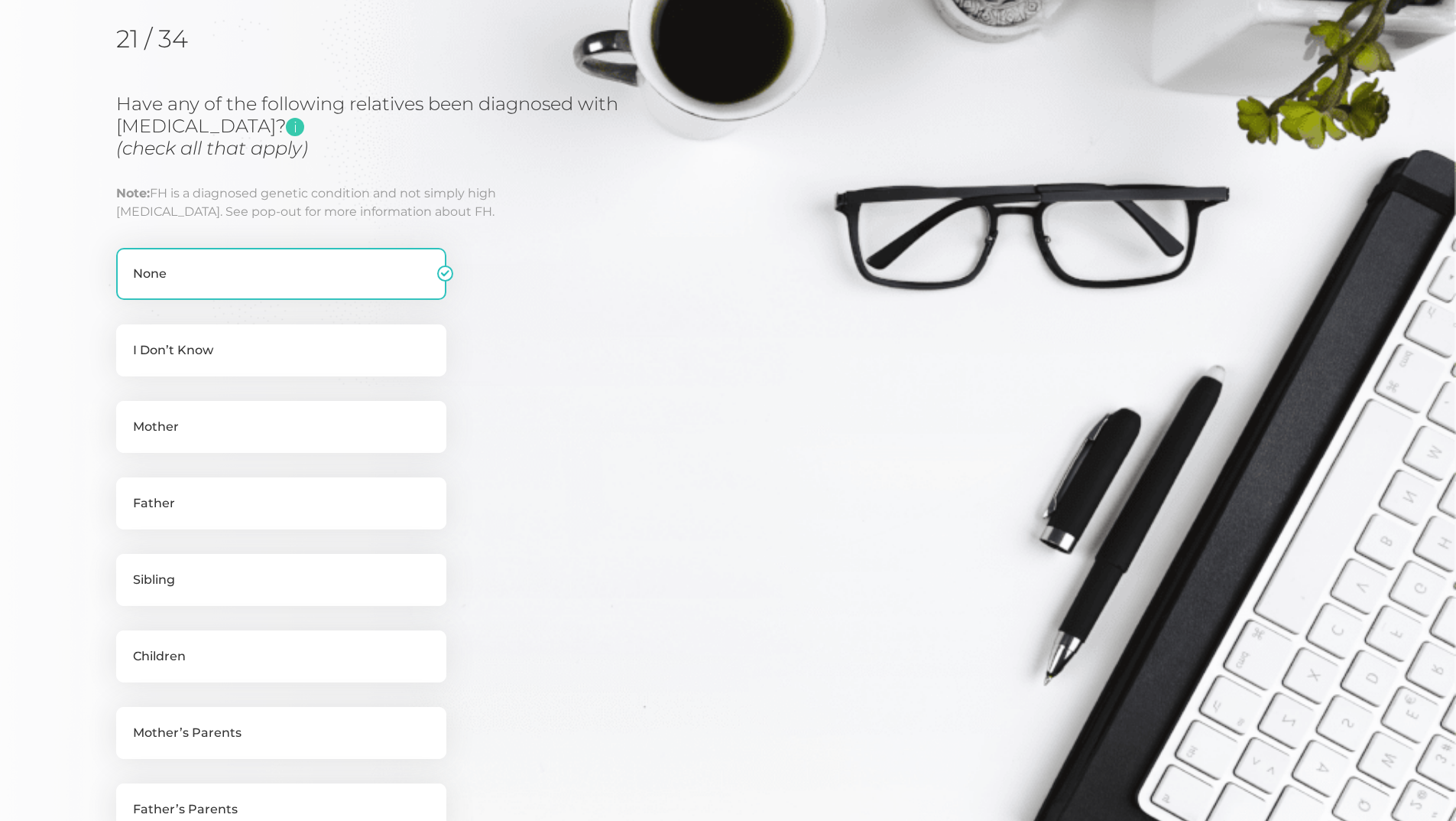
scroll to position [450, 0]
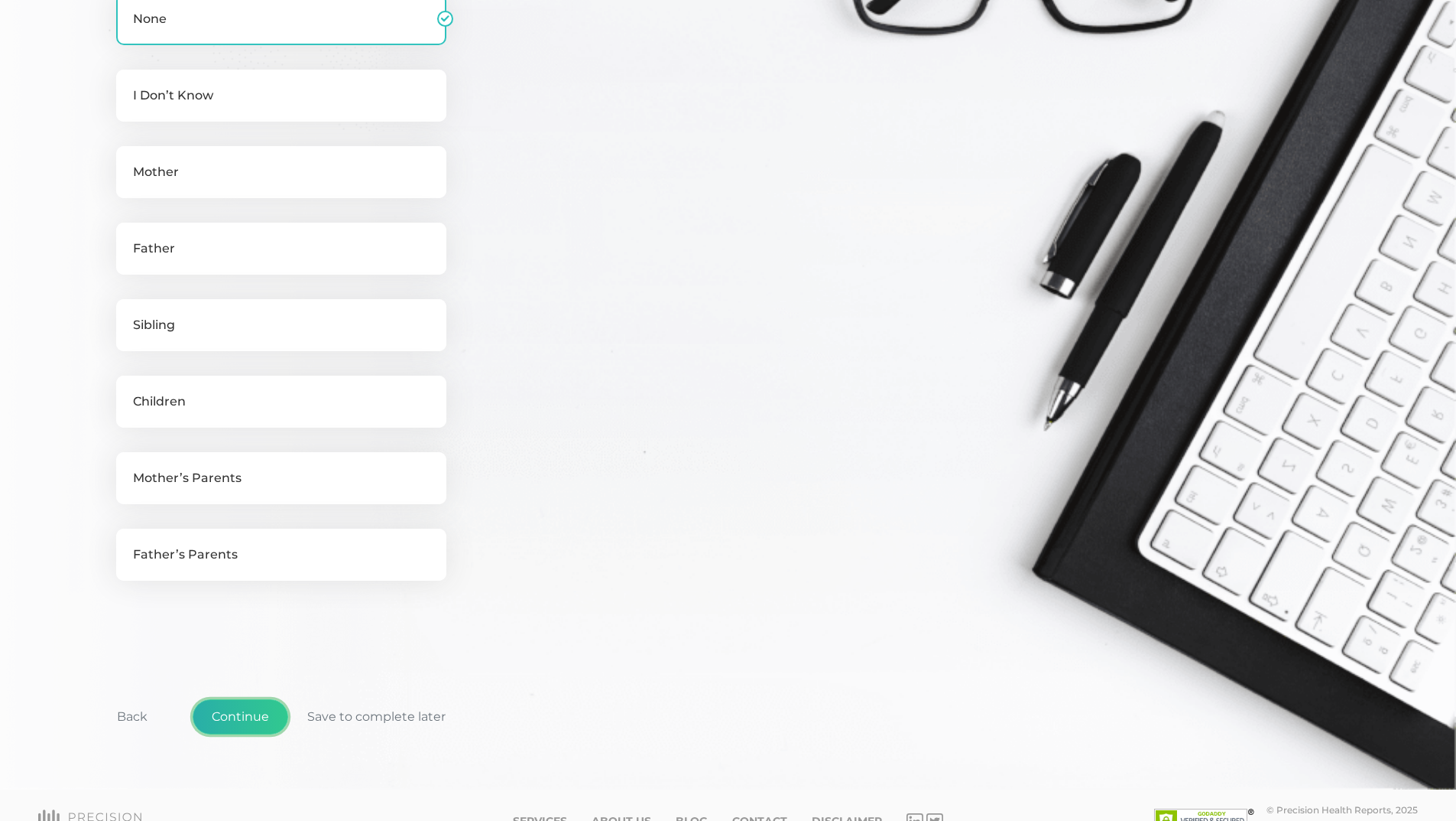
click at [224, 710] on button "Continue" at bounding box center [241, 716] width 96 height 35
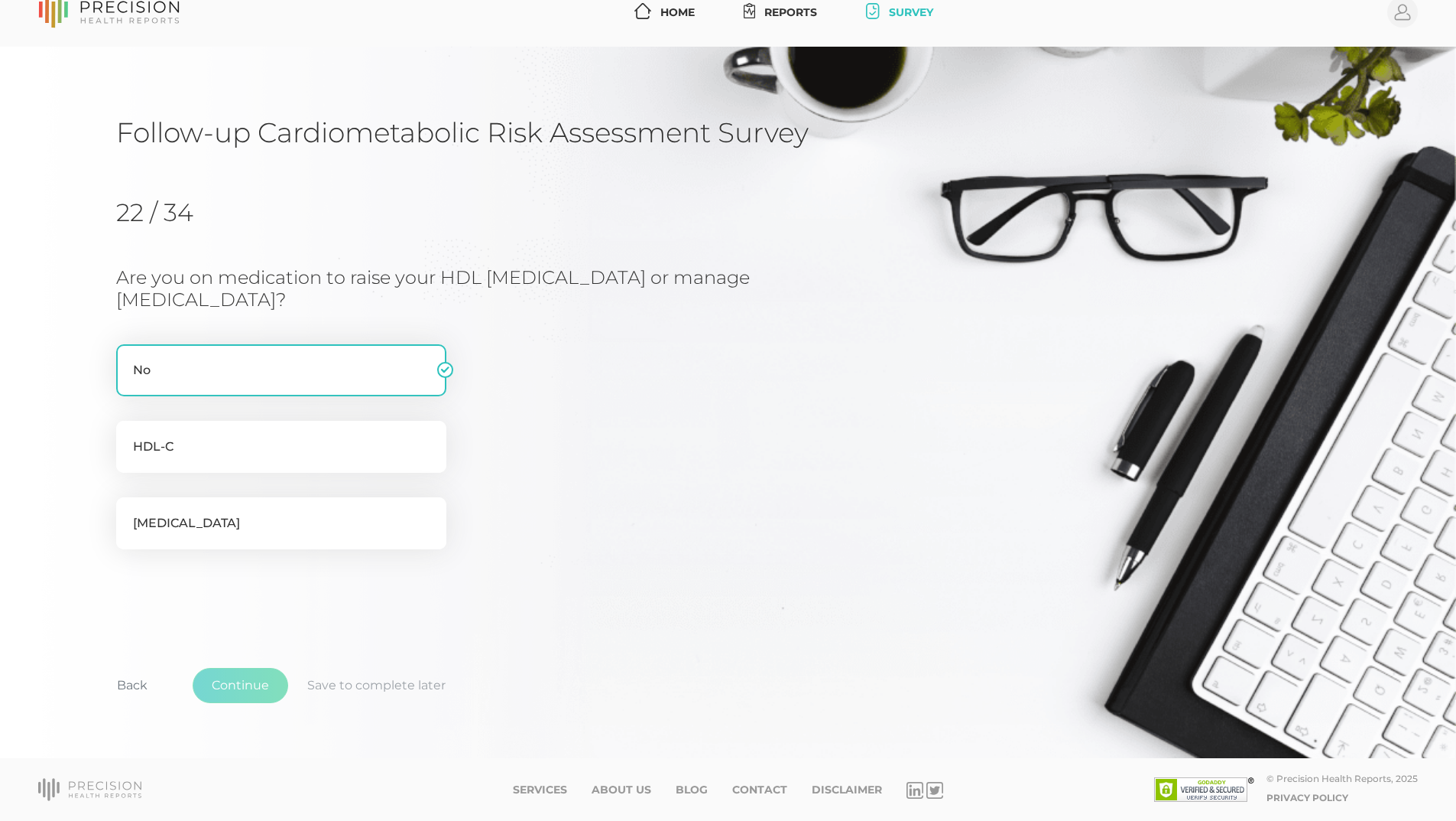
scroll to position [22, 0]
click at [237, 686] on button "Continue" at bounding box center [241, 685] width 96 height 35
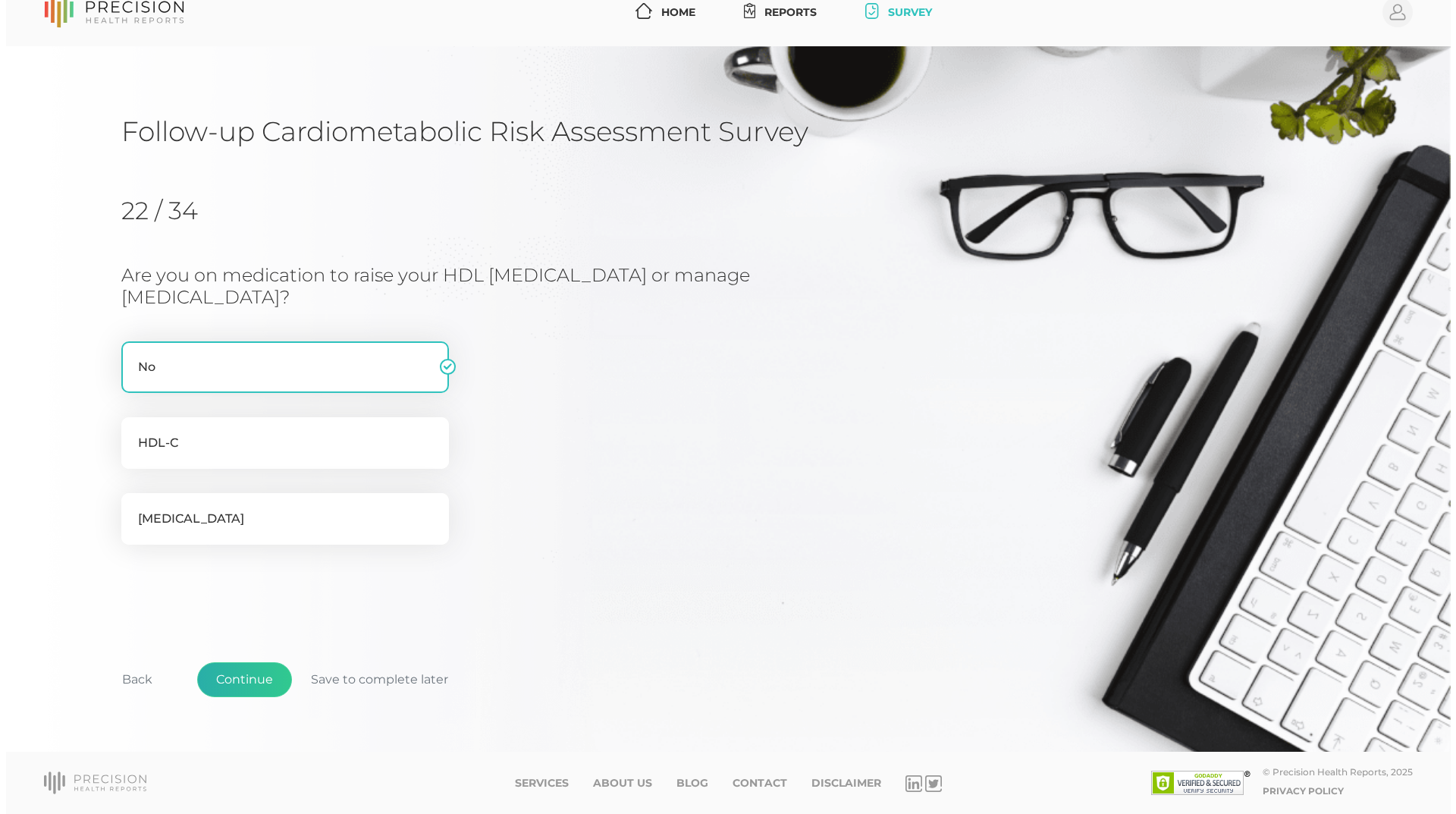
scroll to position [0, 0]
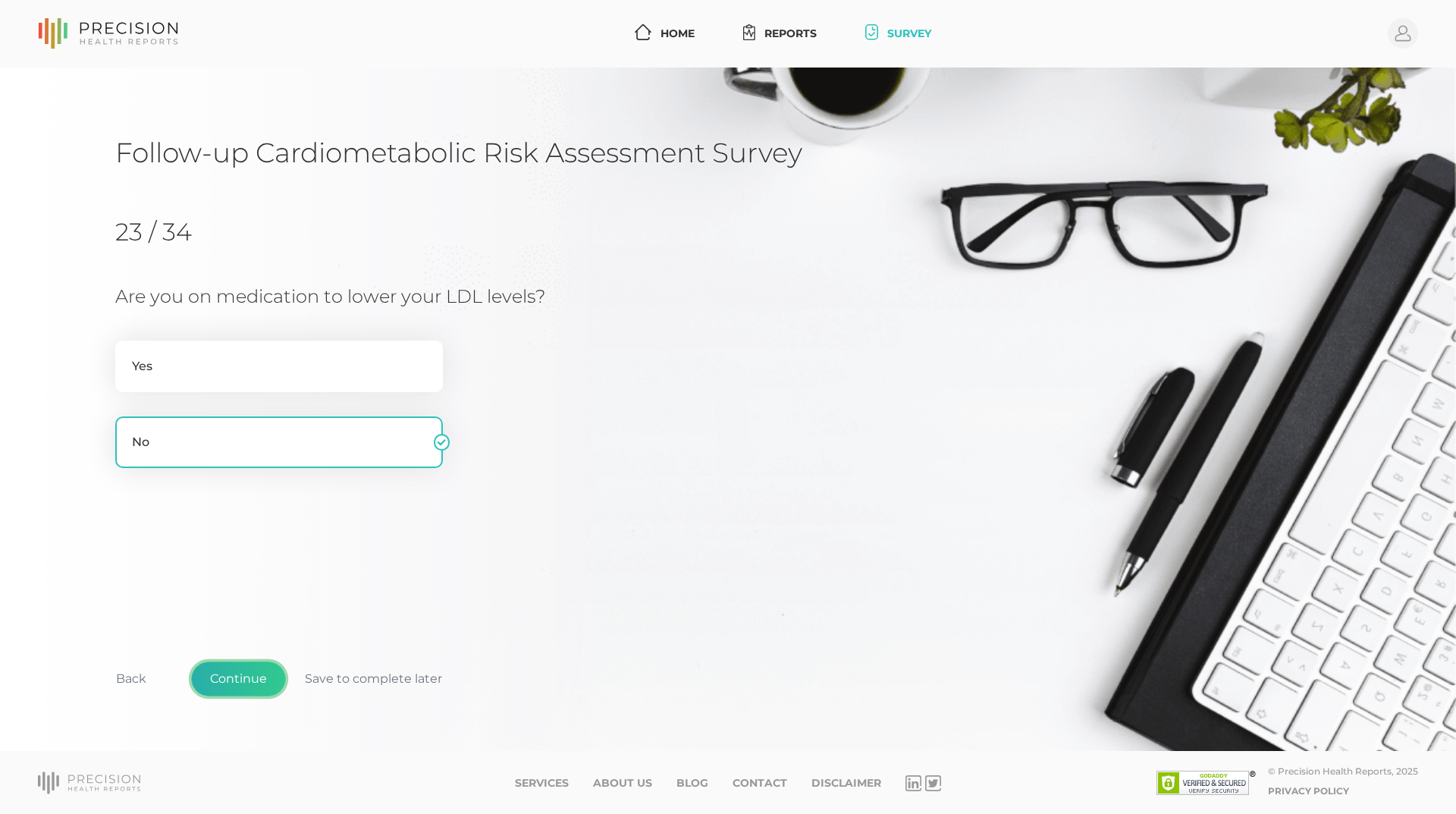
click at [239, 675] on button "Continue" at bounding box center [239, 678] width 95 height 34
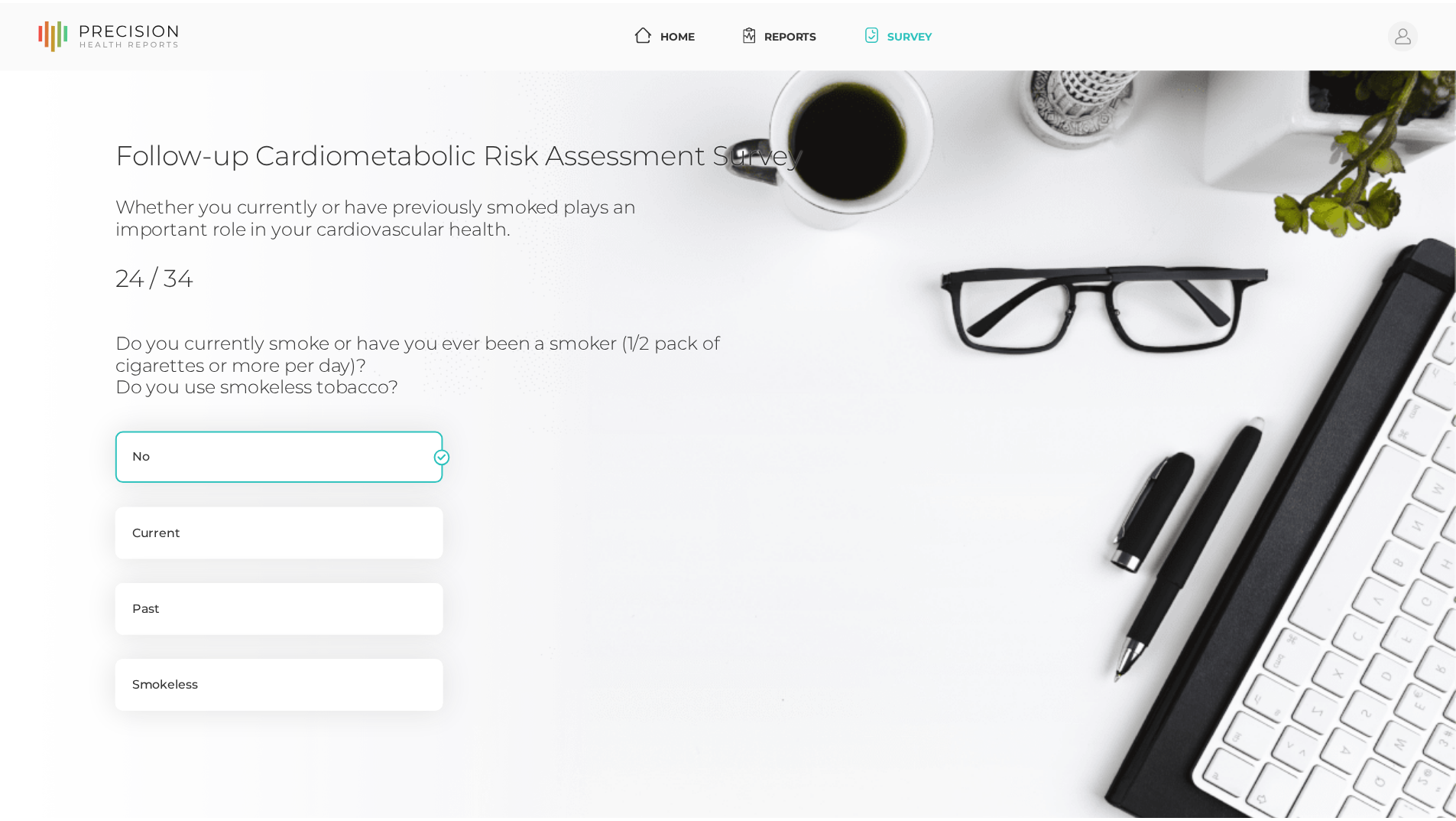
scroll to position [165, 0]
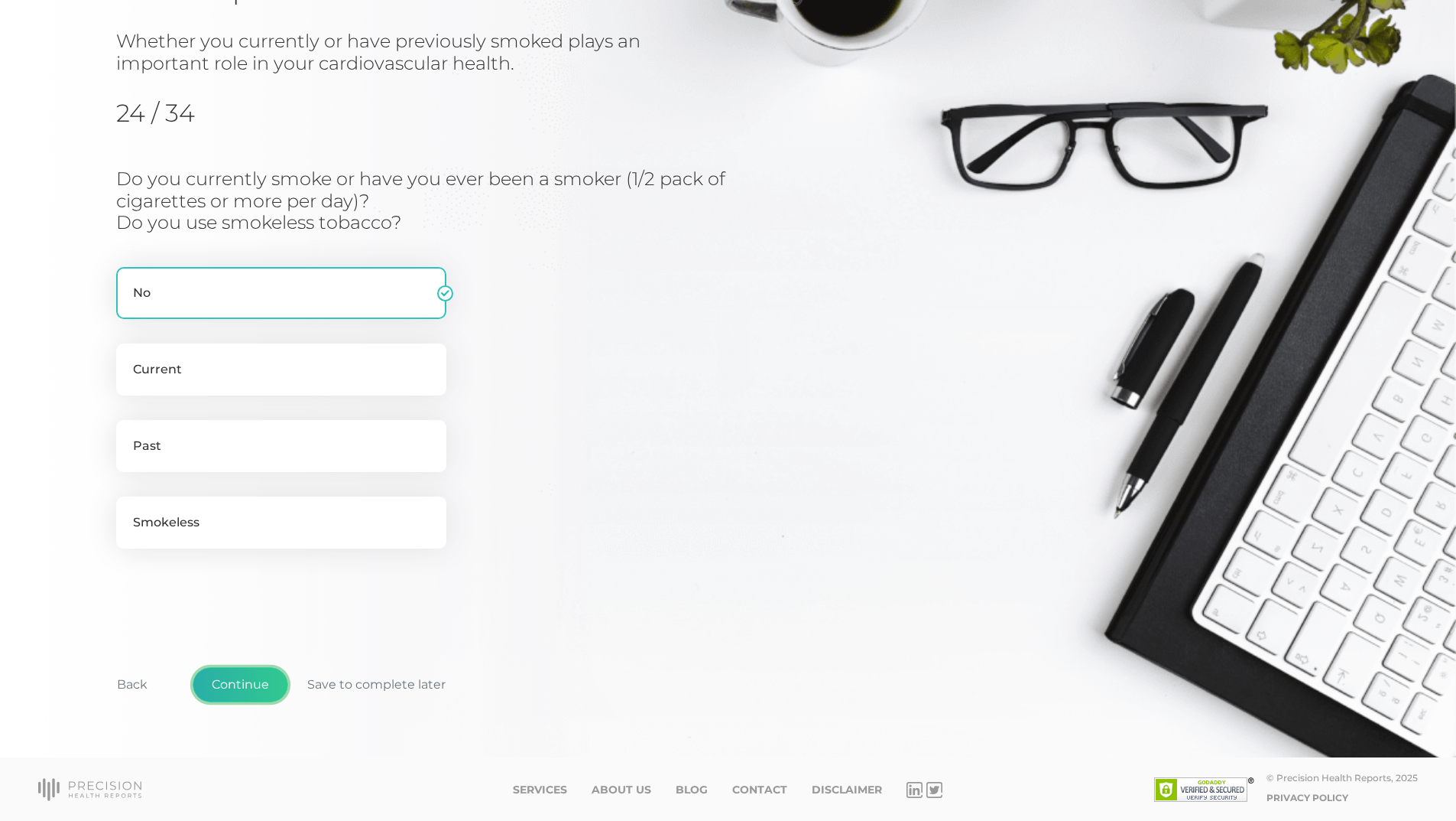
click at [264, 687] on button "Continue" at bounding box center [241, 684] width 96 height 35
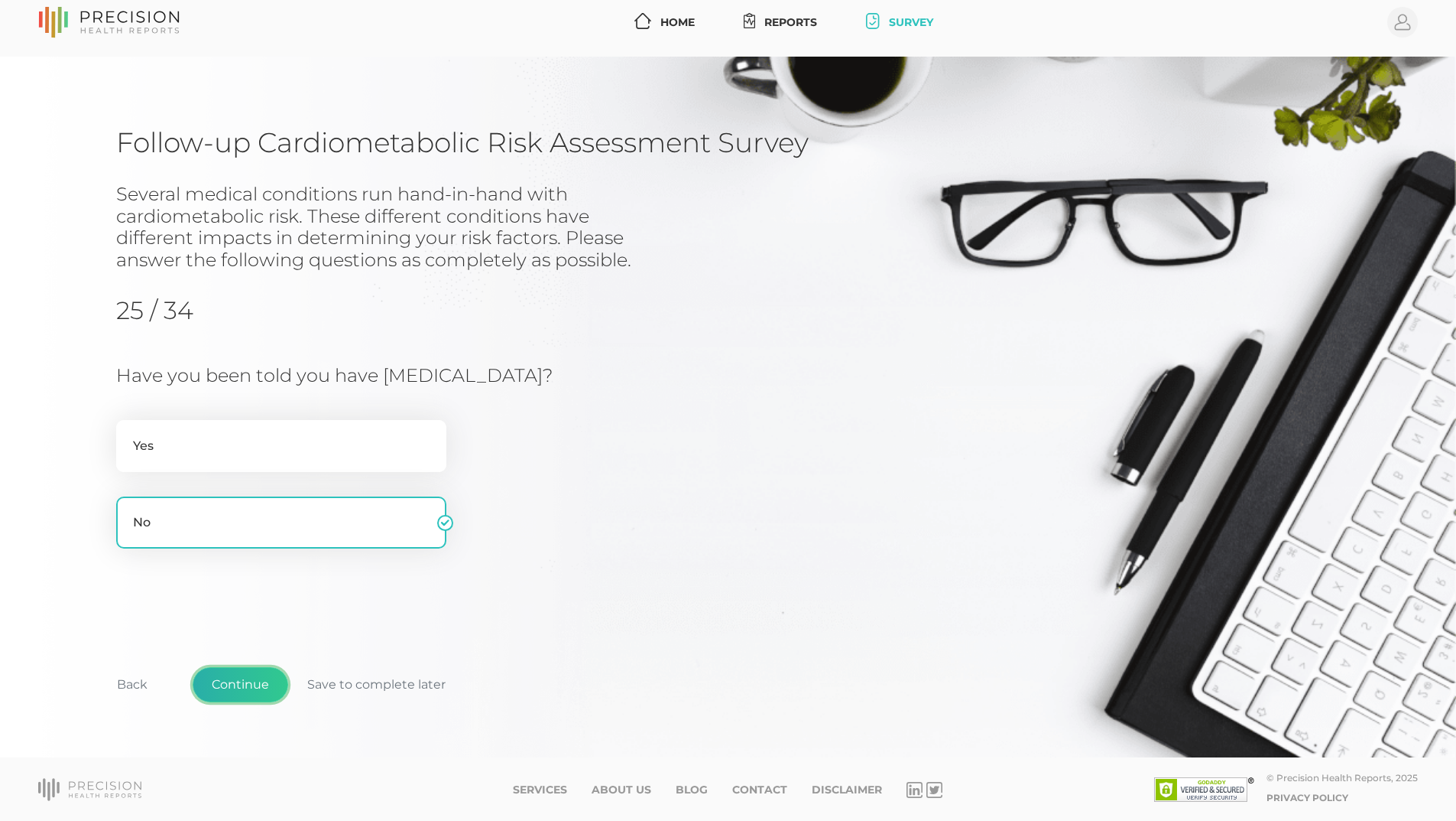
click at [243, 689] on button "Continue" at bounding box center [241, 684] width 96 height 35
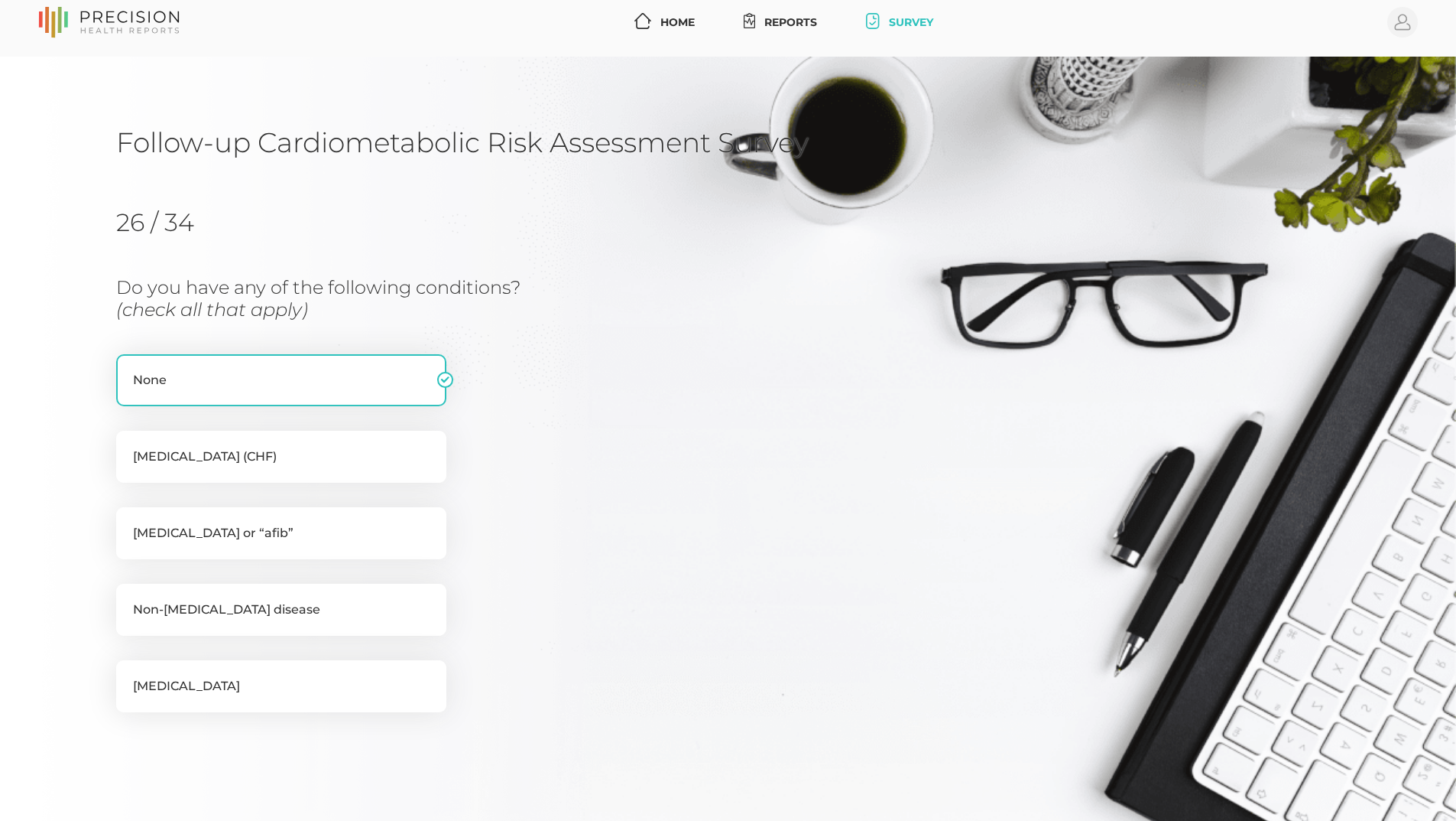
scroll to position [174, 0]
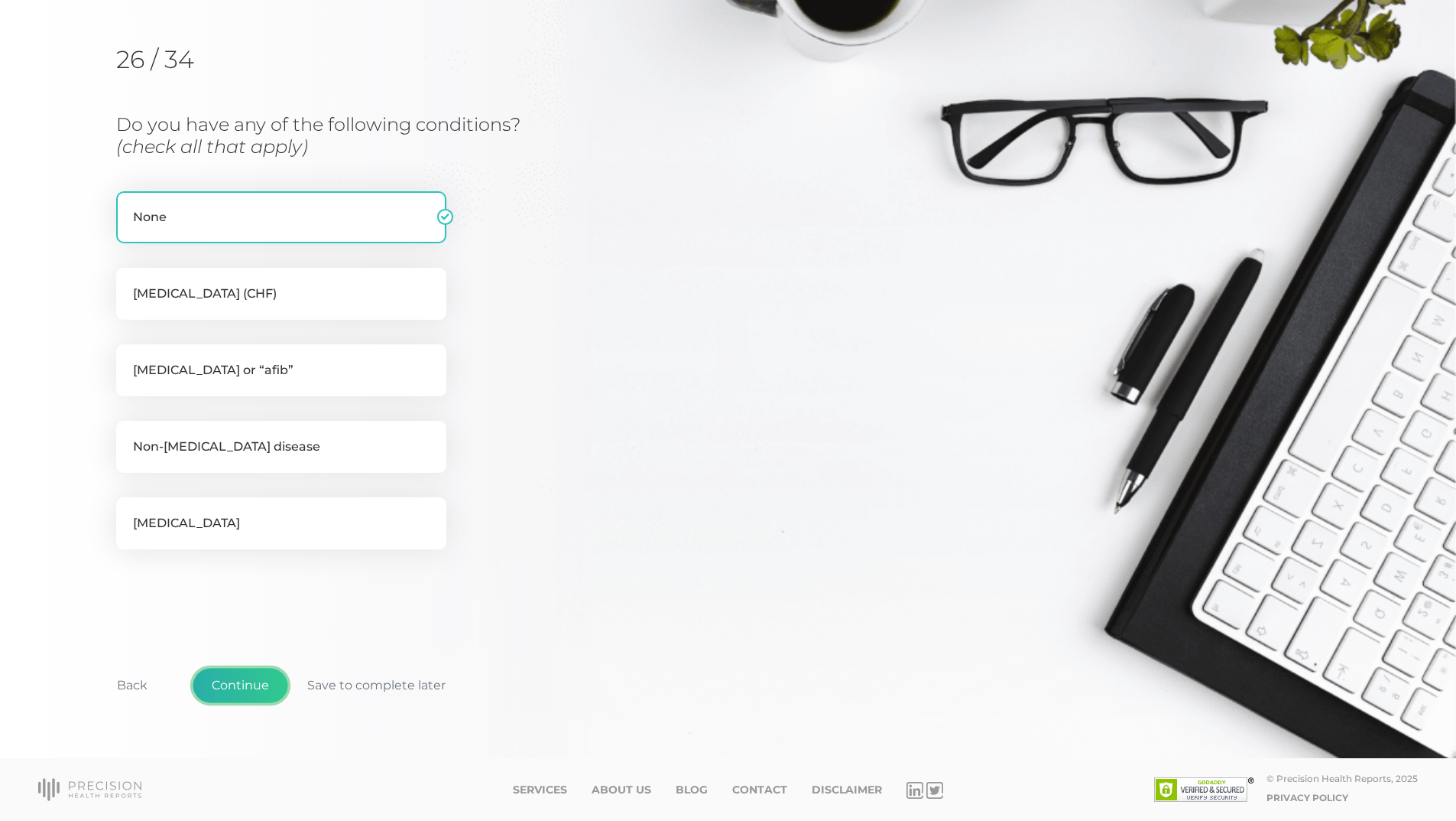
click at [250, 690] on button "Continue" at bounding box center [241, 685] width 96 height 35
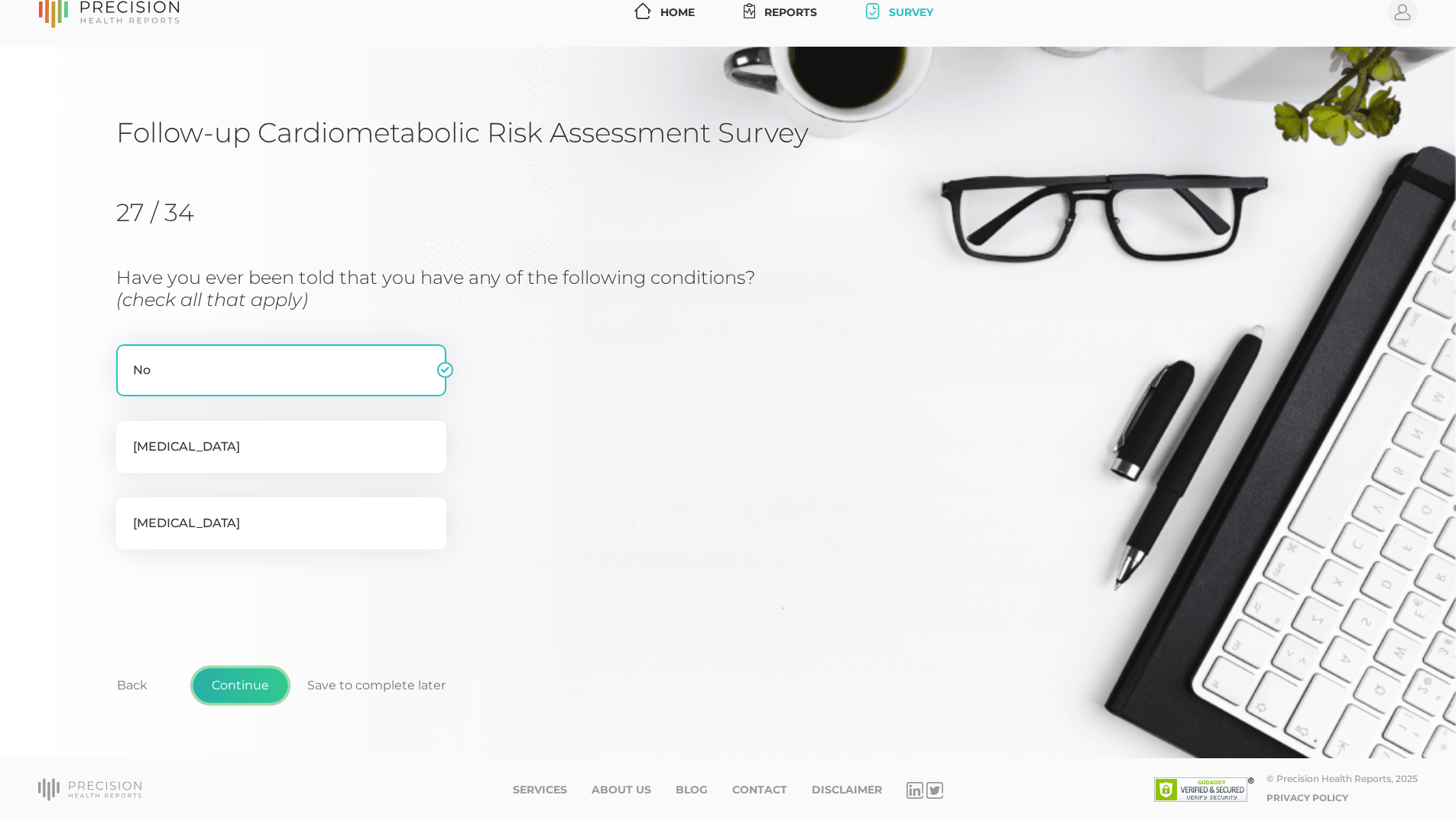
click at [230, 689] on button "Continue" at bounding box center [241, 685] width 96 height 35
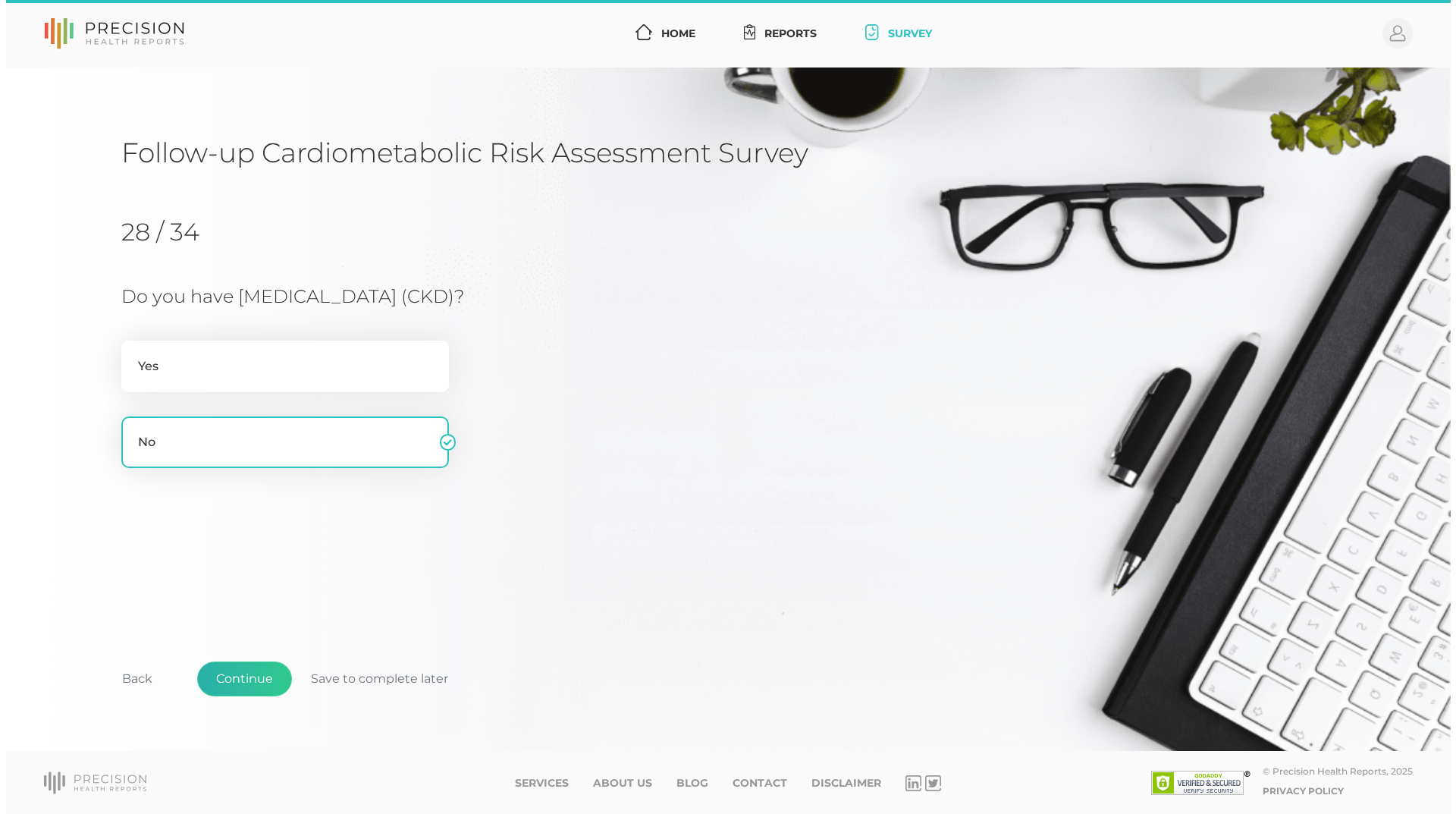
scroll to position [0, 0]
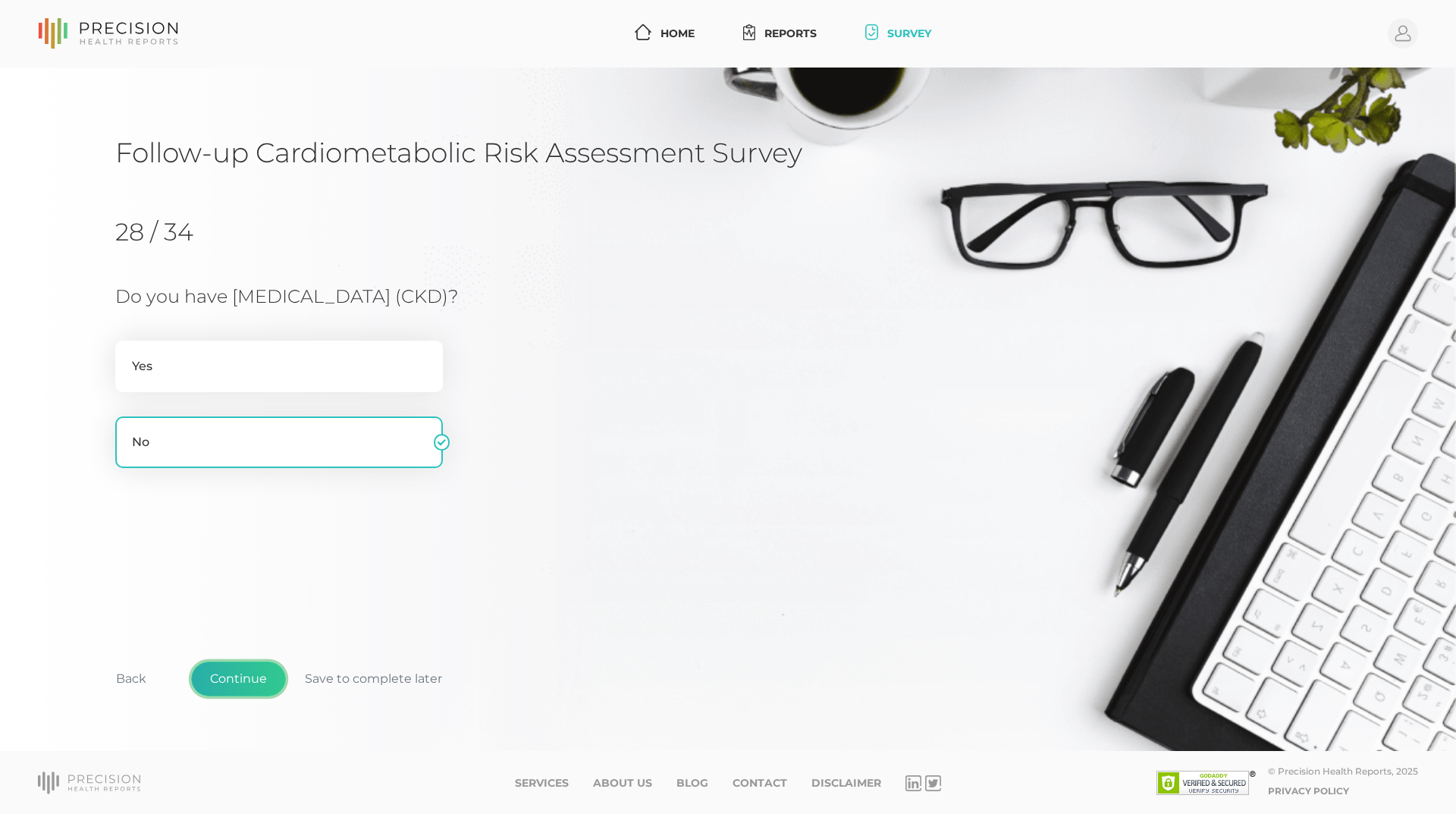
click at [238, 679] on button "Continue" at bounding box center [239, 678] width 95 height 34
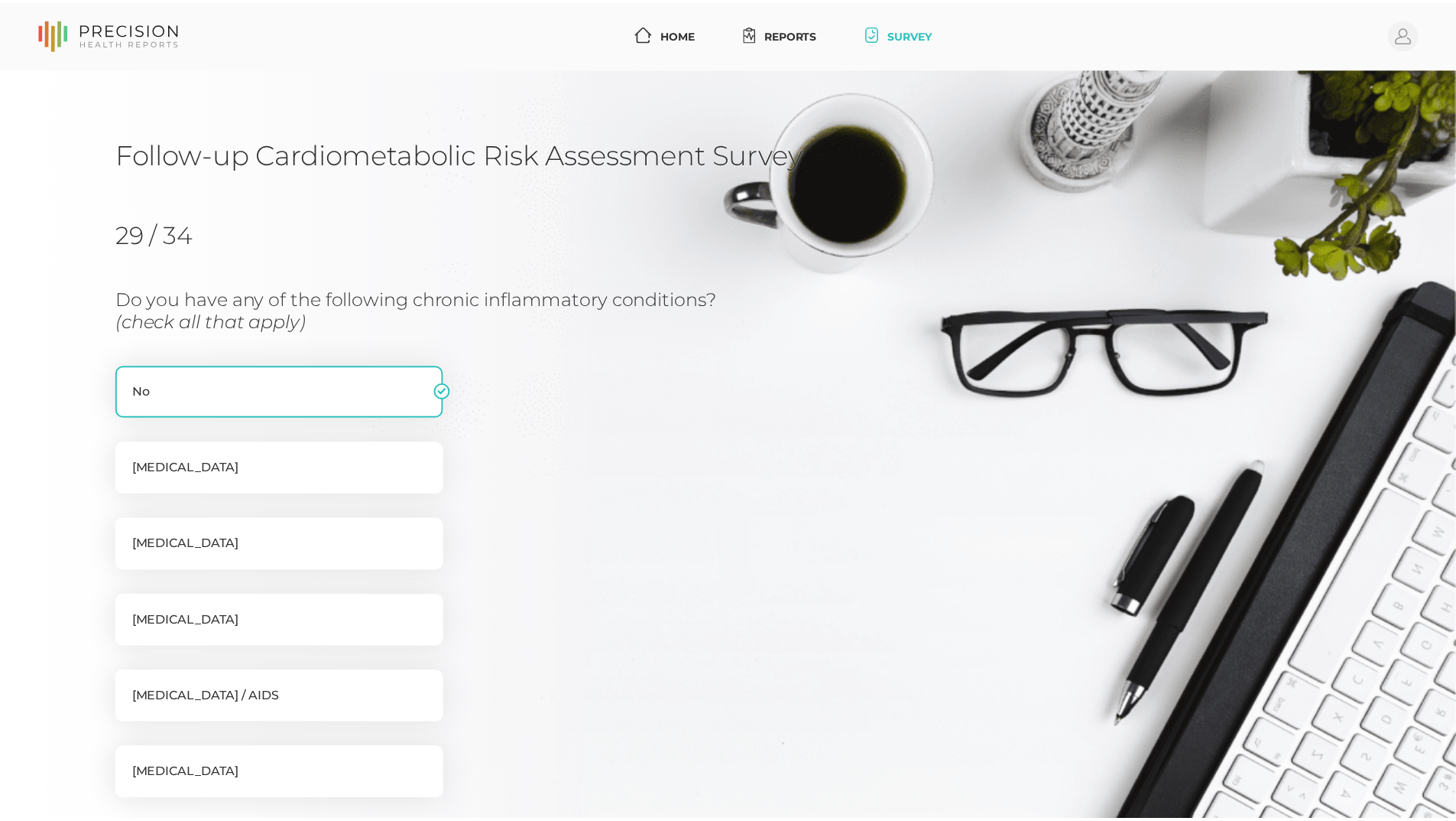
scroll to position [195, 0]
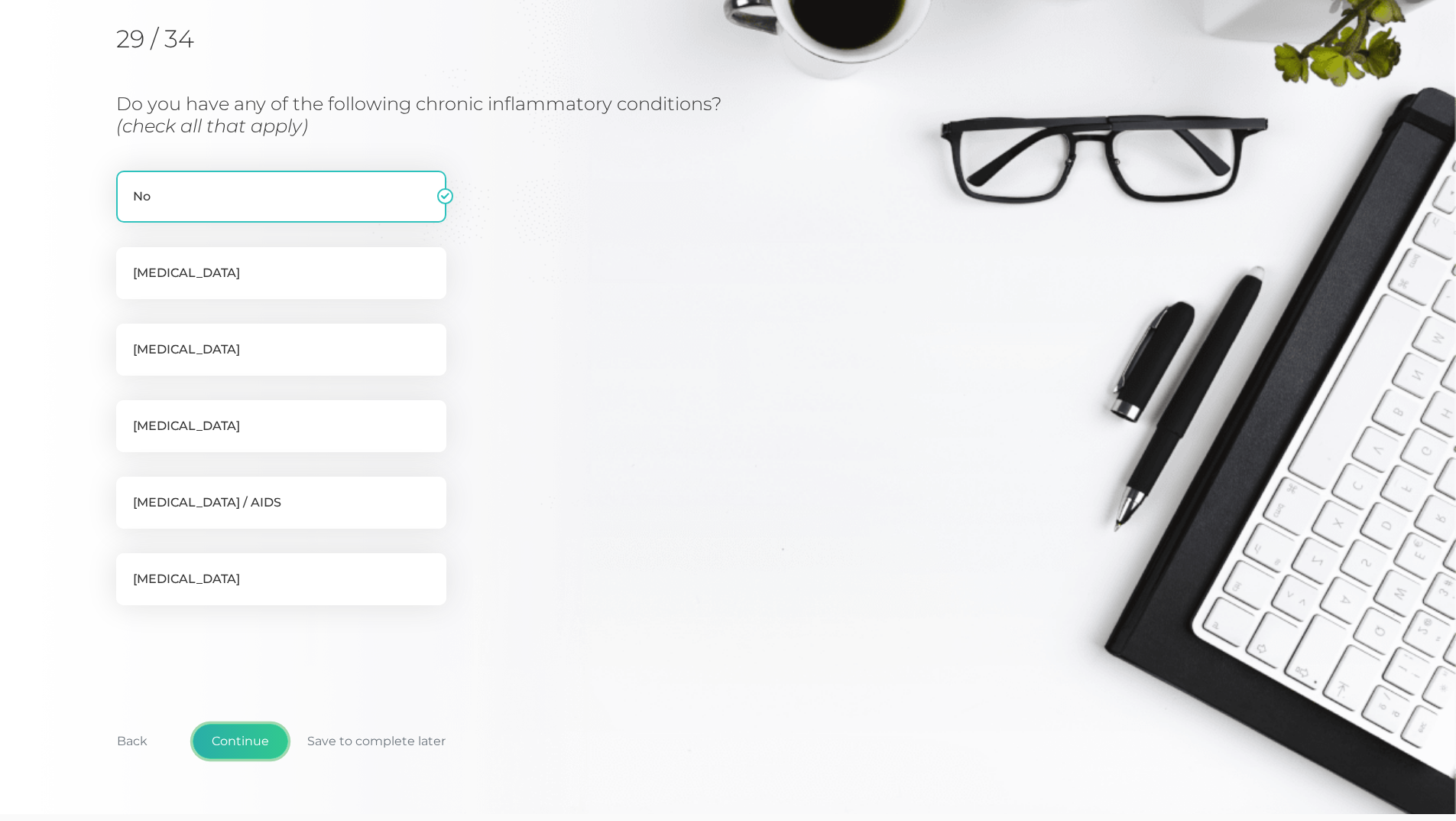
click at [240, 745] on button "Continue" at bounding box center [241, 740] width 96 height 35
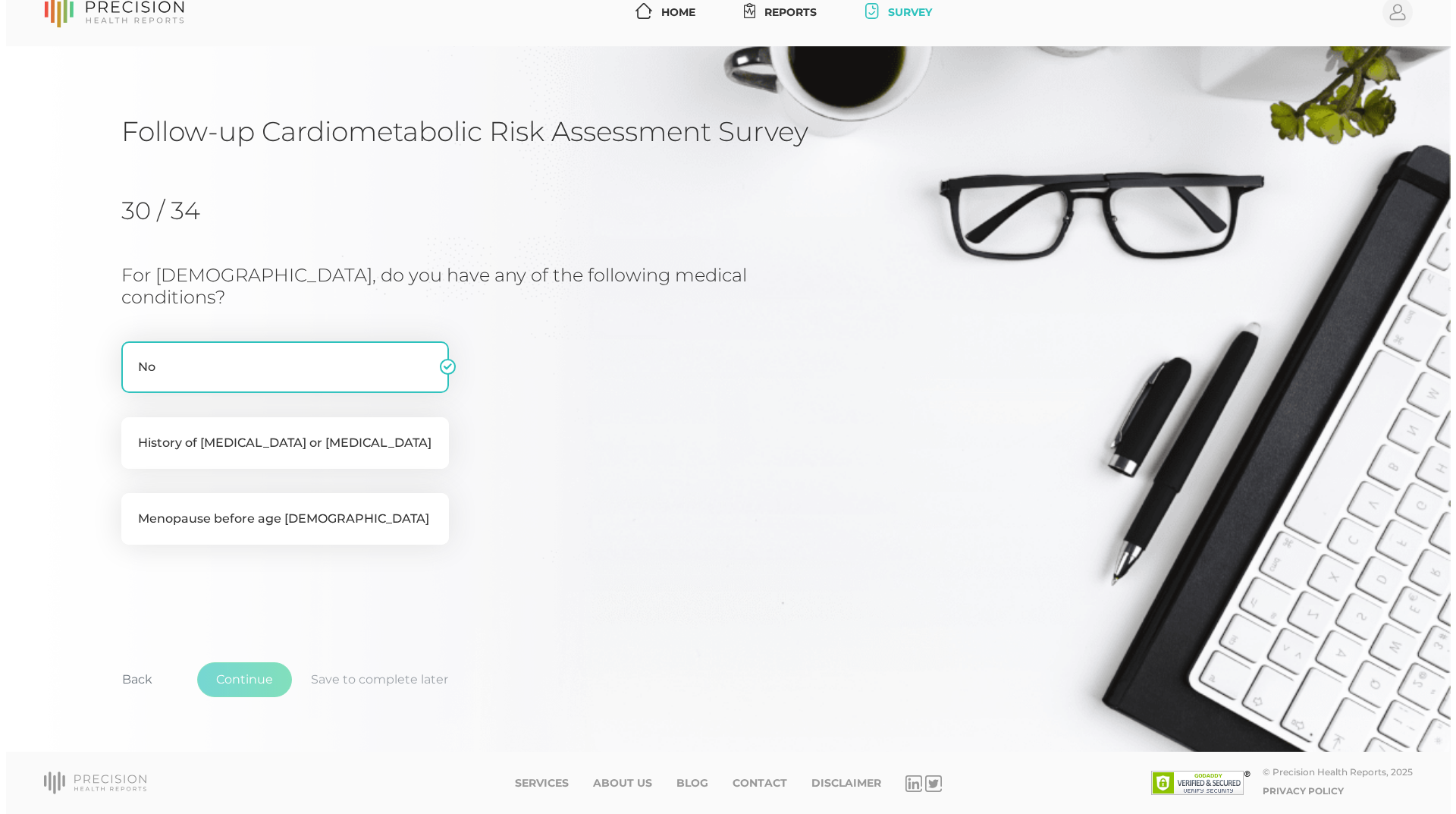
scroll to position [0, 0]
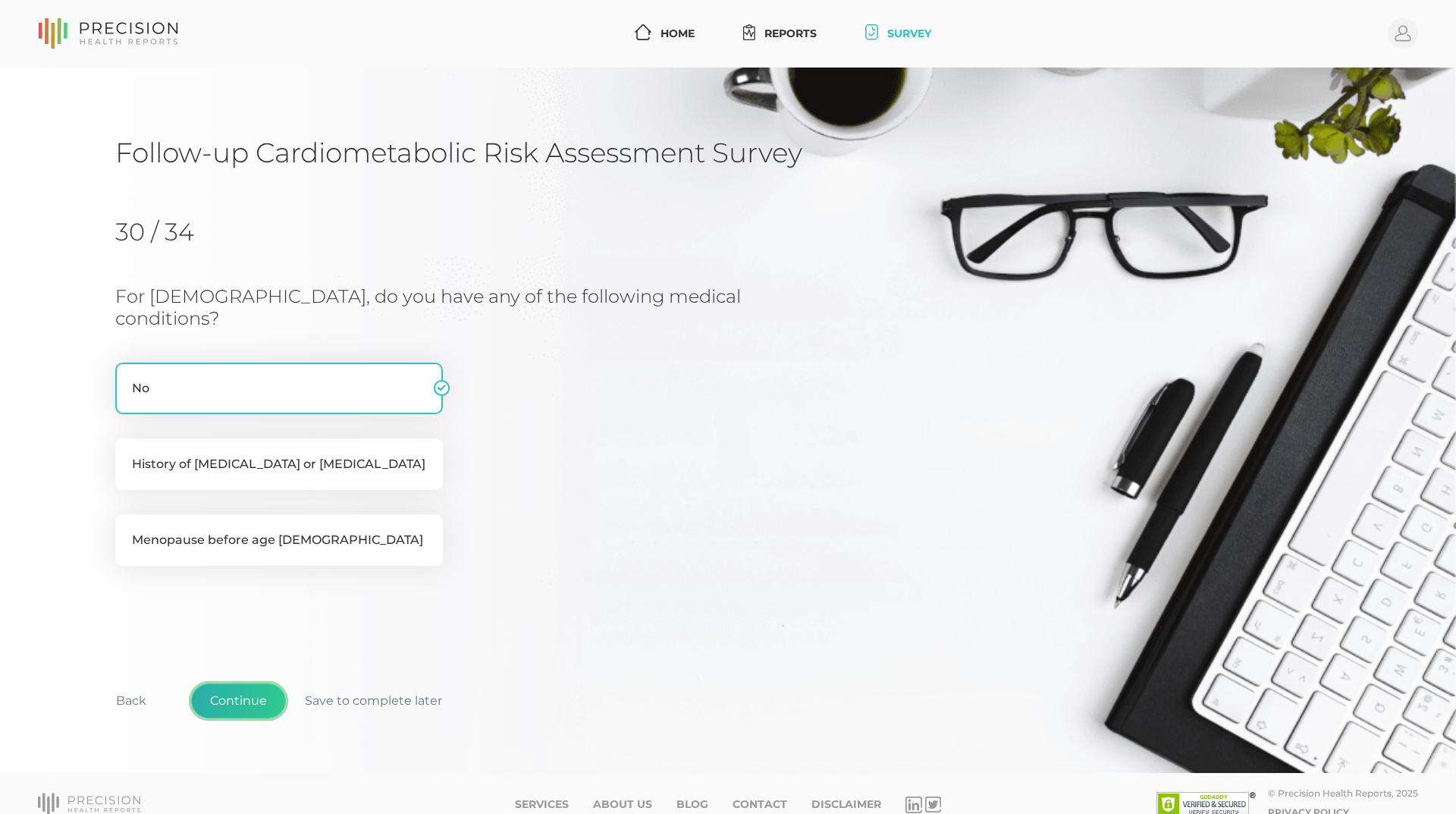
click at [250, 683] on button "Continue" at bounding box center [239, 700] width 95 height 34
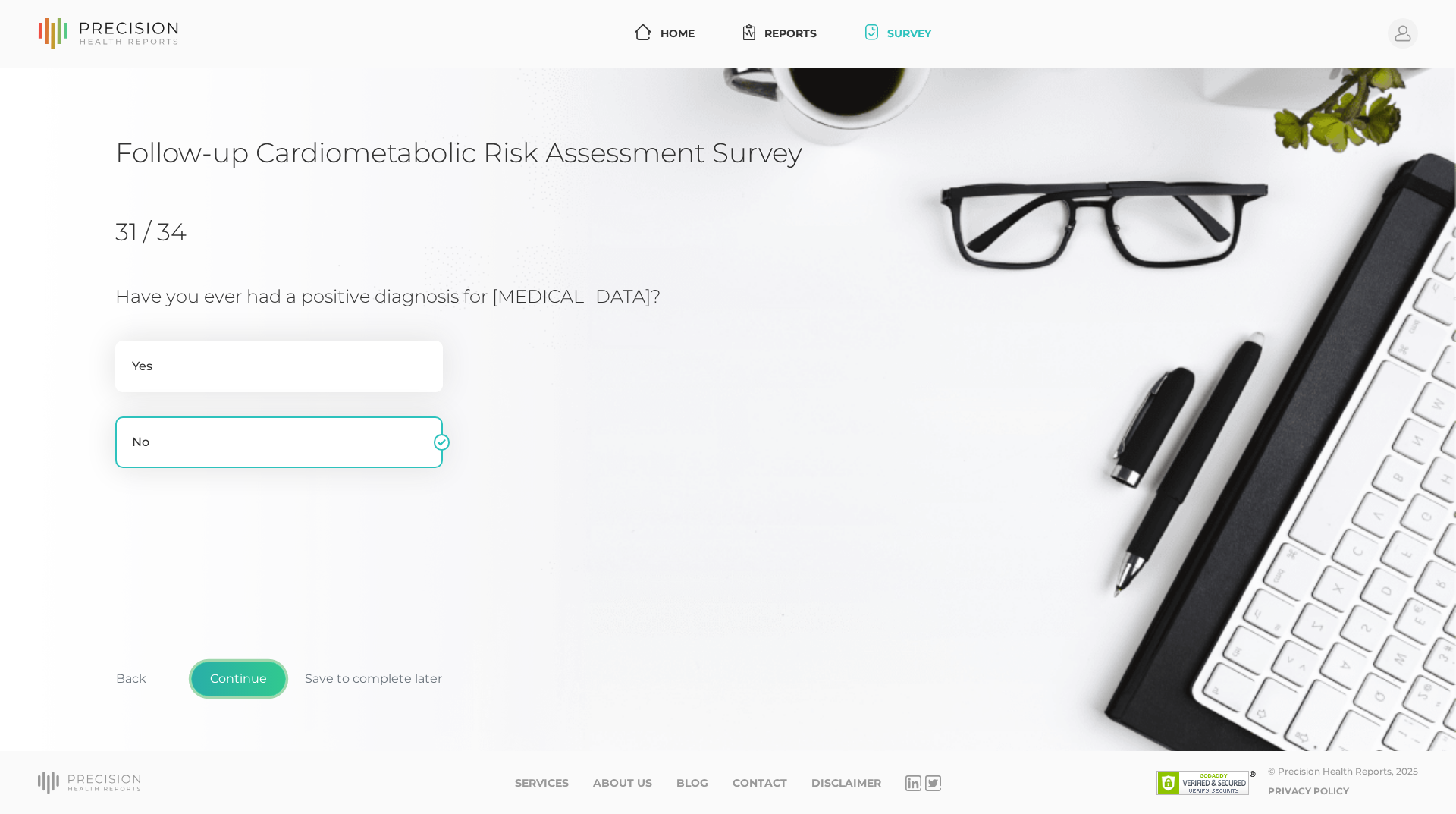
click at [242, 681] on button "Continue" at bounding box center [239, 678] width 95 height 34
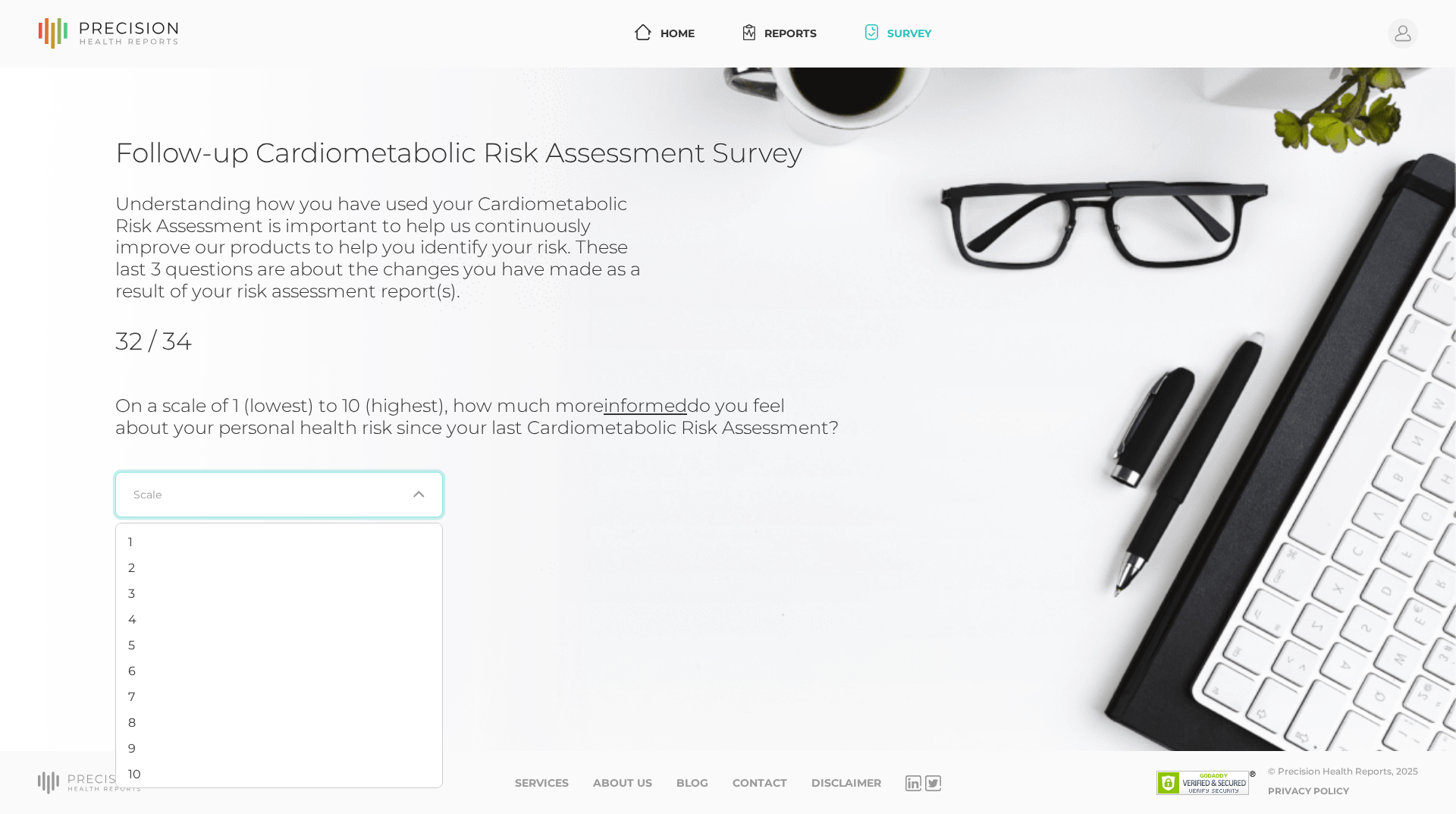
click at [416, 498] on icon "Search for option" at bounding box center [418, 493] width 12 height 12
click at [140, 769] on span "10" at bounding box center [134, 767] width 13 height 14
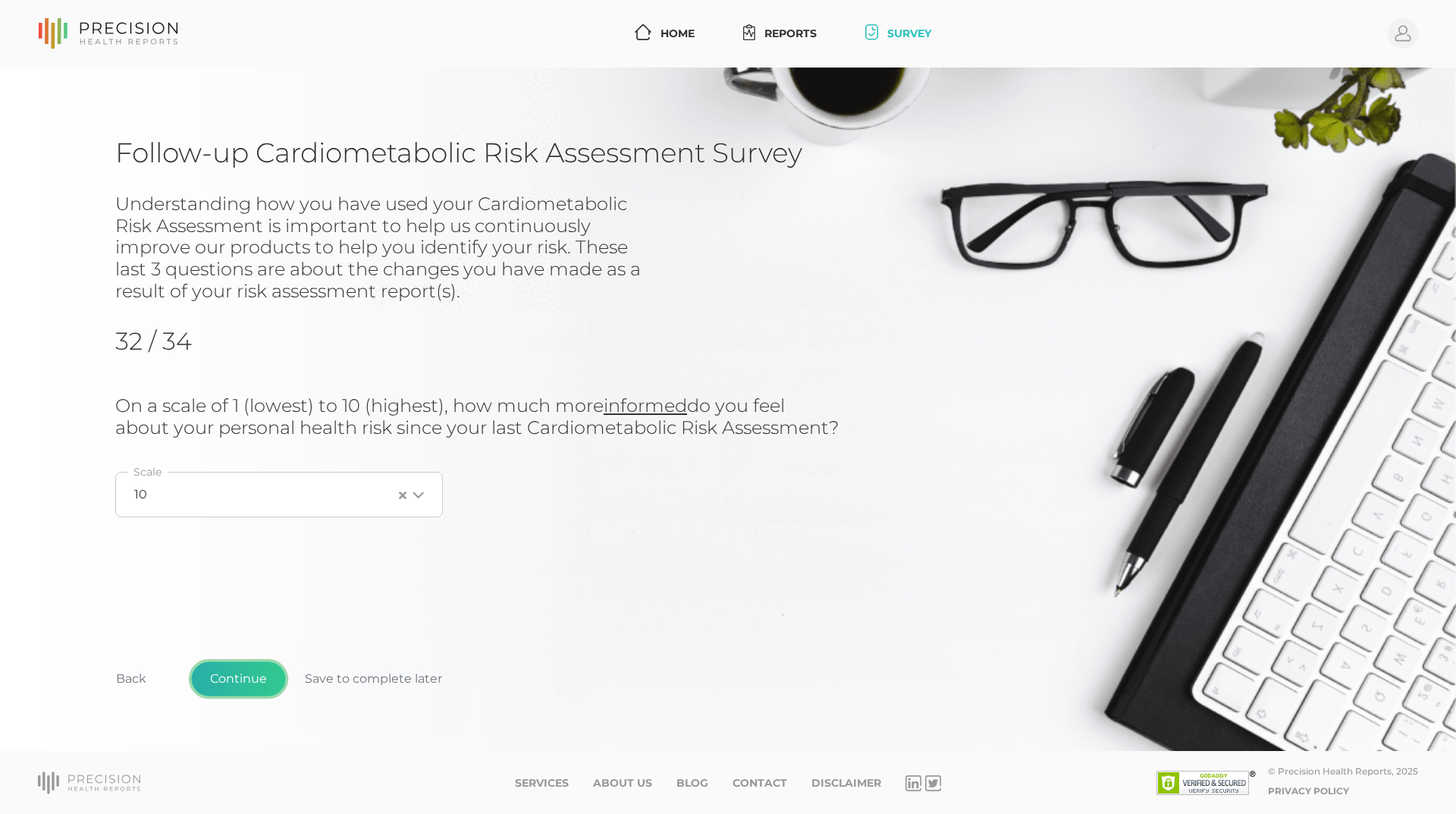
click at [255, 678] on button "Continue" at bounding box center [239, 678] width 95 height 34
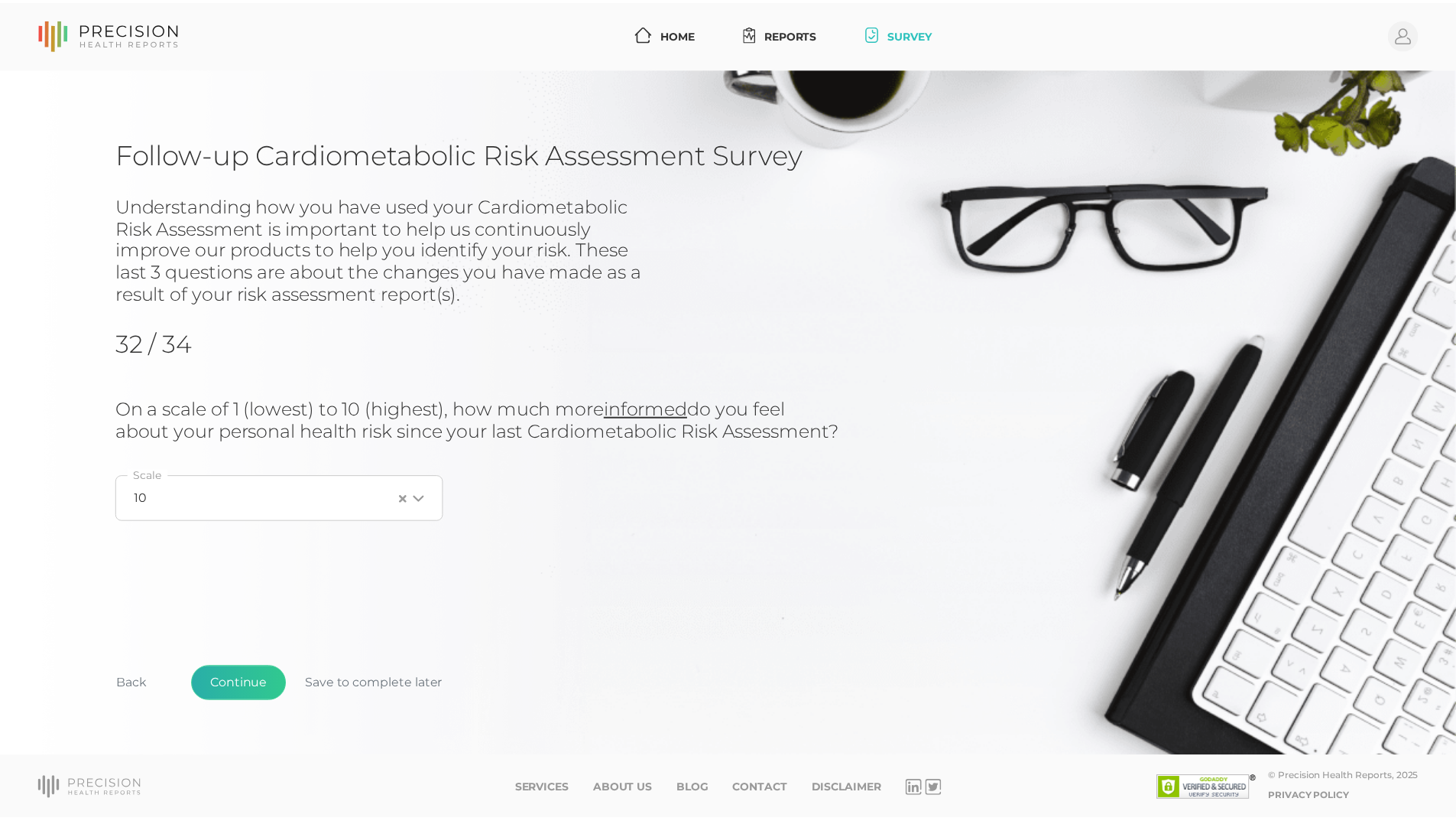
scroll to position [98, 0]
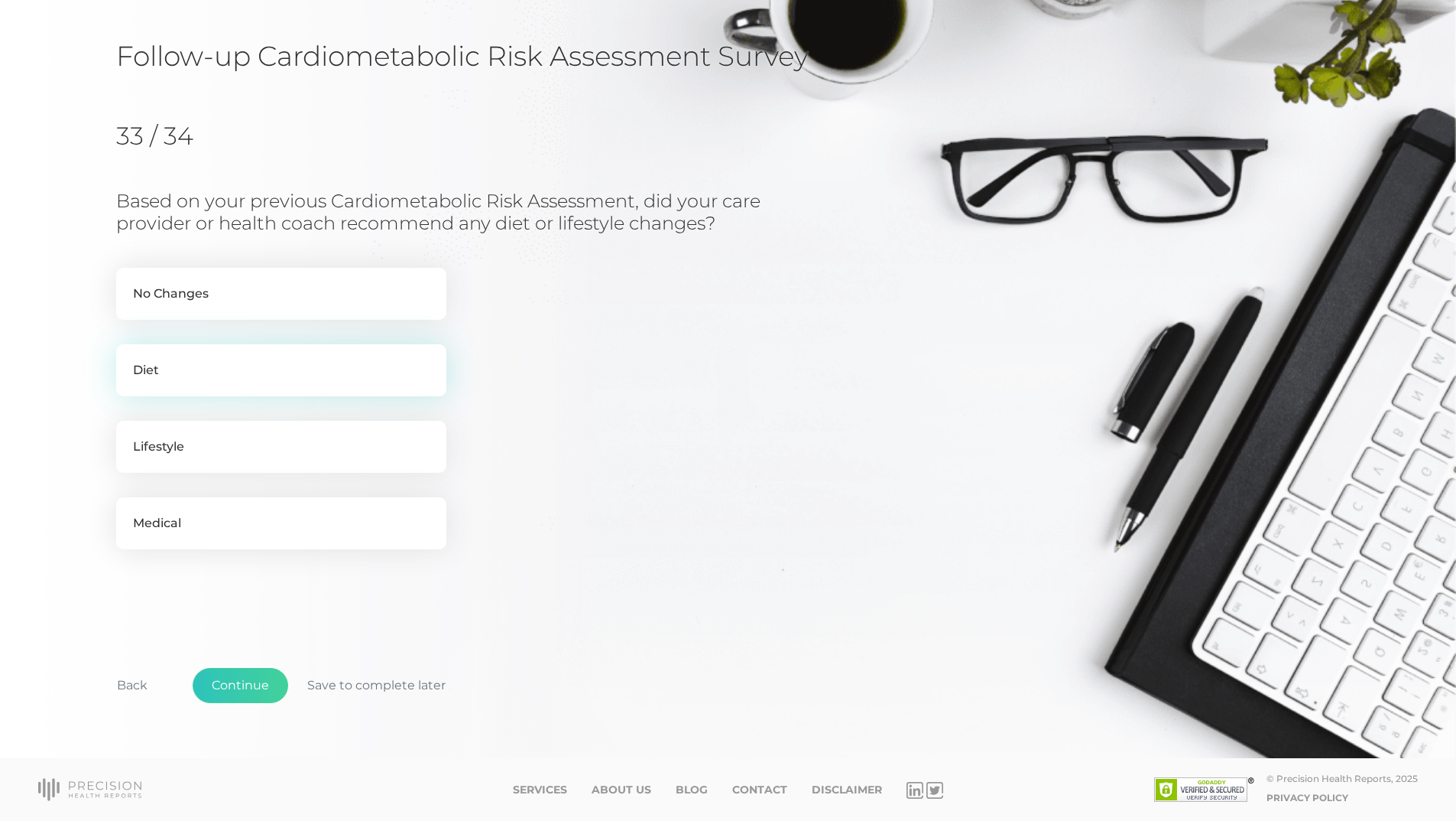
click at [161, 372] on label "Diet" at bounding box center [281, 370] width 330 height 52
click at [129, 359] on input "Diet" at bounding box center [122, 352] width 12 height 15
checkbox input "true"
click at [243, 687] on button "Continue" at bounding box center [241, 685] width 96 height 35
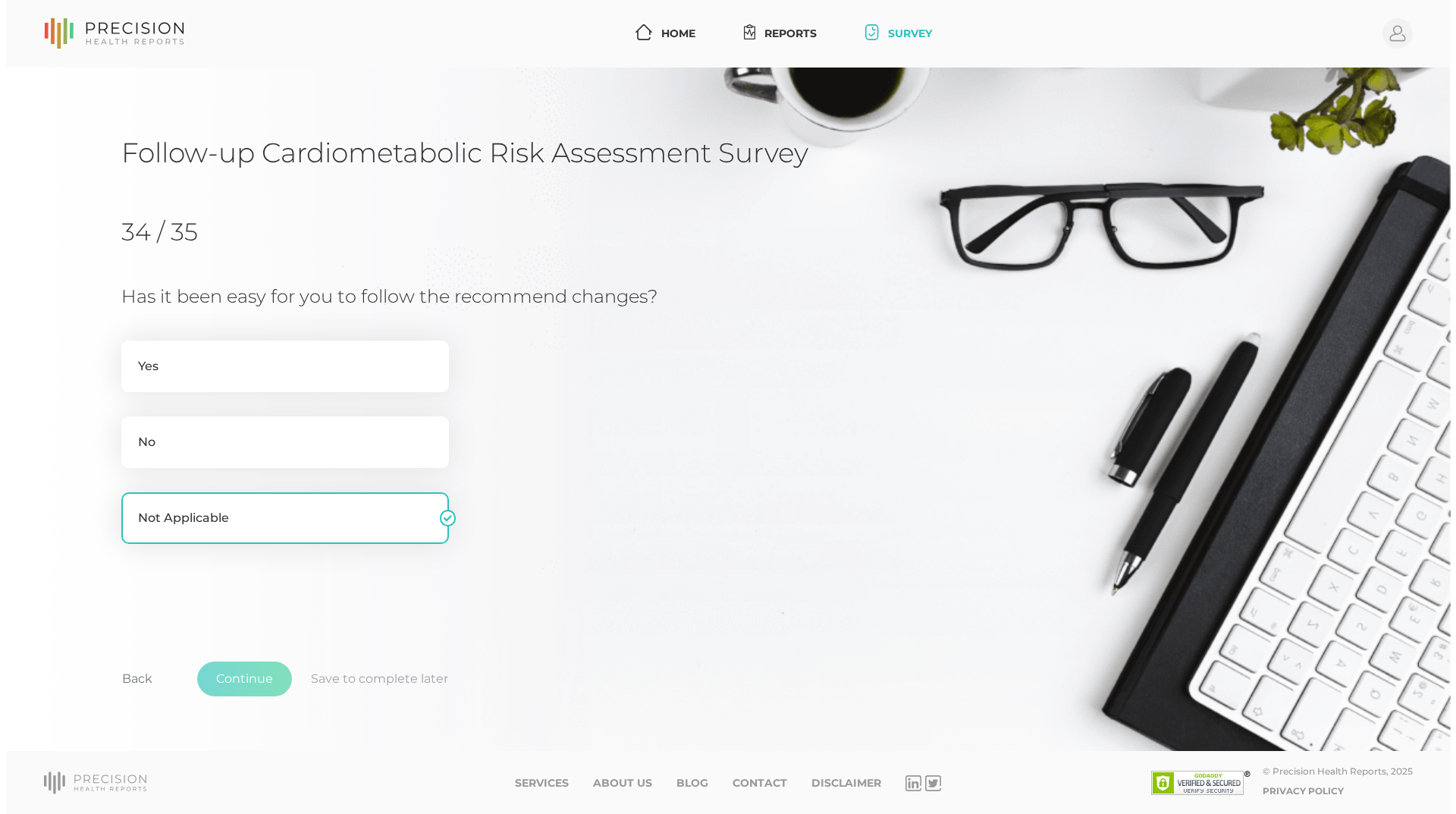
scroll to position [0, 0]
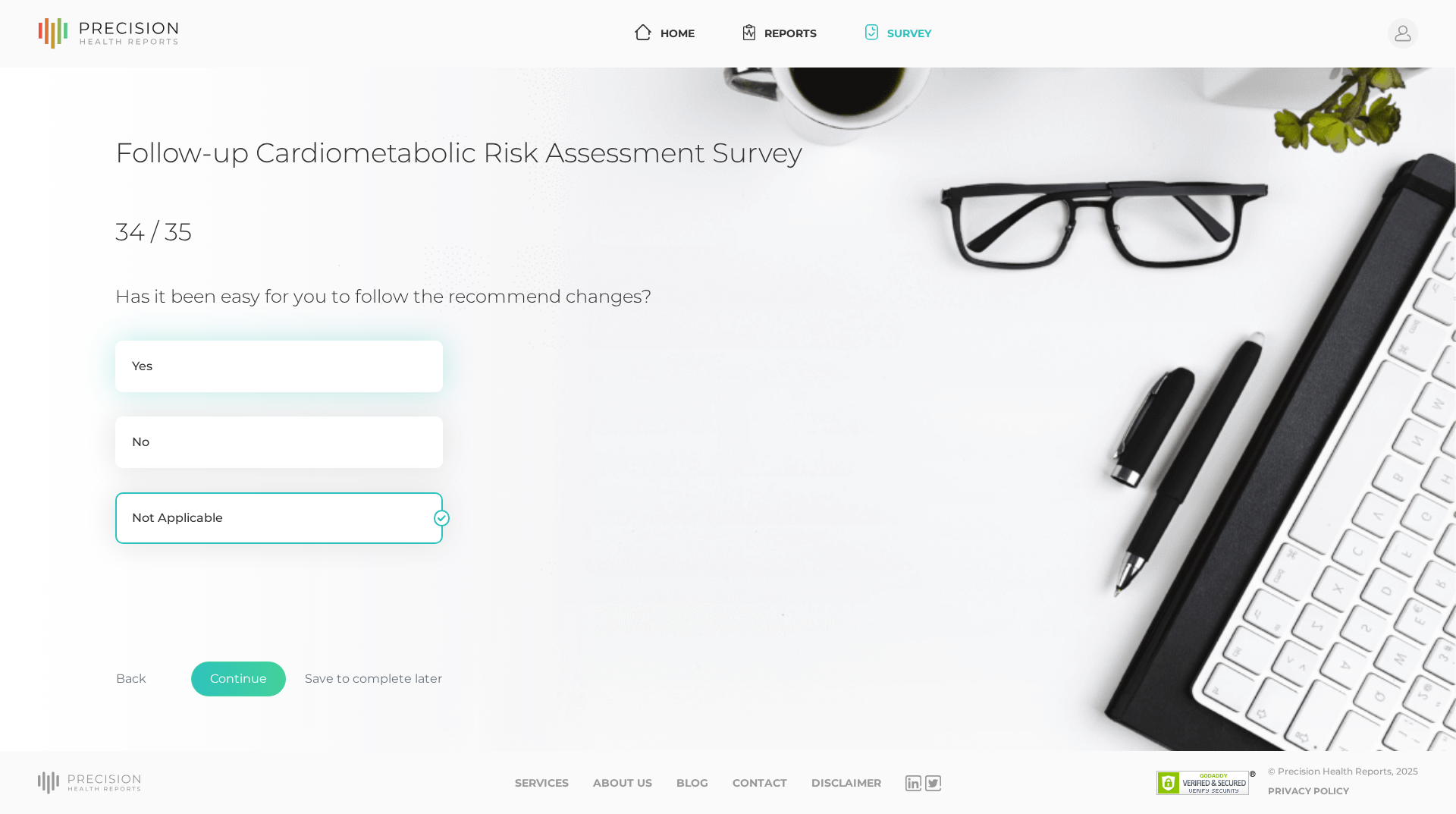
click at [144, 362] on label "Yes" at bounding box center [279, 366] width 327 height 51
click at [128, 355] on input "Yes" at bounding box center [121, 348] width 12 height 15
radio input "true"
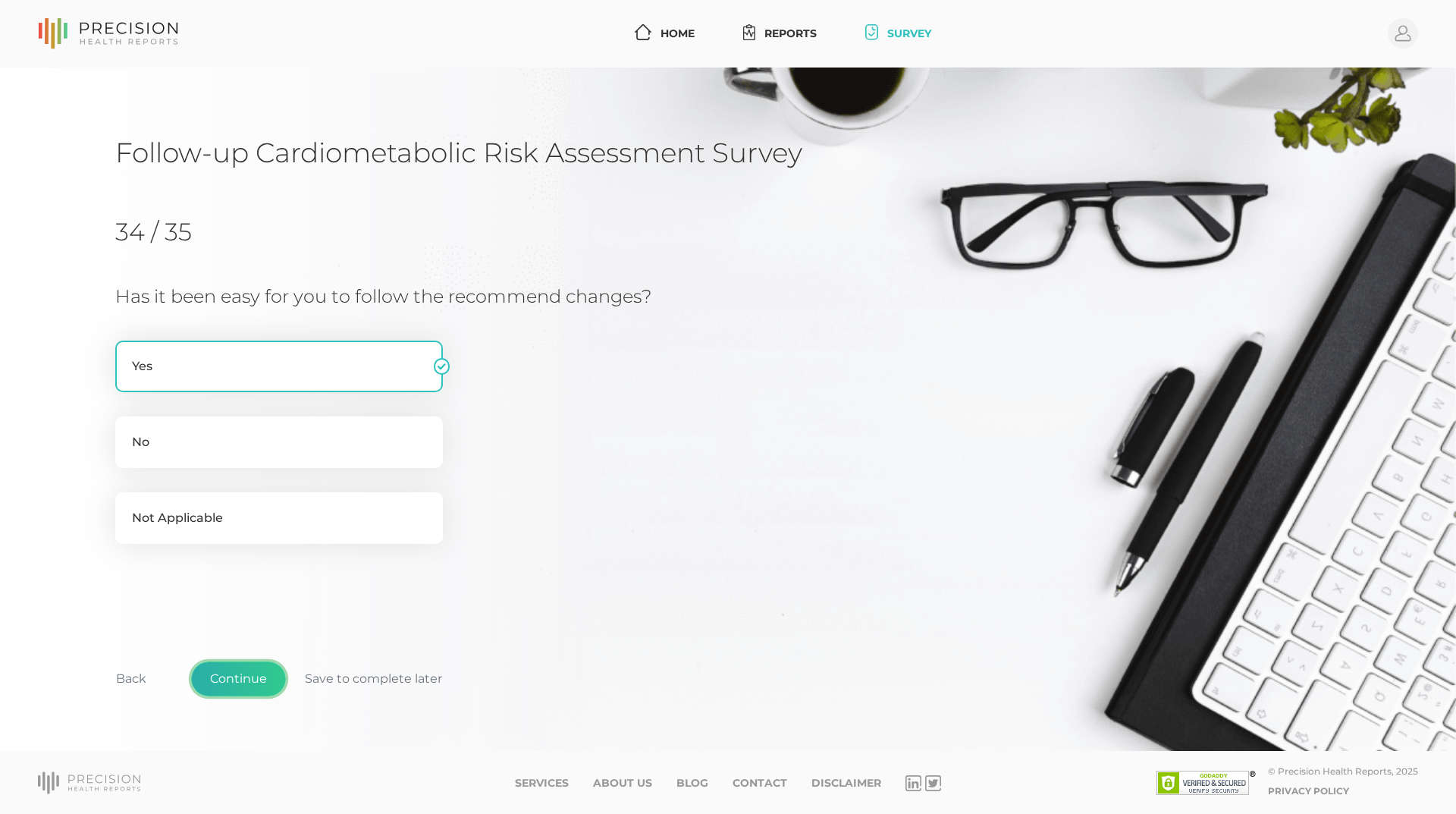
click at [236, 682] on button "Continue" at bounding box center [239, 678] width 95 height 34
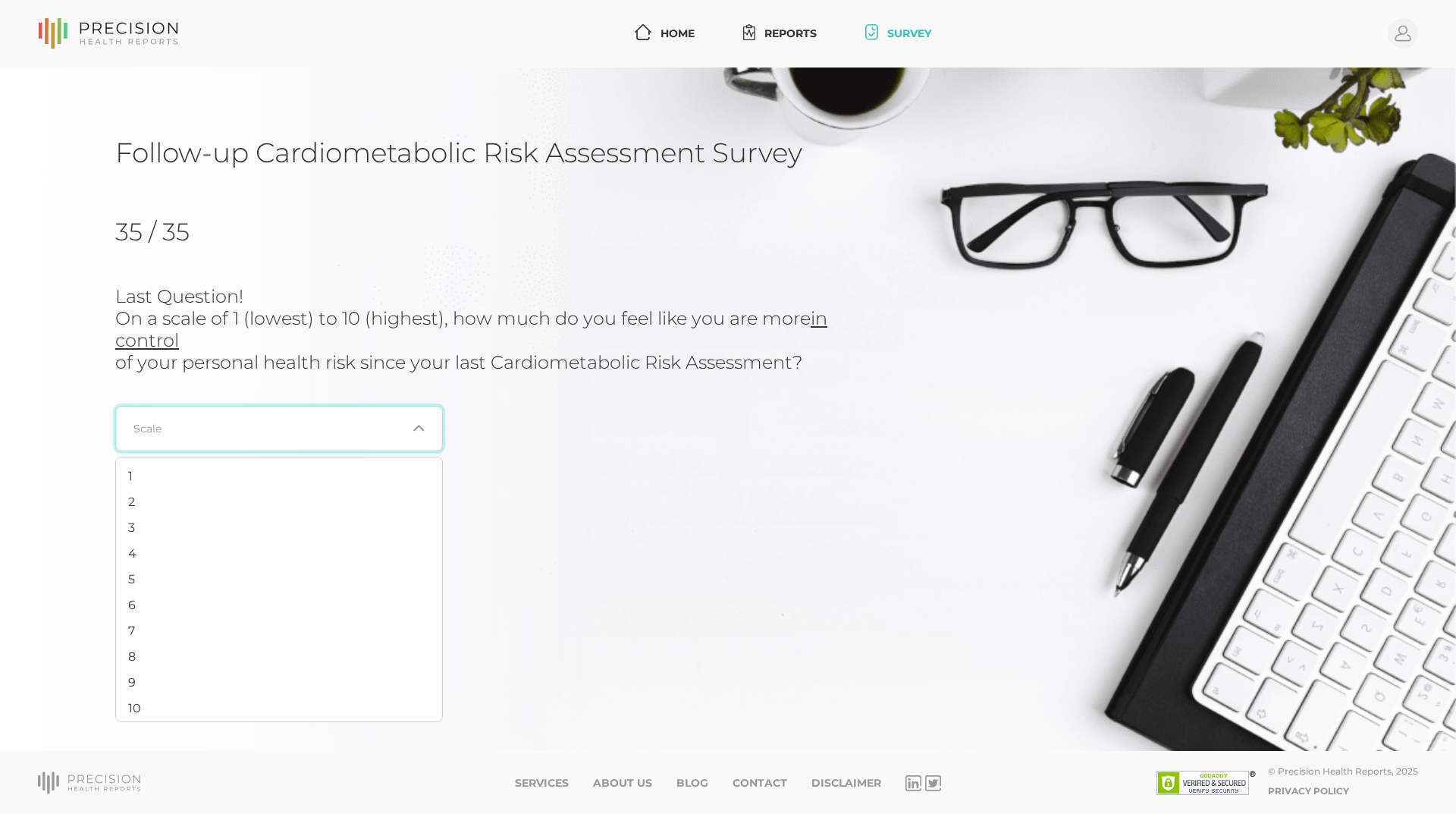
click at [420, 432] on icon "Search for option" at bounding box center [418, 428] width 12 height 12
click at [157, 709] on li "10" at bounding box center [279, 709] width 326 height 26
click at [234, 680] on button "Continue" at bounding box center [239, 678] width 95 height 34
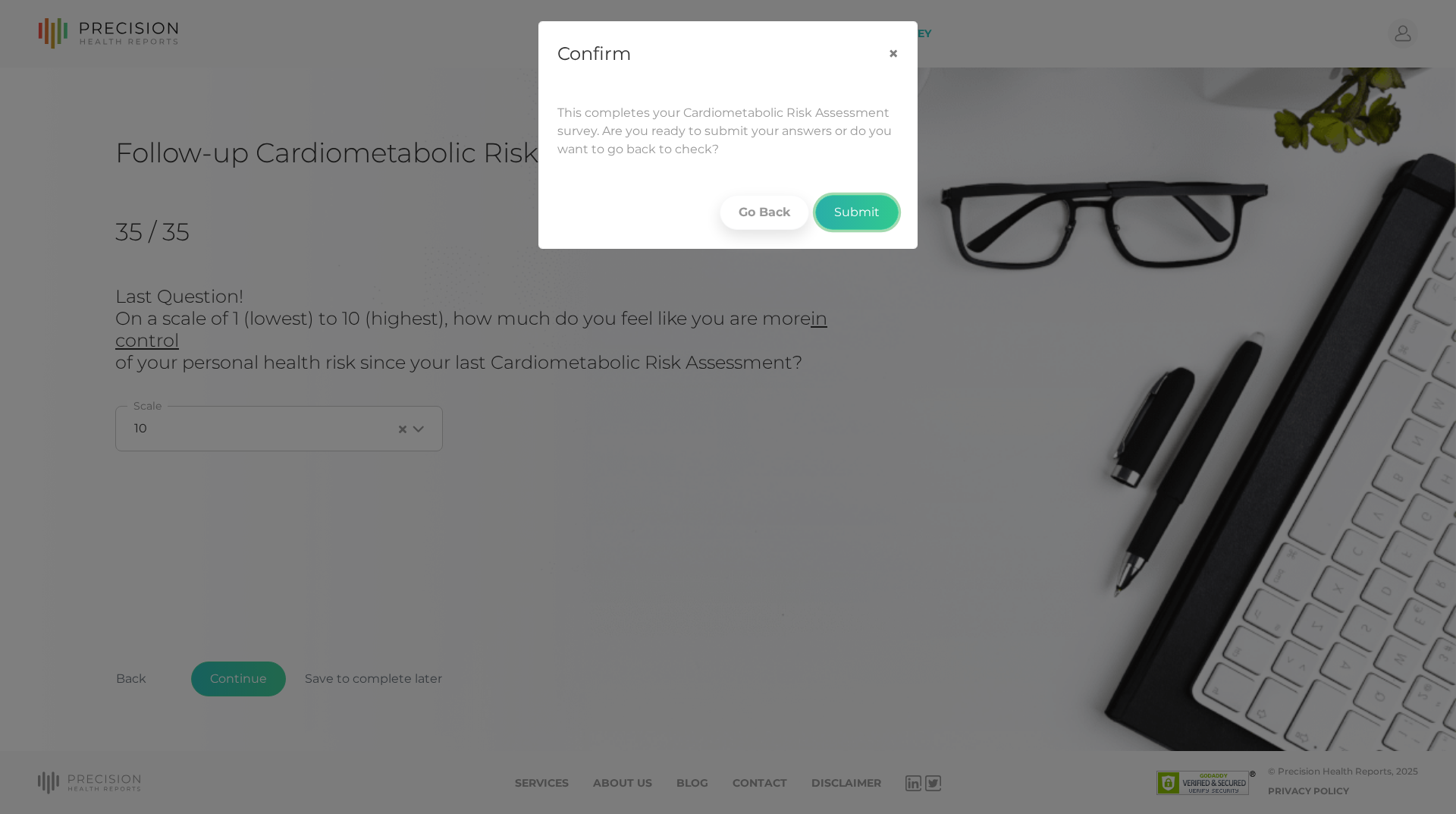
click at [863, 214] on button "Submit" at bounding box center [856, 212] width 83 height 34
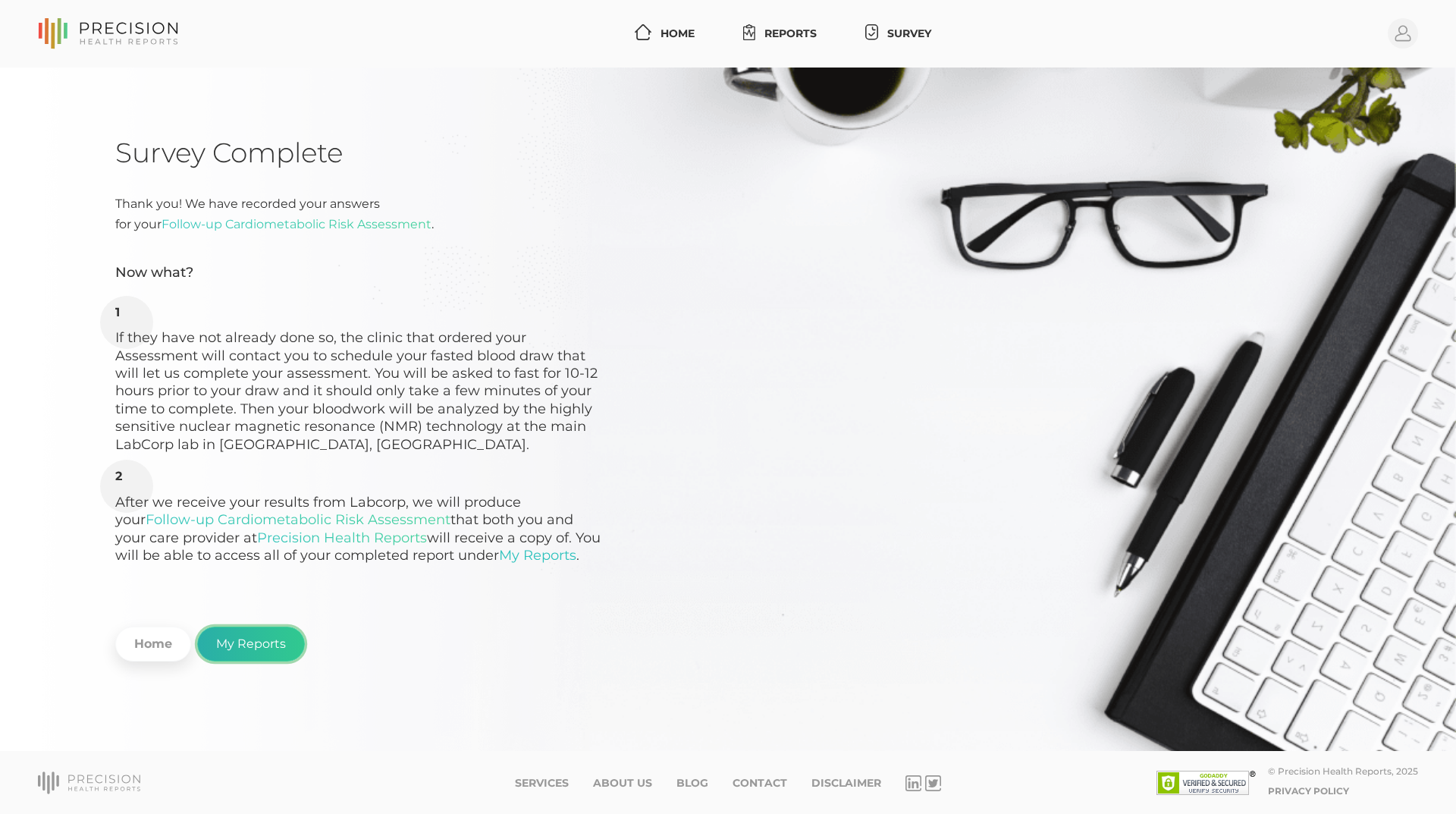
click at [262, 637] on link "My Reports" at bounding box center [250, 643] width 107 height 34
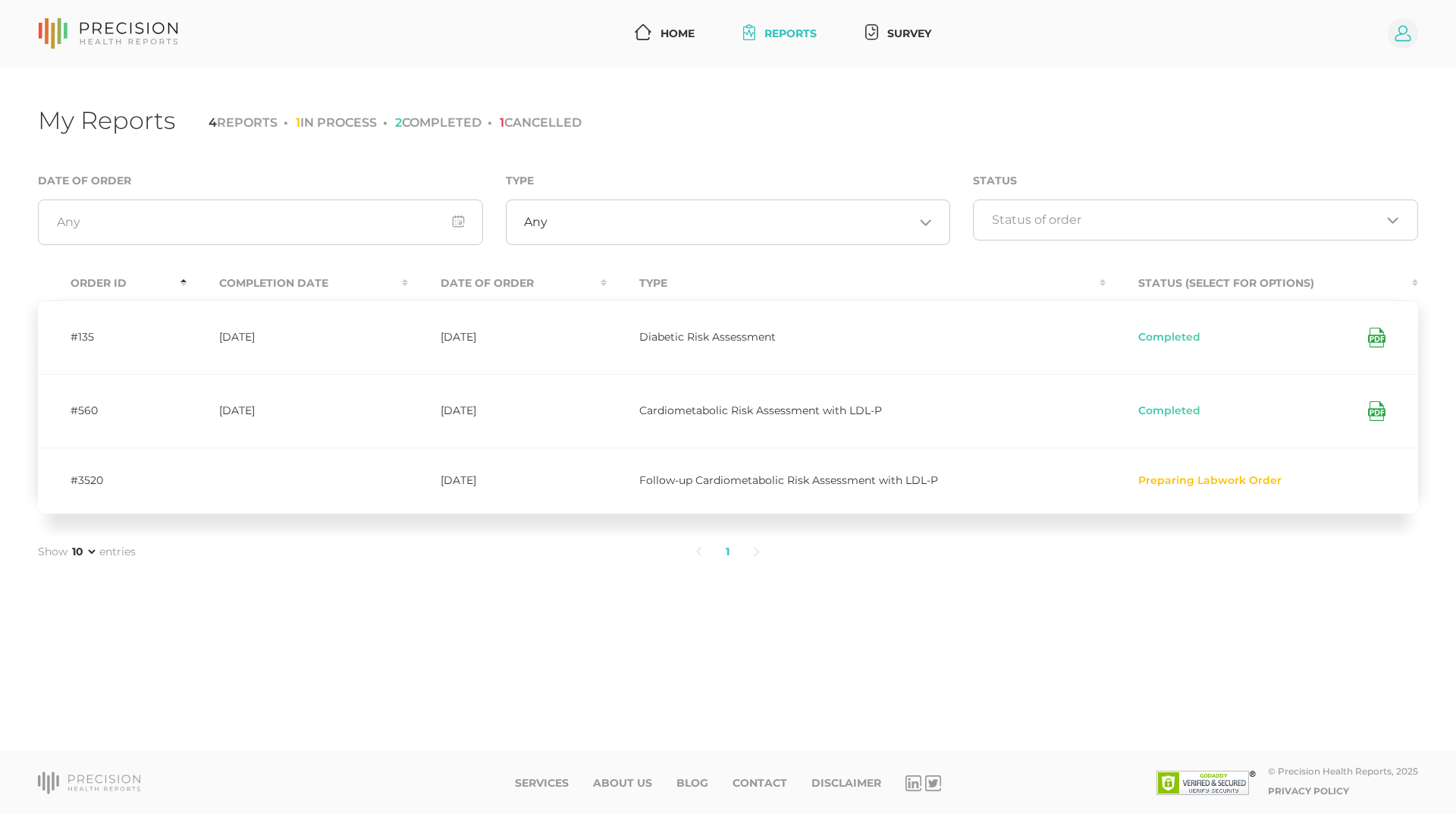
click at [1407, 42] on circle at bounding box center [1403, 34] width 31 height 31
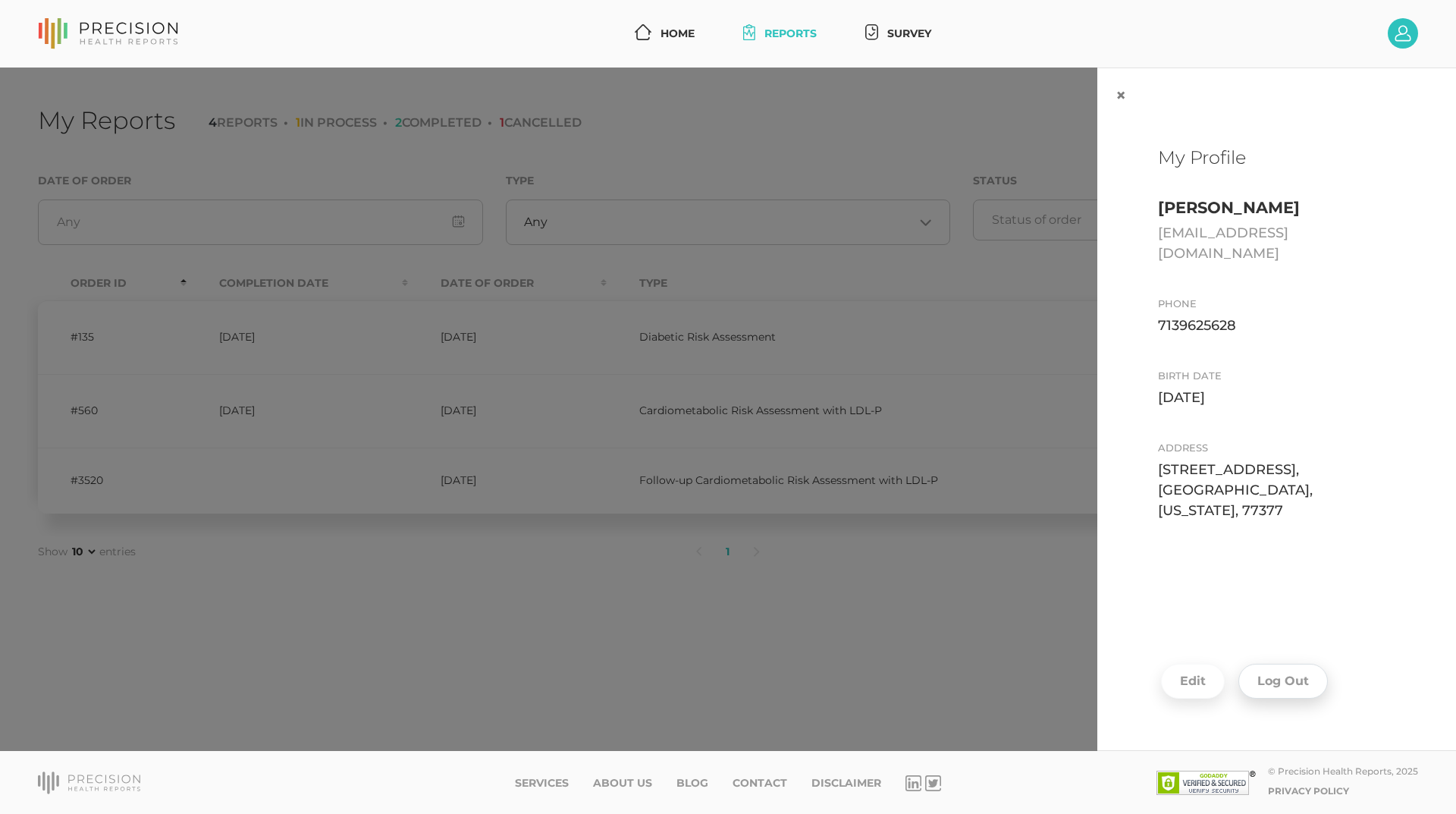
click at [1268, 677] on button "Log Out" at bounding box center [1283, 681] width 90 height 34
